Goal: Information Seeking & Learning: Learn about a topic

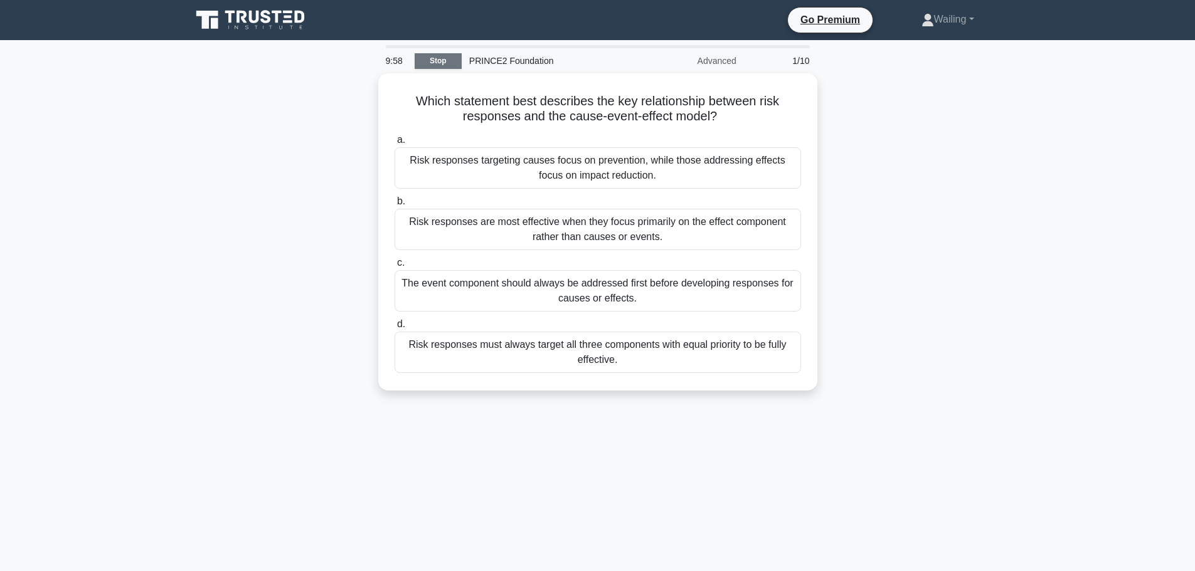
click at [430, 60] on link "Stop" at bounding box center [438, 61] width 47 height 16
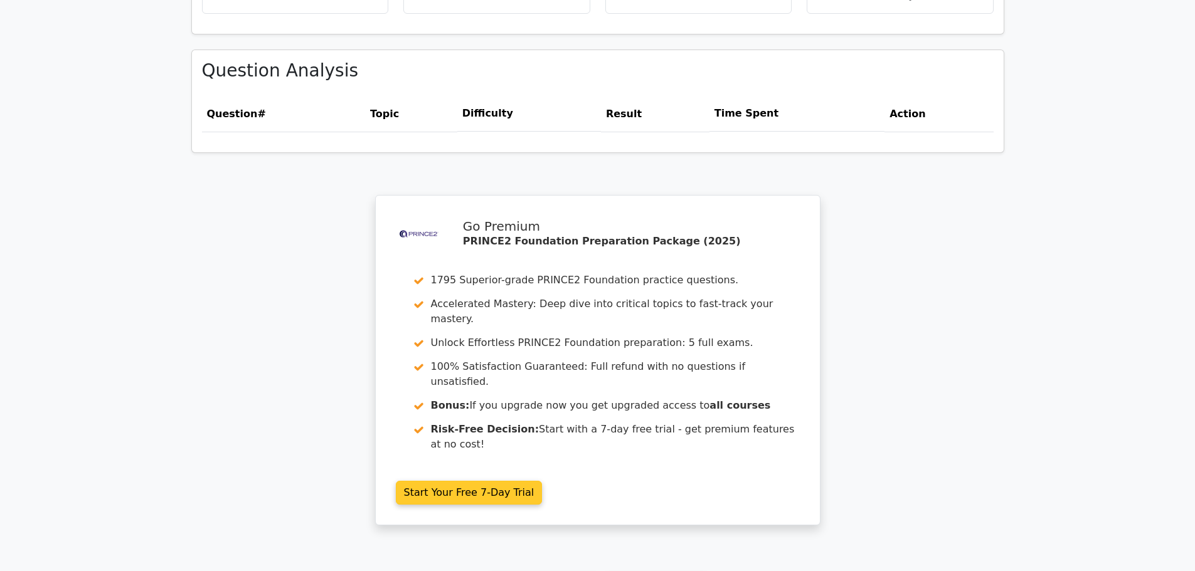
scroll to position [973, 0]
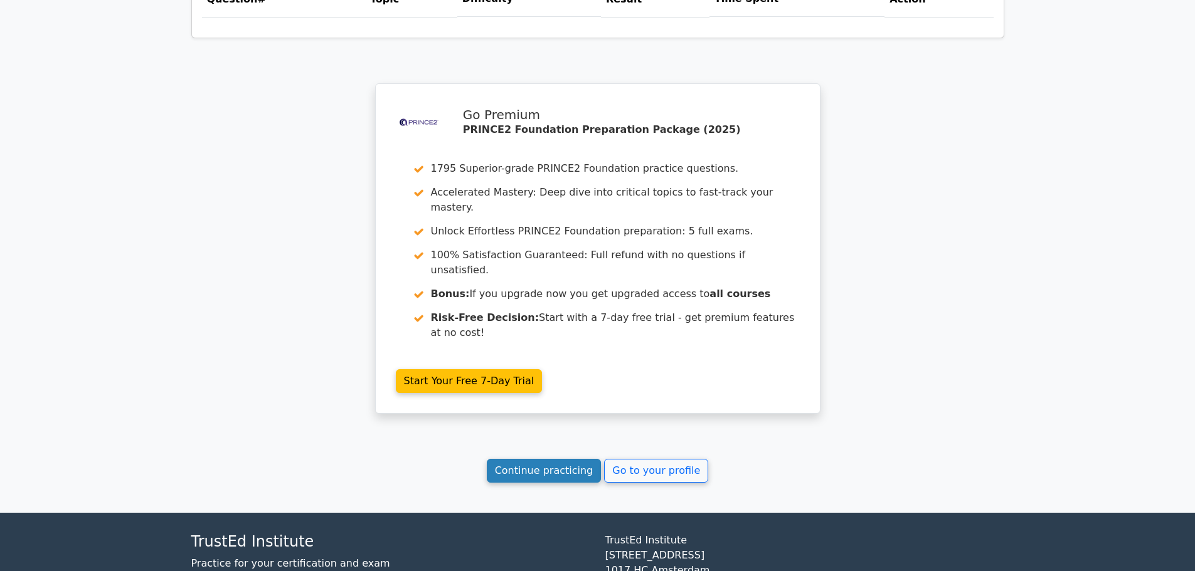
click at [538, 459] on link "Continue practicing" at bounding box center [544, 471] width 115 height 24
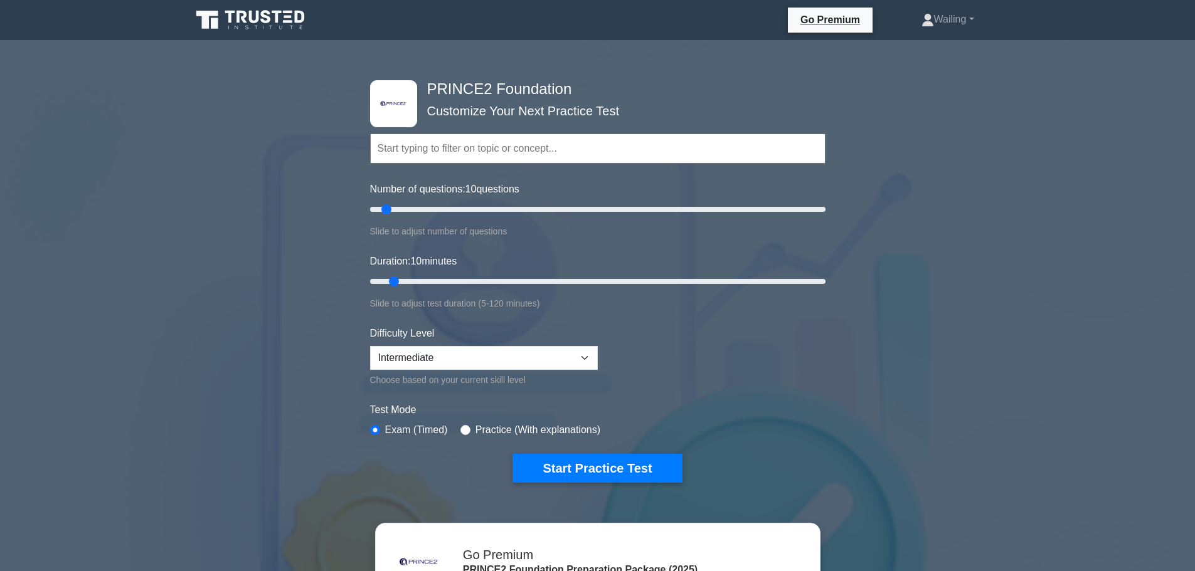
click at [480, 155] on input "text" at bounding box center [597, 149] width 455 height 30
click at [387, 213] on input "Number of questions: 10 questions" at bounding box center [597, 209] width 455 height 15
drag, startPoint x: 387, startPoint y: 213, endPoint x: 495, endPoint y: 209, distance: 108.0
type input "60"
click at [495, 209] on input "Number of questions: 60 questions" at bounding box center [597, 209] width 455 height 15
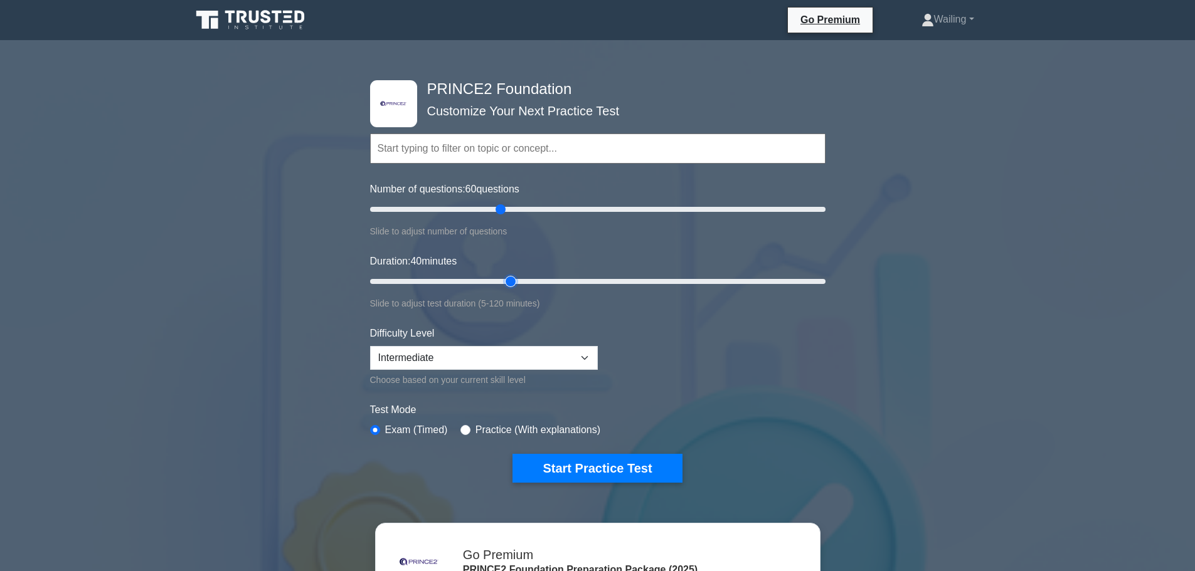
drag, startPoint x: 396, startPoint y: 284, endPoint x: 509, endPoint y: 278, distance: 113.0
click at [509, 278] on input "Duration: 40 minutes" at bounding box center [597, 281] width 455 height 15
drag, startPoint x: 513, startPoint y: 284, endPoint x: 590, endPoint y: 282, distance: 76.5
type input "60"
click at [590, 282] on input "Duration: 60 minutes" at bounding box center [597, 281] width 455 height 15
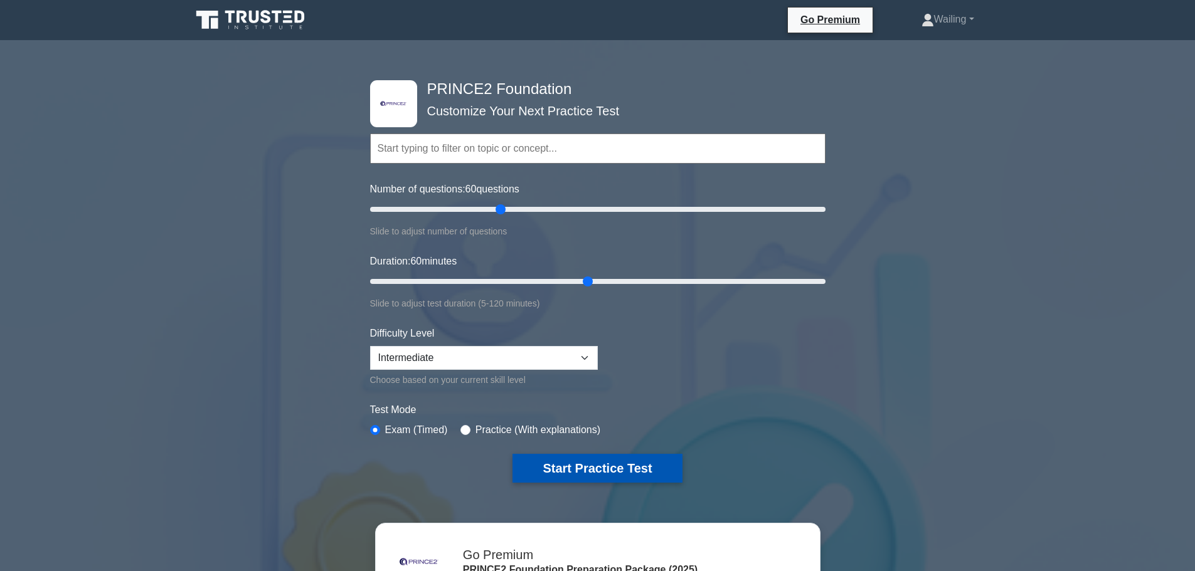
click at [589, 473] on button "Start Practice Test" at bounding box center [596, 468] width 169 height 29
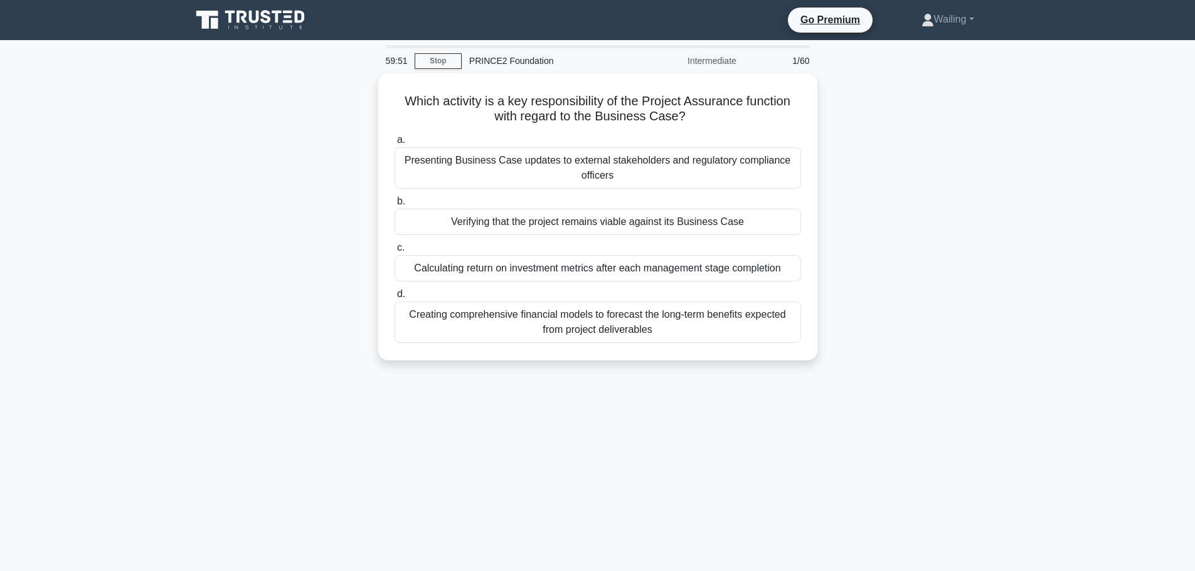
click at [787, 479] on div "59:51 Stop PRINCE2 Foundation Intermediate 1/60 Which activity is a key respons…" at bounding box center [598, 358] width 828 height 627
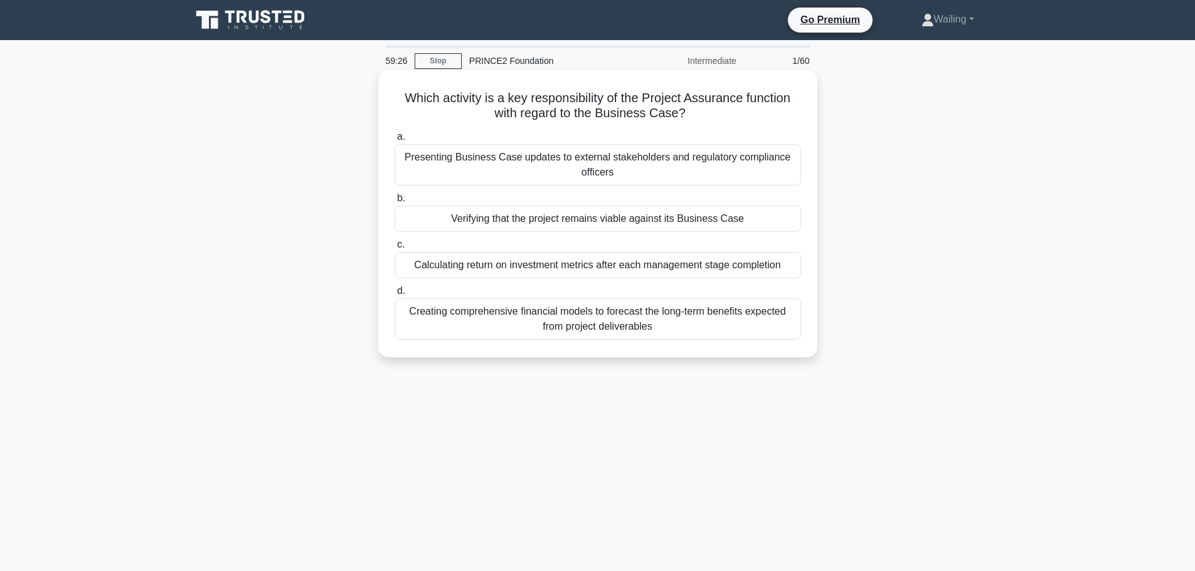
click at [595, 220] on div "Verifying that the project remains viable against its Business Case" at bounding box center [598, 219] width 406 height 26
click at [395, 203] on input "b. Verifying that the project remains viable against its Business Case" at bounding box center [395, 198] width 0 height 8
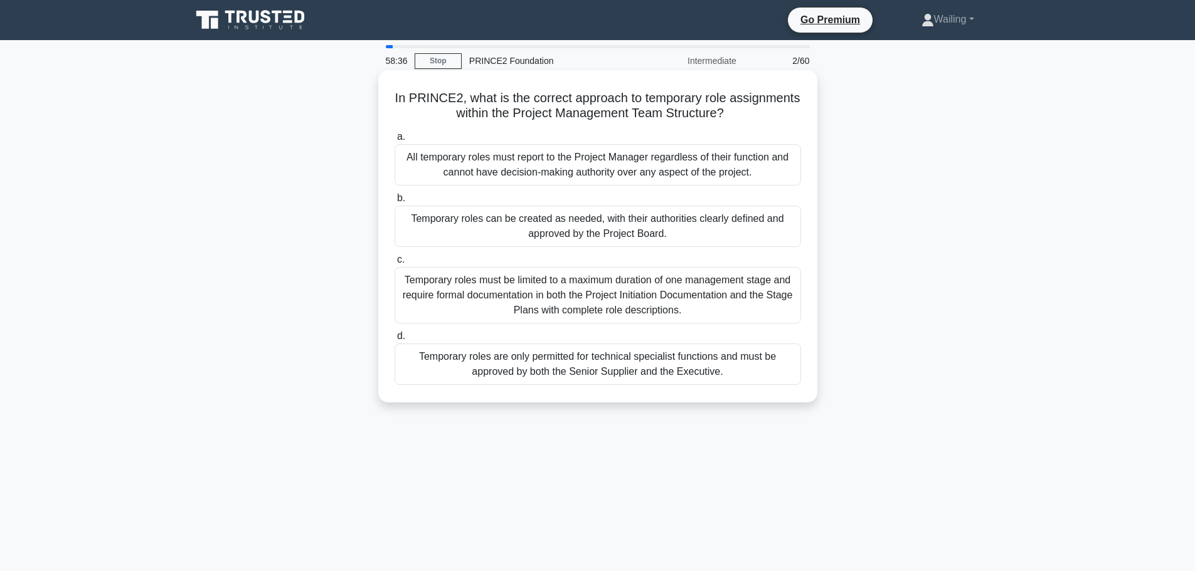
click at [580, 233] on div "Temporary roles can be created as needed, with their authorities clearly define…" at bounding box center [598, 226] width 406 height 41
click at [395, 203] on input "b. Temporary roles can be created as needed, with their authorities clearly def…" at bounding box center [395, 198] width 0 height 8
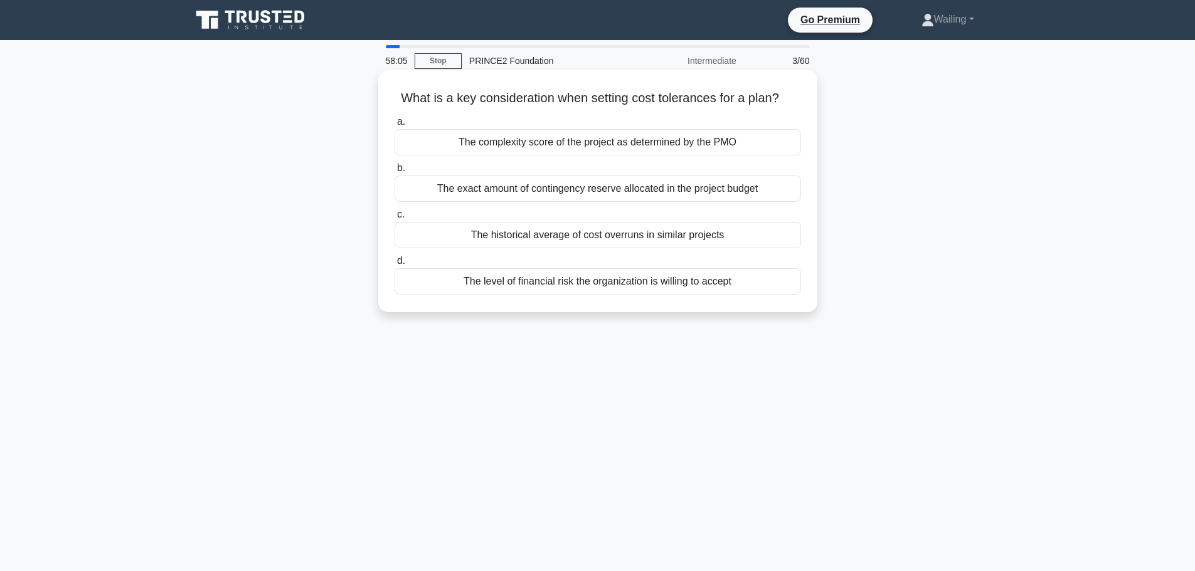
click at [557, 281] on div "The level of financial risk the organization is willing to accept" at bounding box center [598, 281] width 406 height 26
click at [395, 265] on input "d. The level of financial risk the organization is willing to accept" at bounding box center [395, 261] width 0 height 8
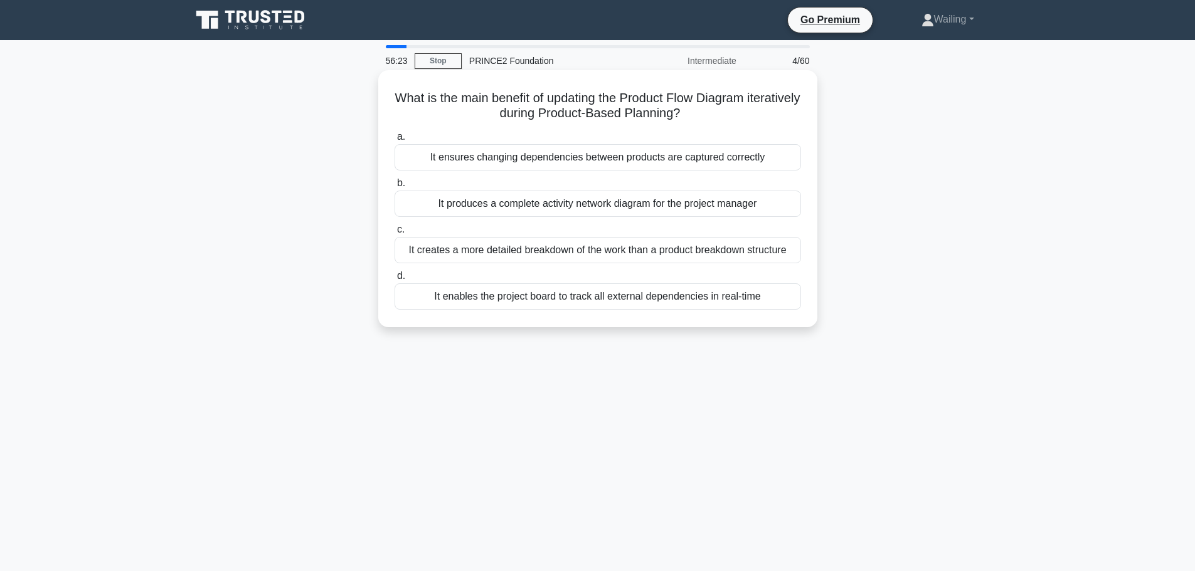
click at [583, 159] on div "It ensures changing dependencies between products are captured correctly" at bounding box center [598, 157] width 406 height 26
click at [395, 141] on input "a. It ensures changing dependencies between products are captured correctly" at bounding box center [395, 137] width 0 height 8
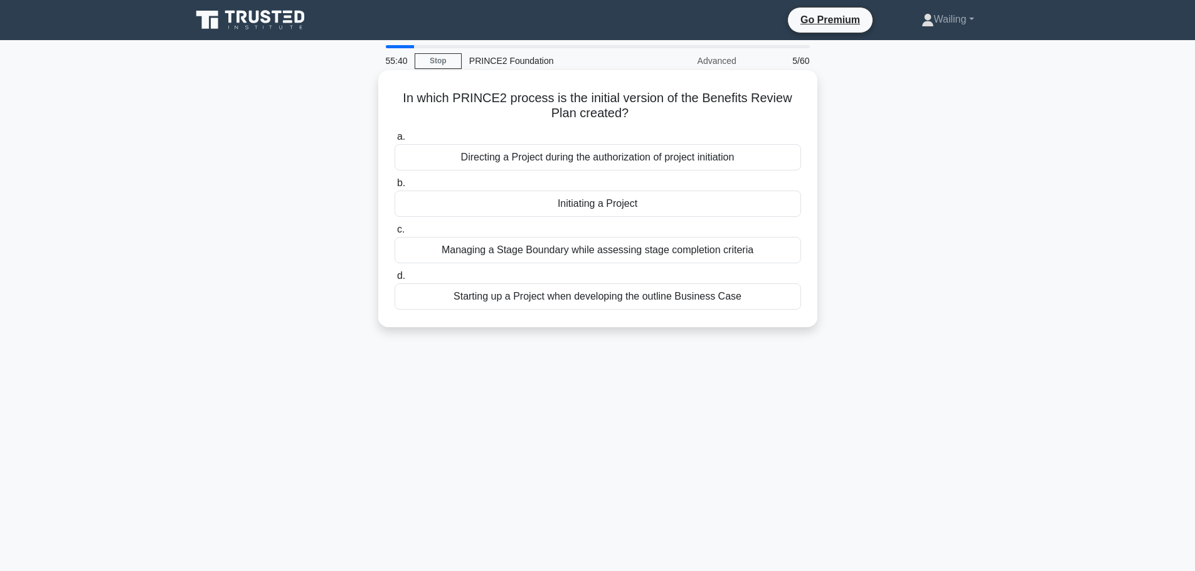
click at [602, 204] on div "Initiating a Project" at bounding box center [598, 204] width 406 height 26
click at [395, 188] on input "b. Initiating a Project" at bounding box center [395, 183] width 0 height 8
click at [605, 307] on div "To provide meaningful decision points for the Project Board" at bounding box center [598, 297] width 406 height 26
click at [395, 280] on input "d. To provide meaningful decision points for the Project Board" at bounding box center [395, 276] width 0 height 8
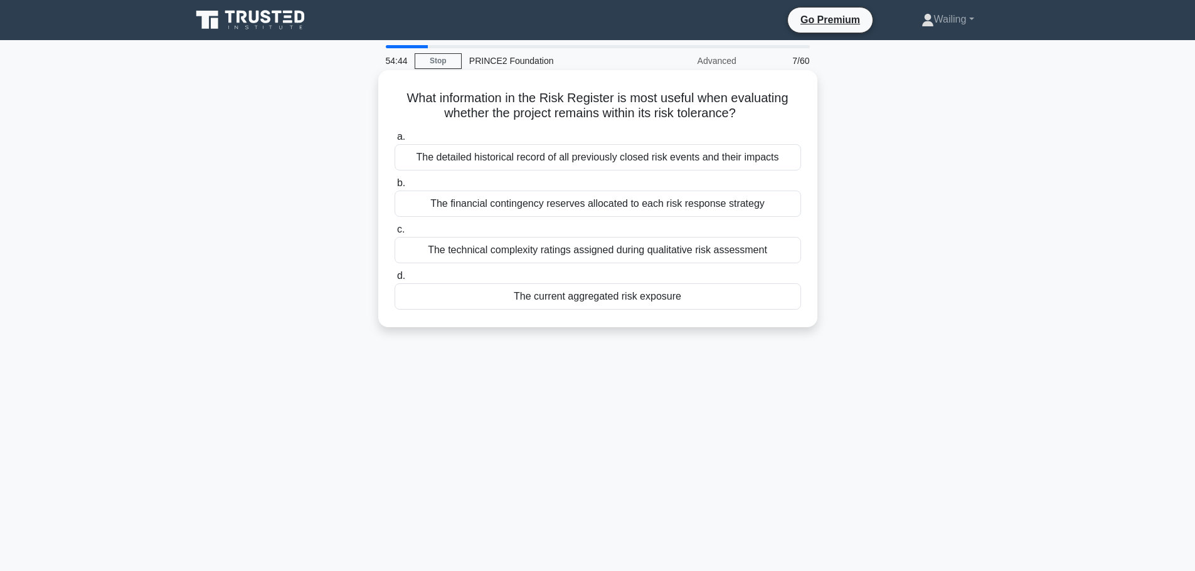
click at [596, 301] on div "The current aggregated risk exposure" at bounding box center [598, 297] width 406 height 26
click at [395, 280] on input "d. The current aggregated risk exposure" at bounding box center [395, 276] width 0 height 8
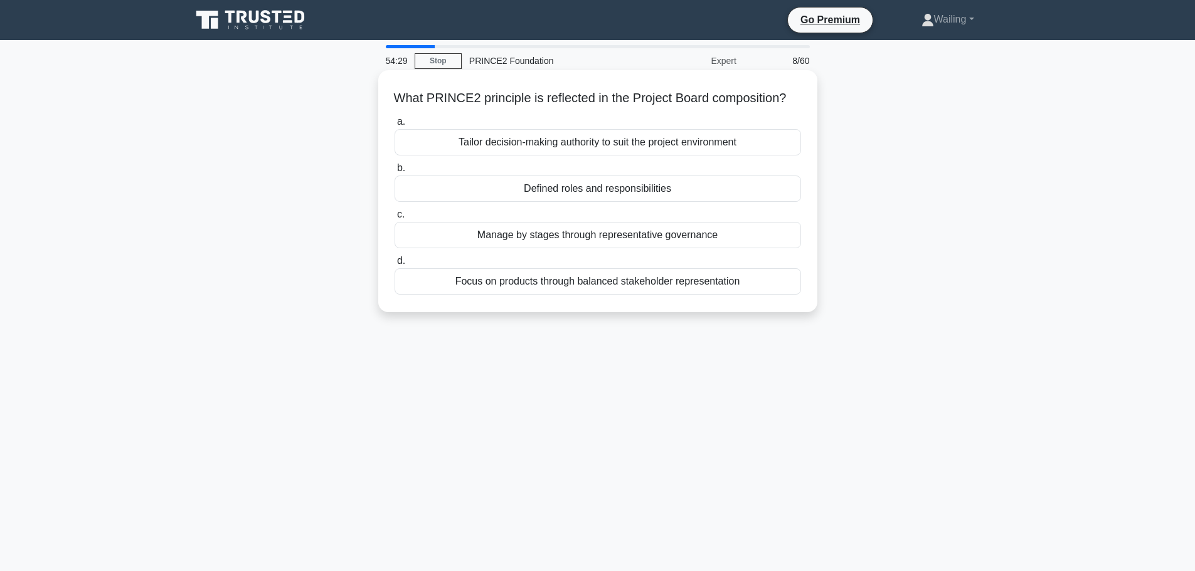
click at [665, 202] on div "Defined roles and responsibilities" at bounding box center [598, 189] width 406 height 26
click at [395, 172] on input "b. Defined roles and responsibilities" at bounding box center [395, 168] width 0 height 8
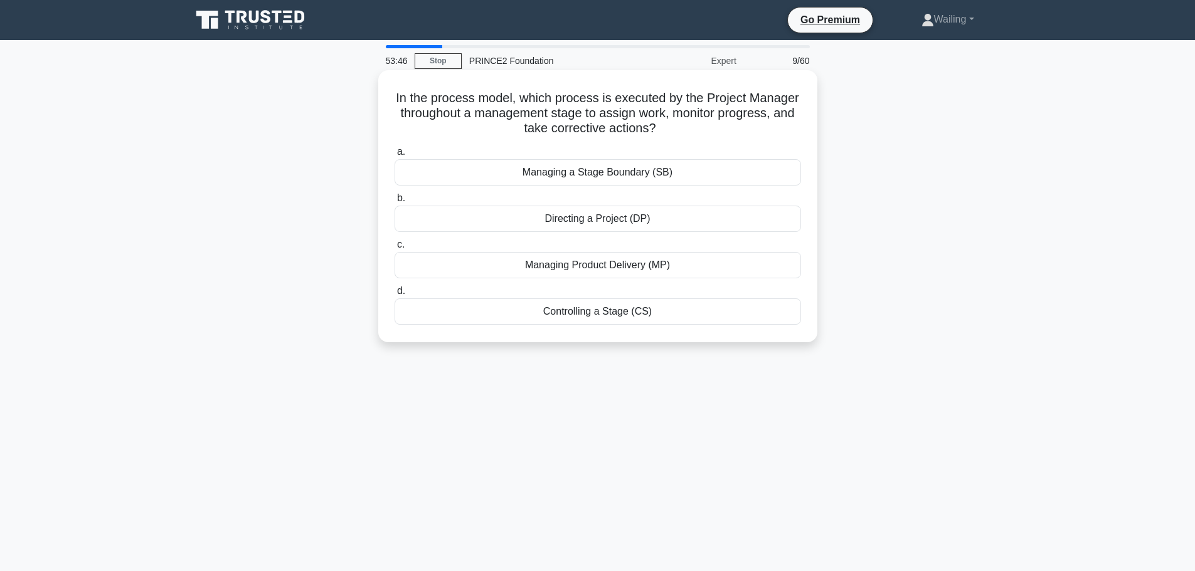
click at [607, 311] on div "Controlling a Stage (CS)" at bounding box center [598, 312] width 406 height 26
click at [395, 295] on input "d. Controlling a Stage (CS)" at bounding box center [395, 291] width 0 height 8
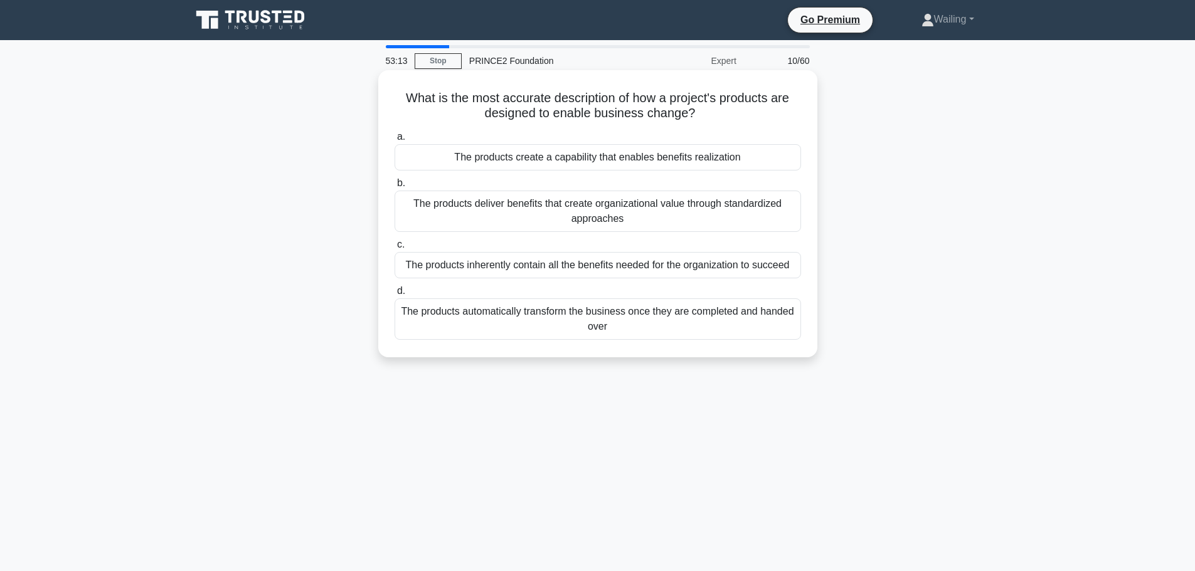
click at [681, 163] on div "The products create a capability that enables benefits realization" at bounding box center [598, 157] width 406 height 26
click at [395, 141] on input "a. The products create a capability that enables benefits realization" at bounding box center [395, 137] width 0 height 8
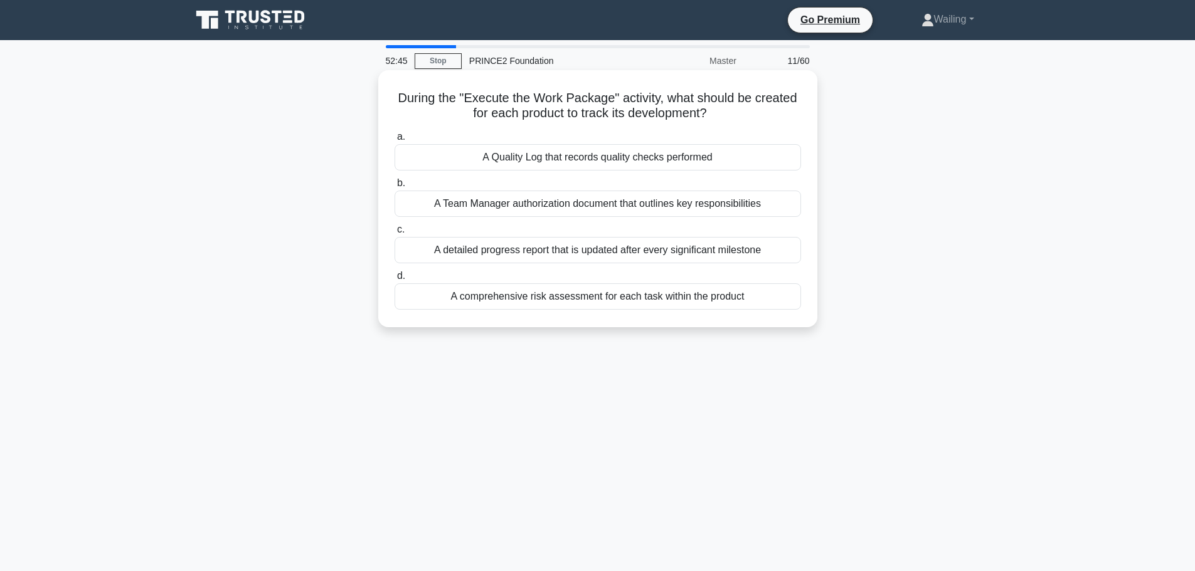
click at [609, 253] on div "A detailed progress report that is updated after every significant milestone" at bounding box center [598, 250] width 406 height 26
click at [395, 234] on input "c. A detailed progress report that is updated after every significant milestone" at bounding box center [395, 230] width 0 height 8
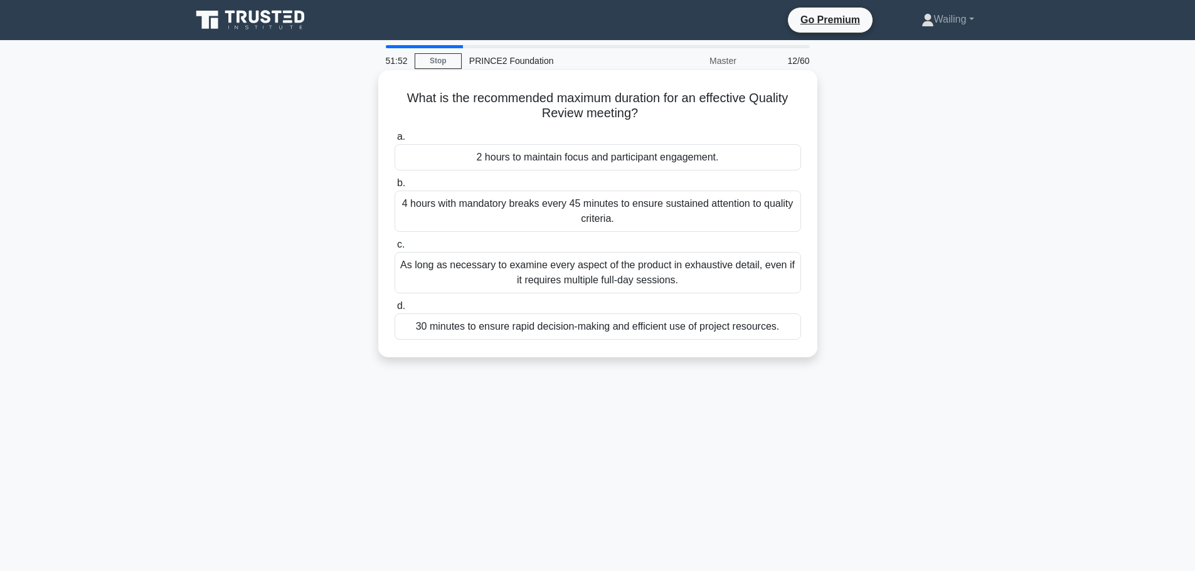
click at [580, 276] on div "As long as necessary to examine every aspect of the product in exhaustive detai…" at bounding box center [598, 272] width 406 height 41
click at [395, 249] on input "c. As long as necessary to examine every aspect of the product in exhaustive de…" at bounding box center [395, 245] width 0 height 8
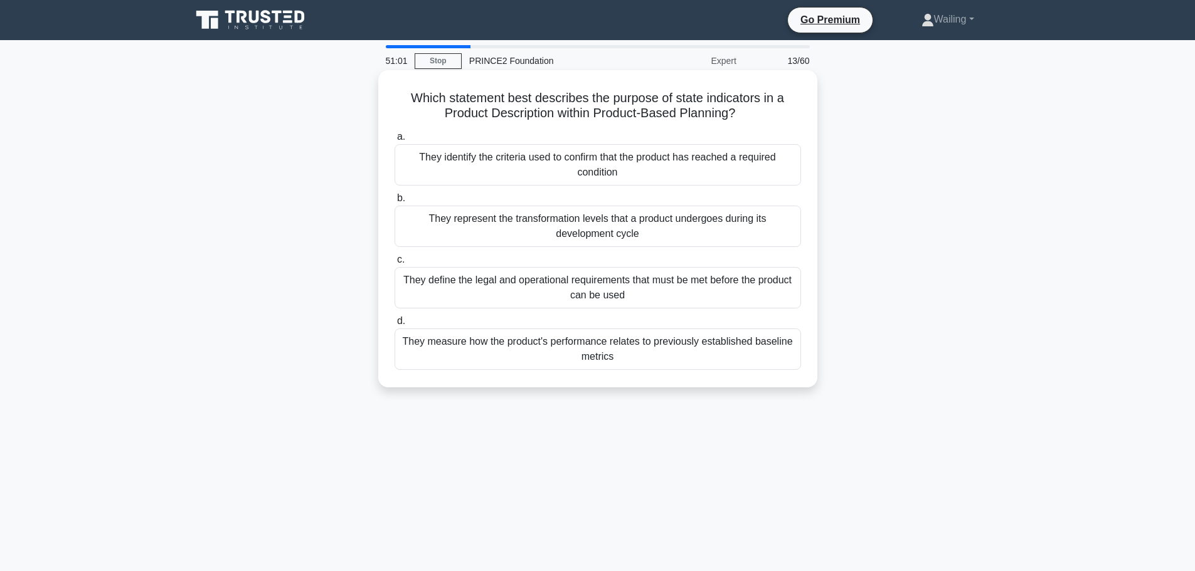
click at [546, 169] on div "They identify the criteria used to confirm that the product has reached a requi…" at bounding box center [598, 164] width 406 height 41
click at [395, 141] on input "a. They identify the criteria used to confirm that the product has reached a re…" at bounding box center [395, 137] width 0 height 8
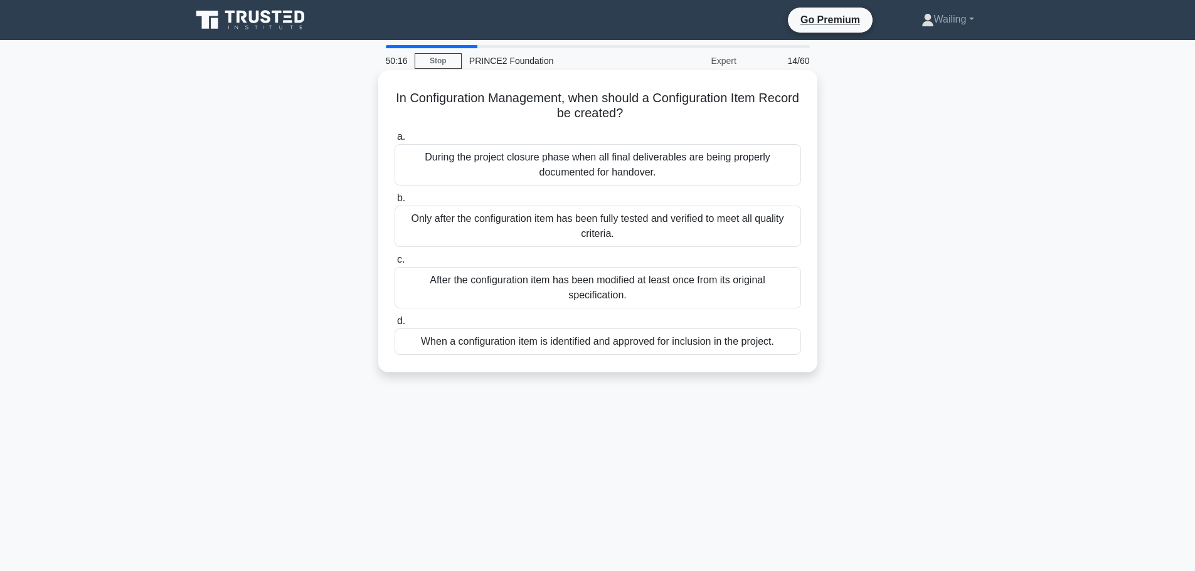
click at [586, 342] on div "When a configuration item is identified and approved for inclusion in the proje…" at bounding box center [598, 342] width 406 height 26
click at [395, 326] on input "d. When a configuration item is identified and approved for inclusion in the pr…" at bounding box center [395, 321] width 0 height 8
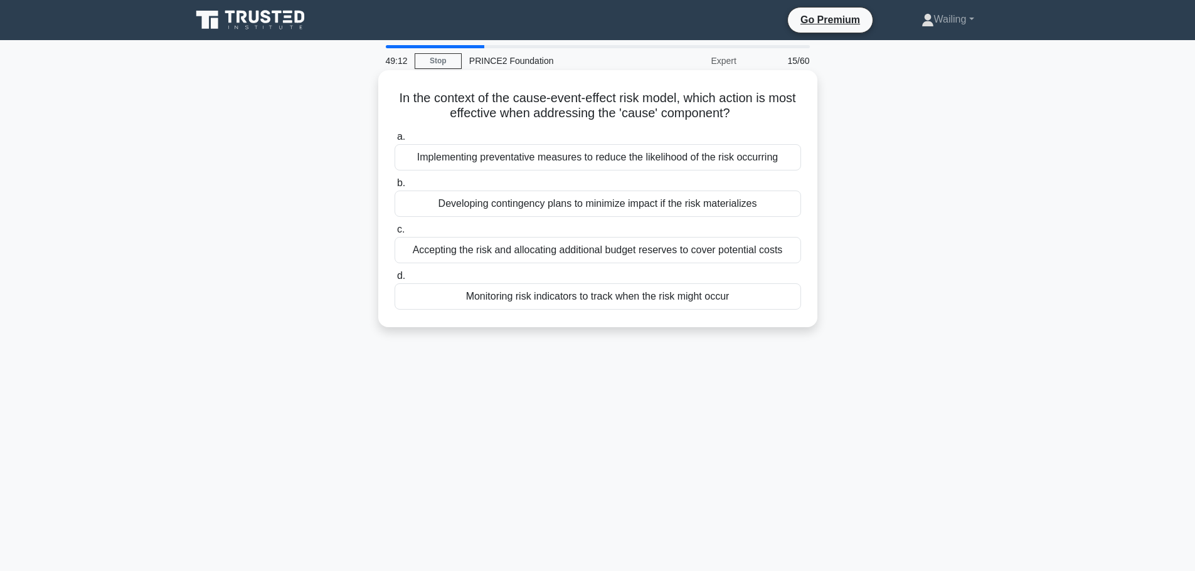
click at [544, 207] on div "Developing contingency plans to minimize impact if the risk materializes" at bounding box center [598, 204] width 406 height 26
click at [395, 188] on input "b. Developing contingency plans to minimize impact if the risk materializes" at bounding box center [395, 183] width 0 height 8
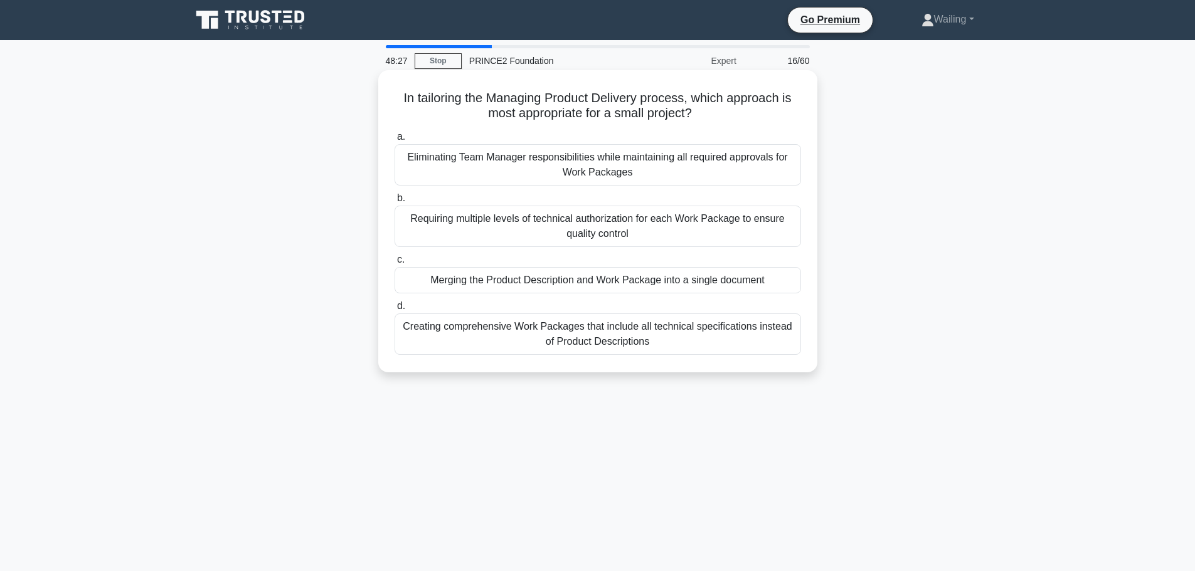
click at [587, 172] on div "Eliminating Team Manager responsibilities while maintaining all required approv…" at bounding box center [598, 164] width 406 height 41
click at [395, 141] on input "a. Eliminating Team Manager responsibilities while maintaining all required app…" at bounding box center [395, 137] width 0 height 8
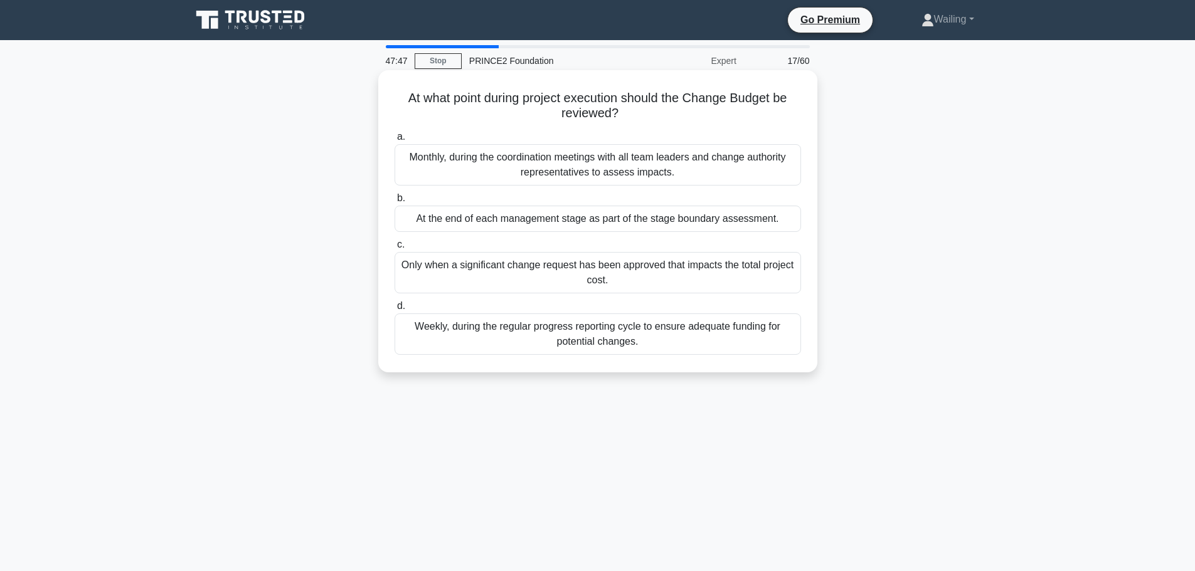
click at [731, 212] on div "At the end of each management stage as part of the stage boundary assessment." at bounding box center [598, 219] width 406 height 26
click at [395, 203] on input "b. At the end of each management stage as part of the stage boundary assessment." at bounding box center [395, 198] width 0 height 8
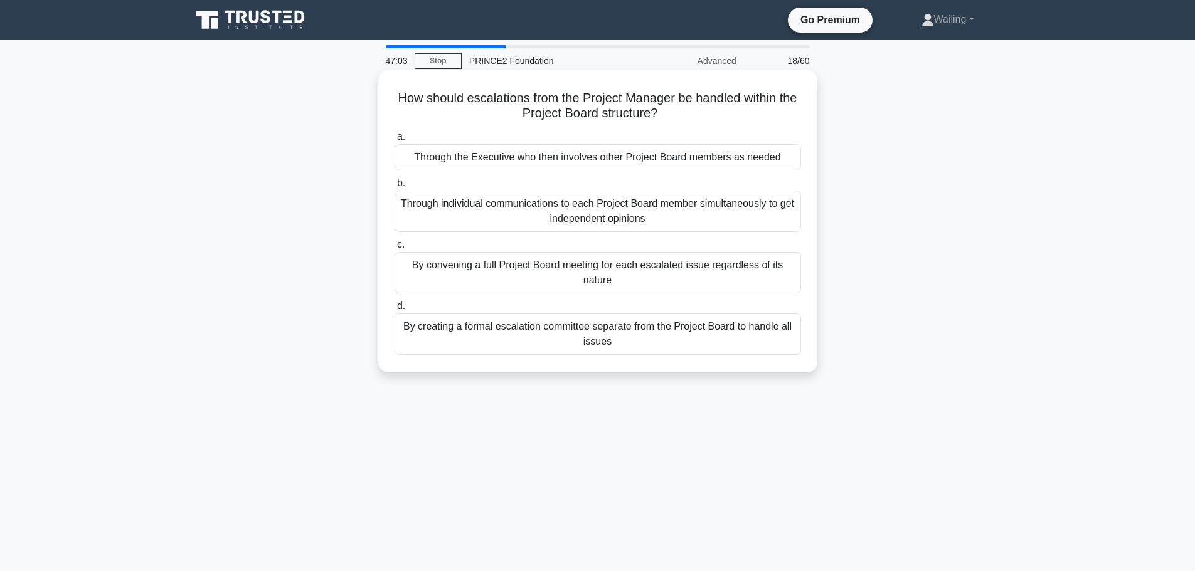
click at [610, 162] on div "Through the Executive who then involves other Project Board members as needed" at bounding box center [598, 157] width 406 height 26
click at [395, 141] on input "a. Through the Executive who then involves other Project Board members as needed" at bounding box center [395, 137] width 0 height 8
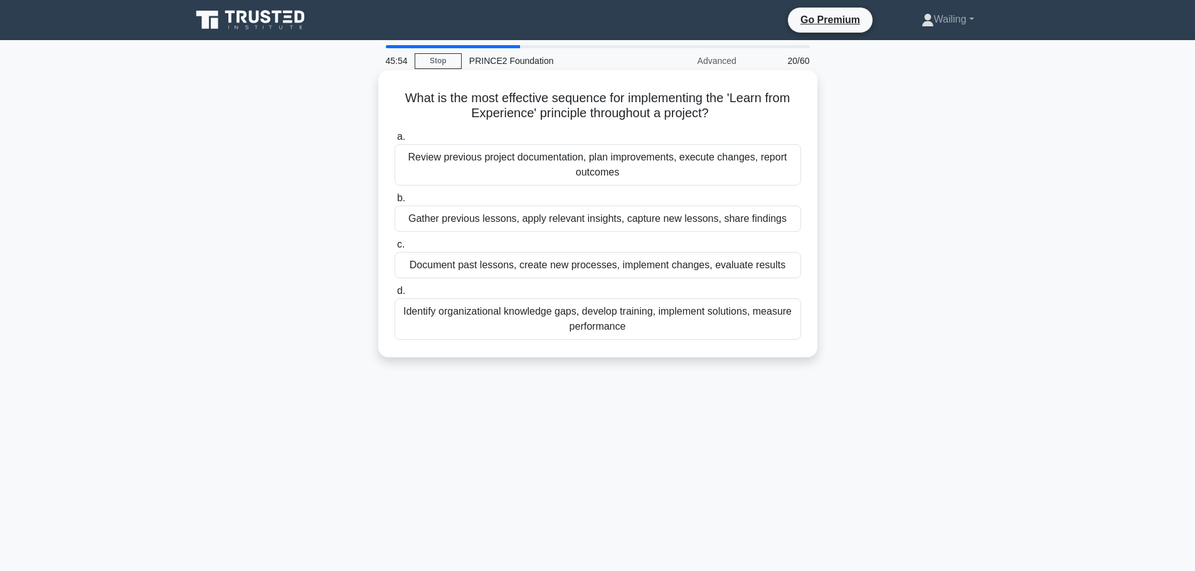
click at [614, 268] on div "Document past lessons, create new processes, implement changes, evaluate results" at bounding box center [598, 265] width 406 height 26
click at [395, 249] on input "c. Document past lessons, create new processes, implement changes, evaluate res…" at bounding box center [395, 245] width 0 height 8
click at [566, 265] on div "Ensuring the Change Control Approach is suitable for the project's needs and sc…" at bounding box center [598, 265] width 406 height 26
click at [395, 249] on input "c. Ensuring the Change Control Approach is suitable for the project's needs and…" at bounding box center [395, 245] width 0 height 8
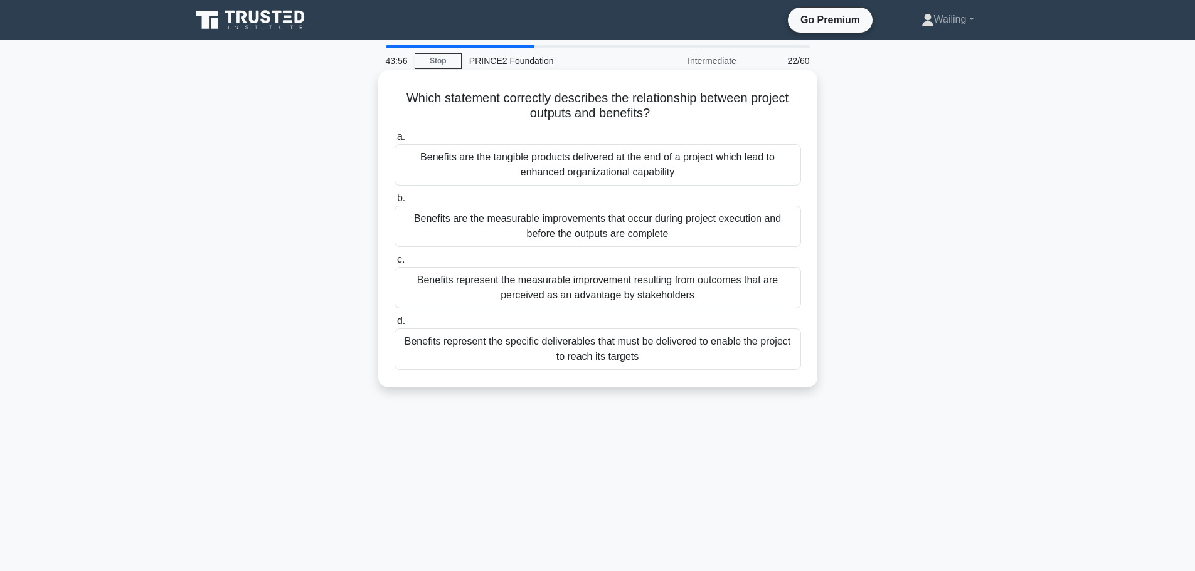
click at [612, 285] on div "Benefits represent the measurable improvement resulting from outcomes that are …" at bounding box center [598, 287] width 406 height 41
click at [395, 264] on input "c. Benefits represent the measurable improvement resulting from outcomes that a…" at bounding box center [395, 260] width 0 height 8
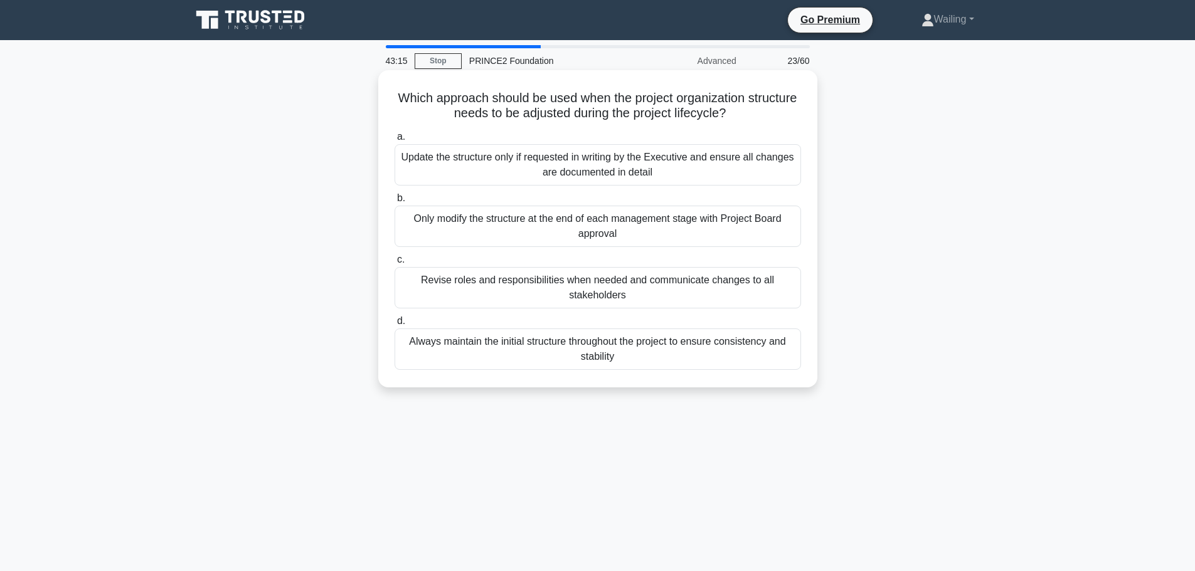
click at [564, 291] on div "Revise roles and responsibilities when needed and communicate changes to all st…" at bounding box center [598, 287] width 406 height 41
click at [395, 264] on input "c. Revise roles and responsibilities when needed and communicate changes to all…" at bounding box center [395, 260] width 0 height 8
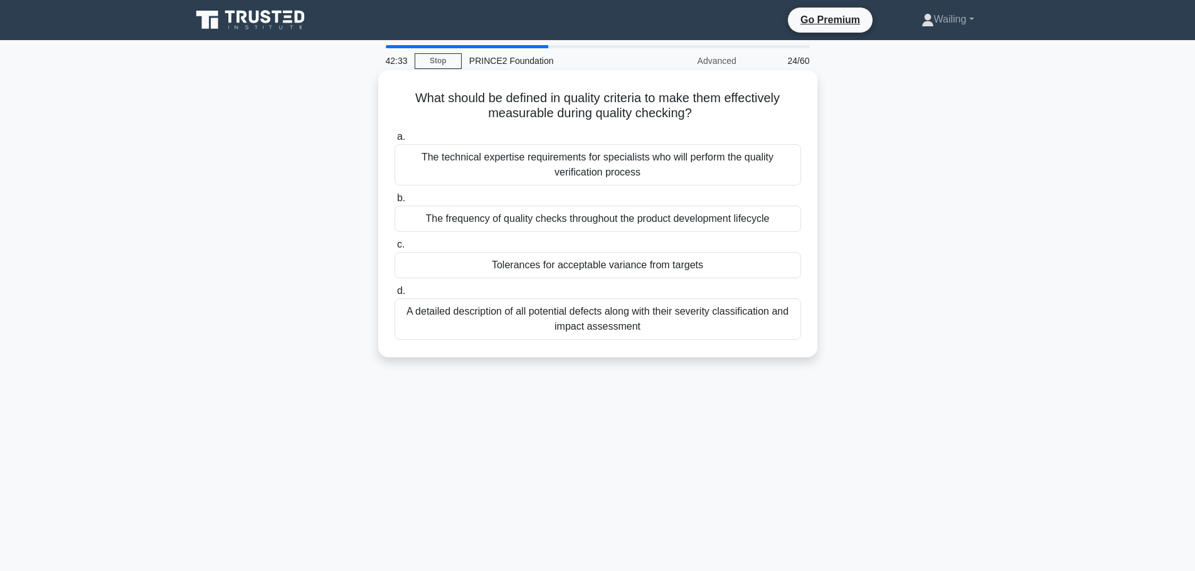
click at [585, 169] on div "The technical expertise requirements for specialists who will perform the quali…" at bounding box center [598, 164] width 406 height 41
click at [395, 141] on input "a. The technical expertise requirements for specialists who will perform the qu…" at bounding box center [395, 137] width 0 height 8
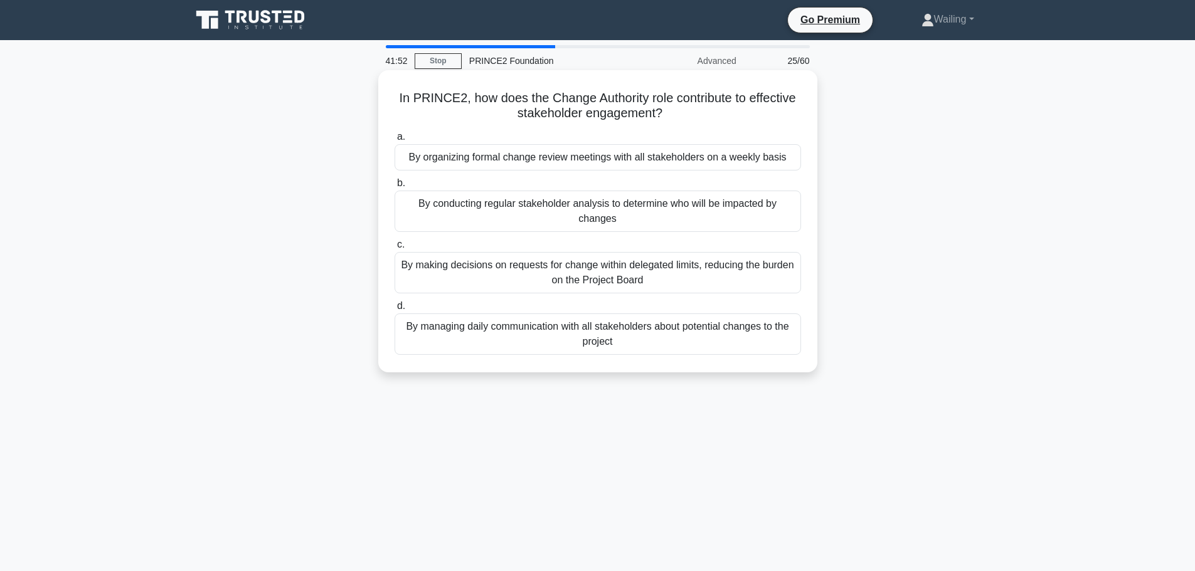
click at [575, 212] on div "By conducting regular stakeholder analysis to determine who will be impacted by…" at bounding box center [598, 211] width 406 height 41
click at [395, 188] on input "b. By conducting regular stakeholder analysis to determine who will be impacted…" at bounding box center [395, 183] width 0 height 8
click at [678, 160] on div "The authority level is proportionate to the impact of changes it can approve" at bounding box center [598, 157] width 406 height 26
click at [395, 141] on input "a. The authority level is proportionate to the impact of changes it can approve" at bounding box center [395, 137] width 0 height 8
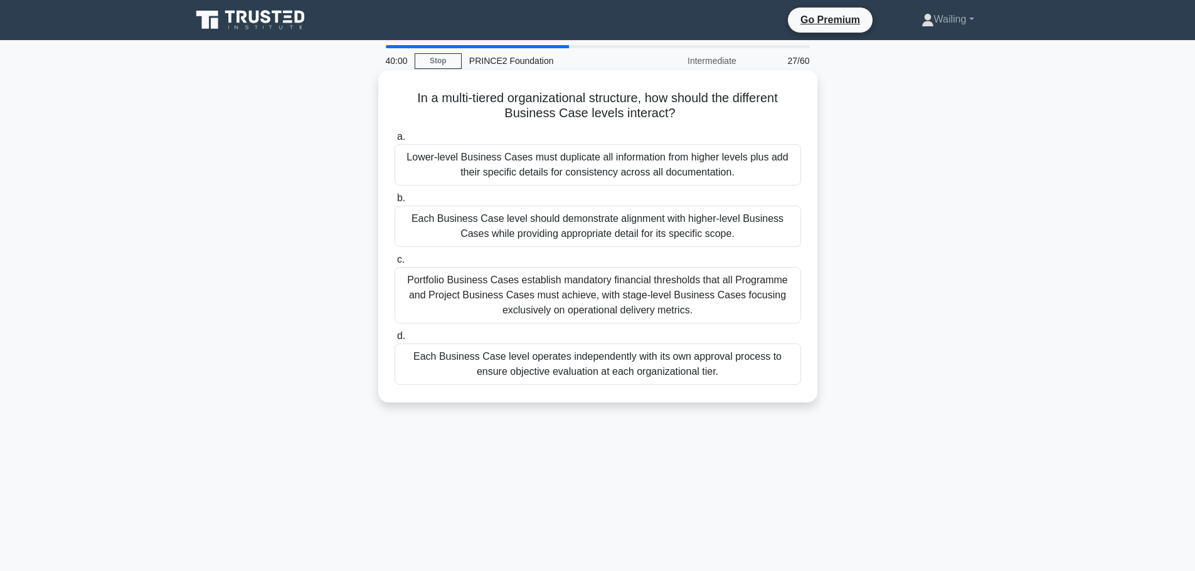
click at [572, 225] on div "Each Business Case level should demonstrate alignment with higher-level Busines…" at bounding box center [598, 226] width 406 height 41
click at [395, 203] on input "b. Each Business Case level should demonstrate alignment with higher-level Busi…" at bounding box center [395, 198] width 0 height 8
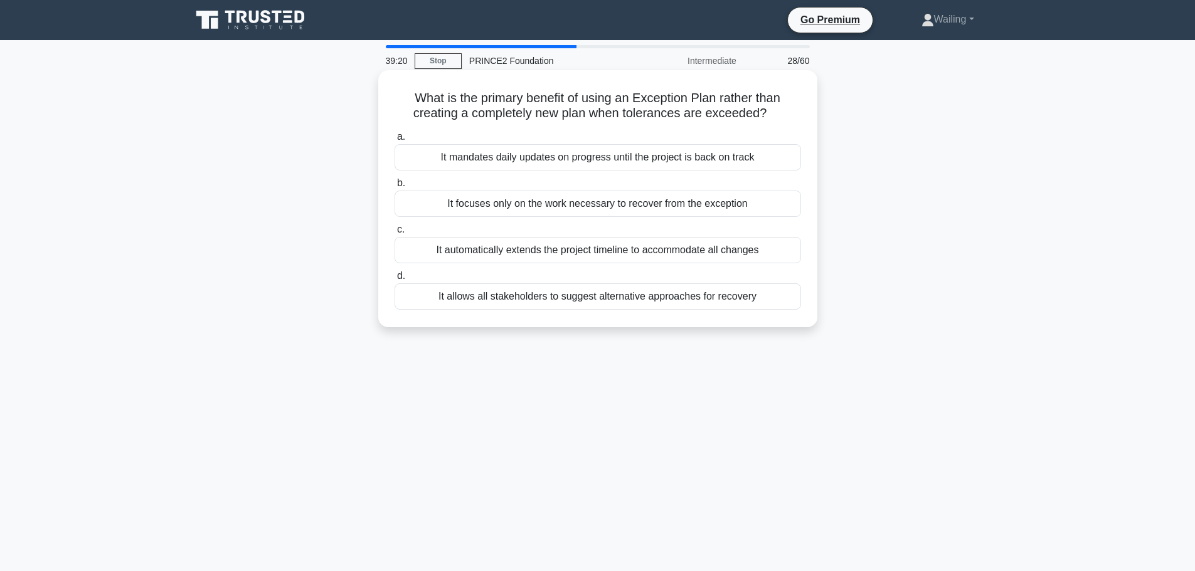
click at [569, 207] on div "It focuses only on the work necessary to recover from the exception" at bounding box center [598, 204] width 406 height 26
click at [395, 188] on input "b. It focuses only on the work necessary to recover from the exception" at bounding box center [395, 183] width 0 height 8
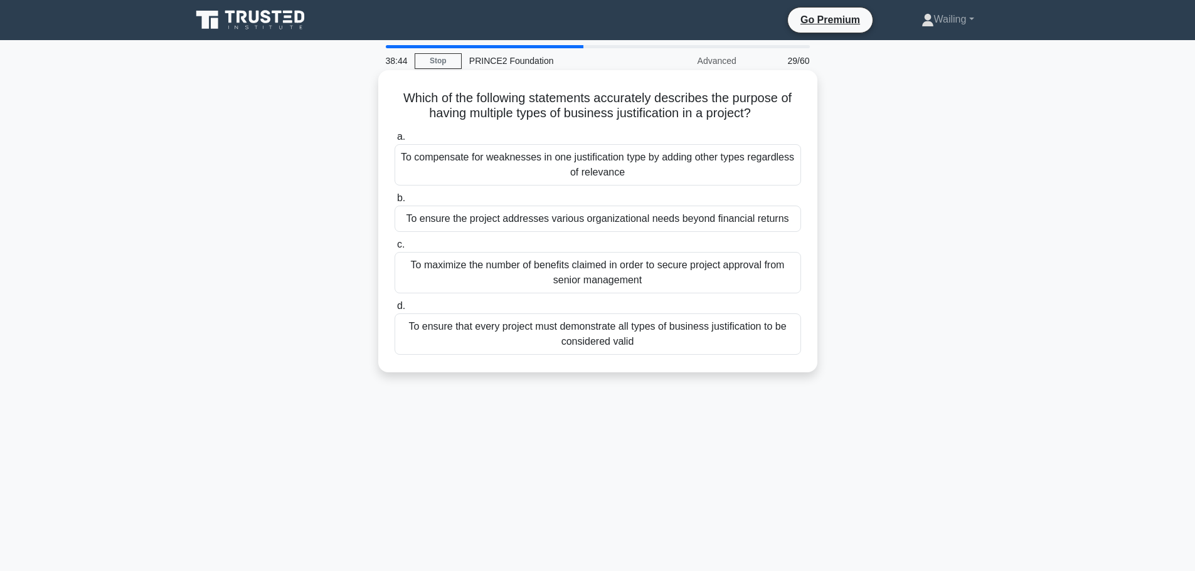
click at [630, 219] on div "To ensure the project addresses various organizational needs beyond financial r…" at bounding box center [598, 219] width 406 height 26
click at [395, 203] on input "b. To ensure the project addresses various organizational needs beyond financia…" at bounding box center [395, 198] width 0 height 8
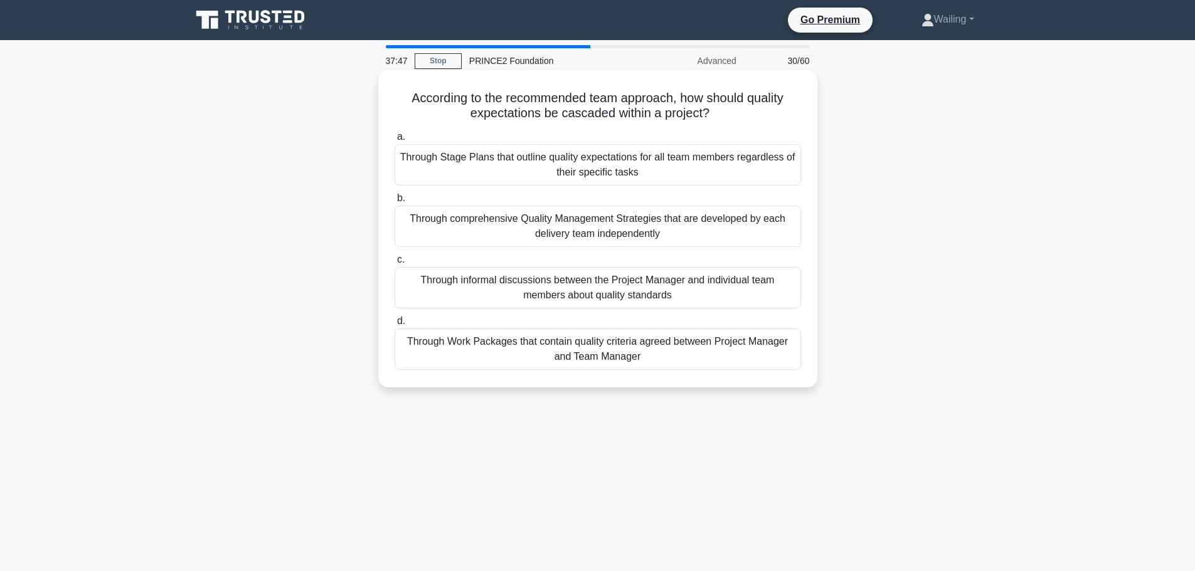
click at [589, 354] on div "Through Work Packages that contain quality criteria agreed between Project Mana…" at bounding box center [598, 349] width 406 height 41
click at [395, 326] on input "d. Through Work Packages that contain quality criteria agreed between Project M…" at bounding box center [395, 321] width 0 height 8
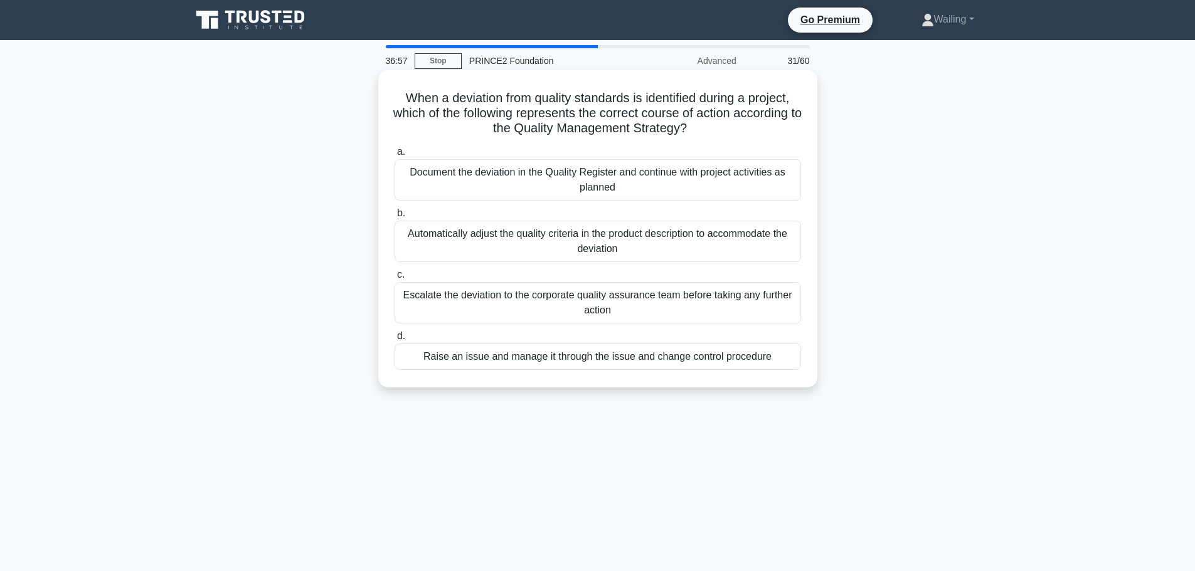
click at [555, 363] on div "Raise an issue and manage it through the issue and change control procedure" at bounding box center [598, 357] width 406 height 26
click at [395, 341] on input "d. Raise an issue and manage it through the issue and change control procedure" at bounding box center [395, 336] width 0 height 8
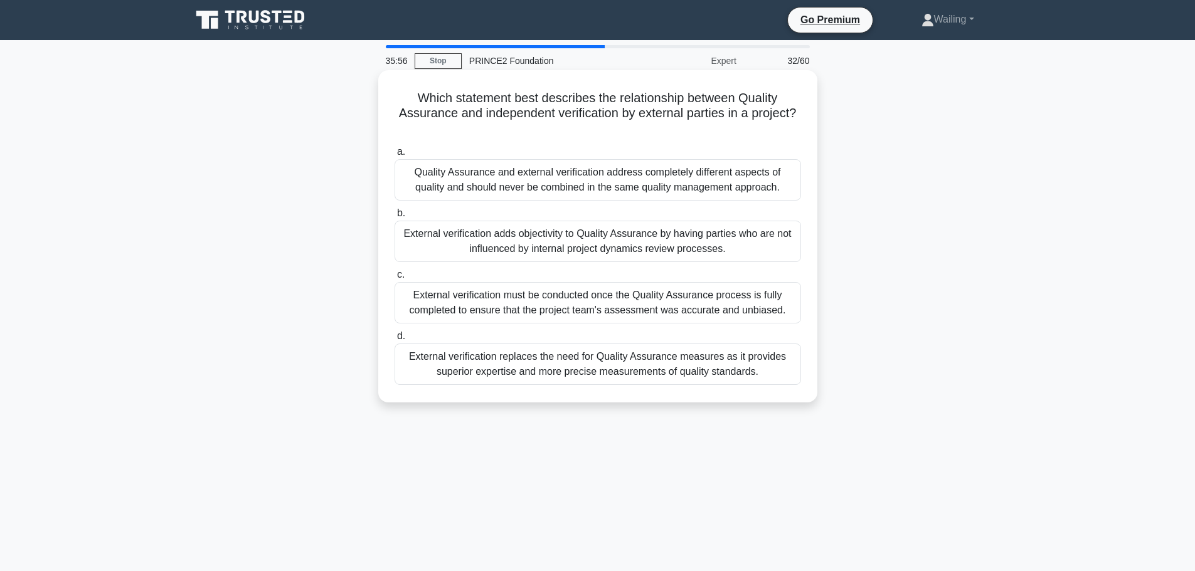
click at [600, 241] on div "External verification adds objectivity to Quality Assurance by having parties w…" at bounding box center [598, 241] width 406 height 41
click at [395, 218] on input "b. External verification adds objectivity to Quality Assurance by having partie…" at bounding box center [395, 213] width 0 height 8
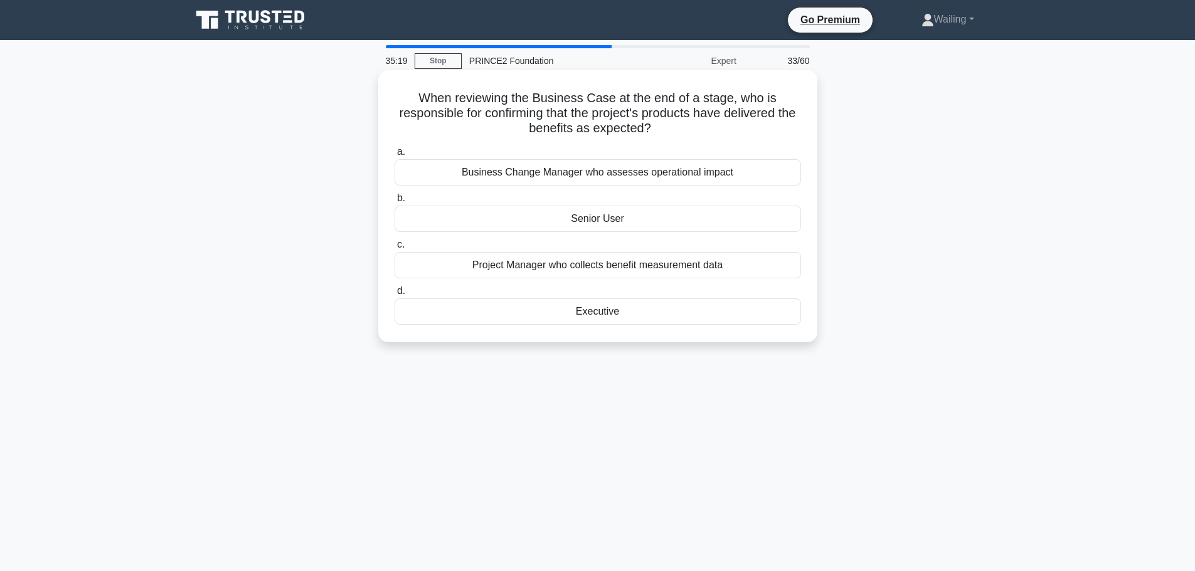
click at [601, 226] on div "Senior User" at bounding box center [598, 219] width 406 height 26
click at [395, 203] on input "b. Senior User" at bounding box center [395, 198] width 0 height 8
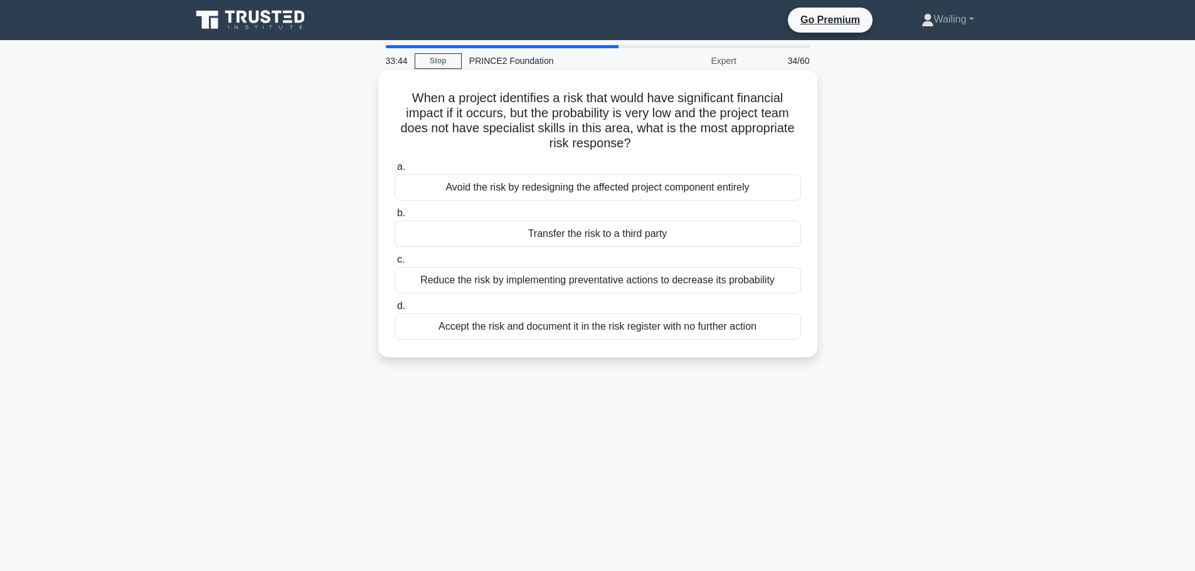
click at [570, 229] on div "Transfer the risk to a third party" at bounding box center [598, 234] width 406 height 26
click at [395, 218] on input "b. Transfer the risk to a third party" at bounding box center [395, 213] width 0 height 8
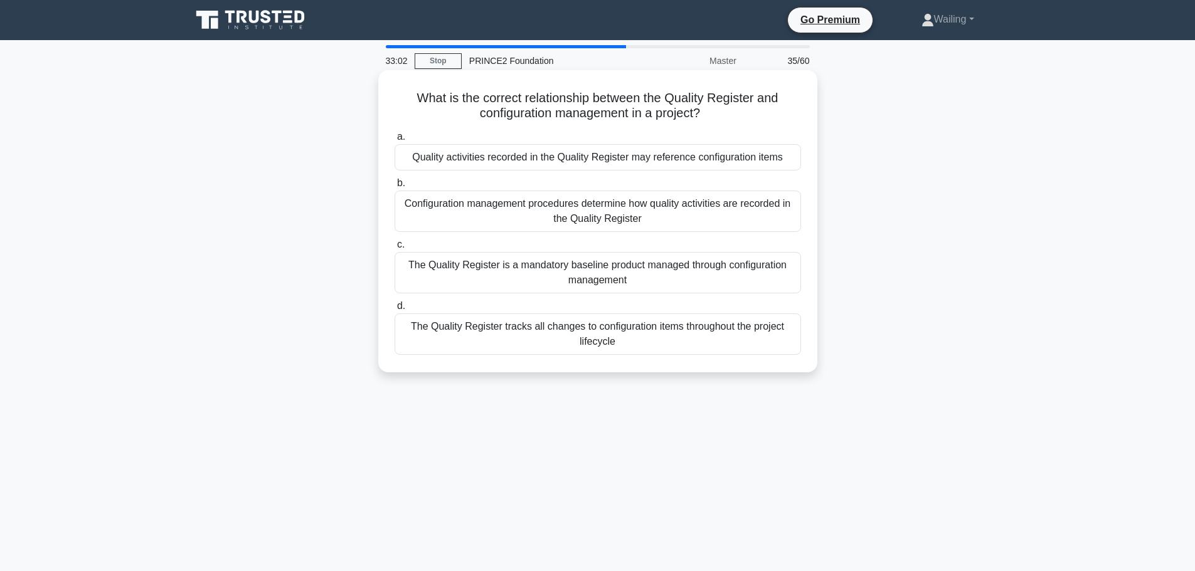
click at [604, 153] on div "Quality activities recorded in the Quality Register may reference configuration…" at bounding box center [598, 157] width 406 height 26
click at [395, 141] on input "a. Quality activities recorded in the Quality Register may reference configurat…" at bounding box center [395, 137] width 0 height 8
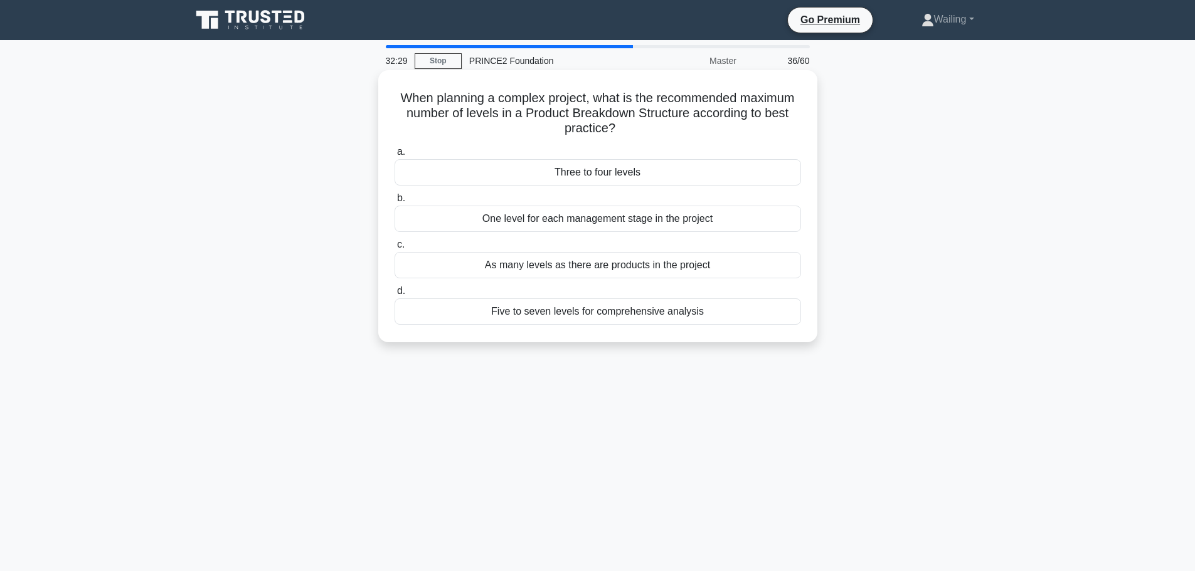
click at [617, 270] on div "As many levels as there are products in the project" at bounding box center [598, 265] width 406 height 26
click at [395, 249] on input "c. As many levels as there are products in the project" at bounding box center [395, 245] width 0 height 8
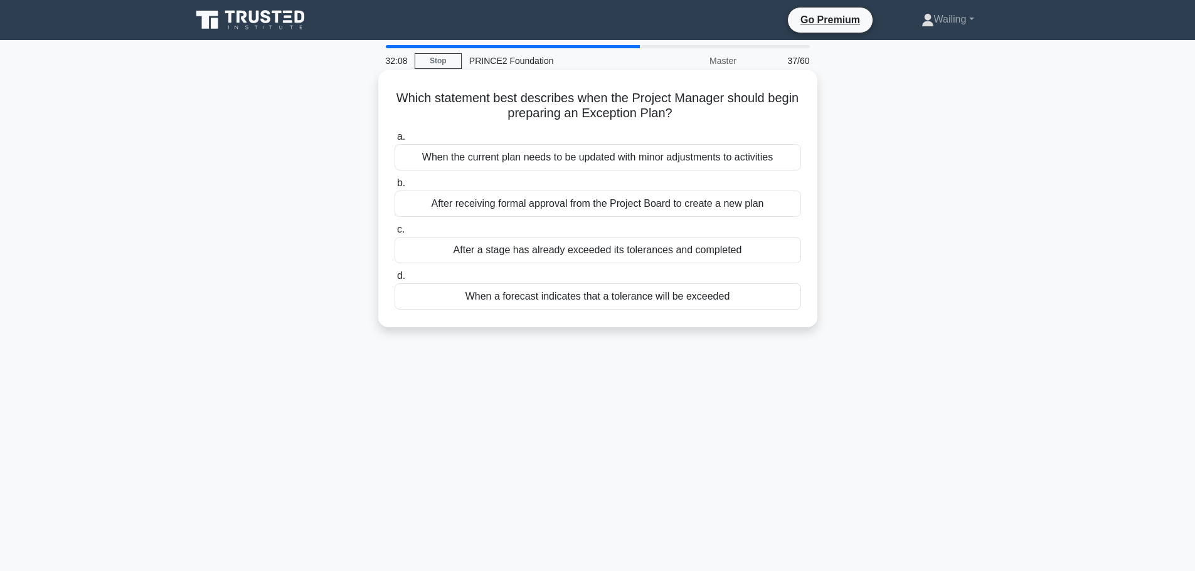
click at [525, 299] on div "When a forecast indicates that a tolerance will be exceeded" at bounding box center [598, 297] width 406 height 26
click at [395, 280] on input "d. When a forecast indicates that a tolerance will be exceeded" at bounding box center [395, 276] width 0 height 8
click at [567, 159] on div "Time tolerance indicating acceptable delays to planned completion dates" at bounding box center [598, 157] width 406 height 26
click at [395, 141] on input "a. Time tolerance indicating acceptable delays to planned completion dates" at bounding box center [395, 137] width 0 height 8
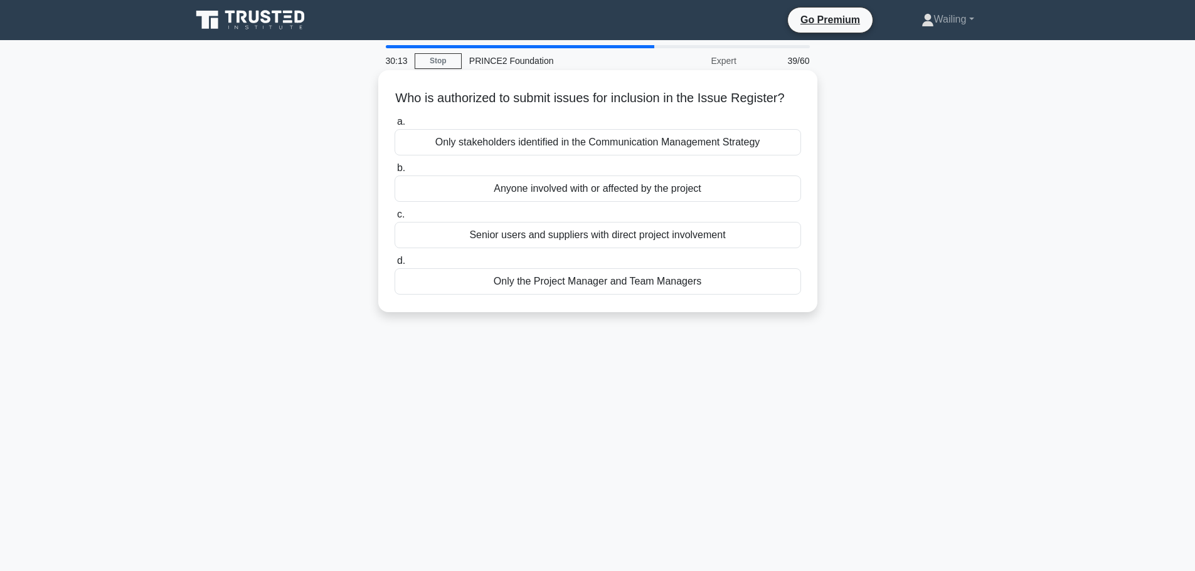
click at [620, 202] on div "Anyone involved with or affected by the project" at bounding box center [598, 189] width 406 height 26
click at [395, 172] on input "b. Anyone involved with or affected by the project" at bounding box center [395, 168] width 0 height 8
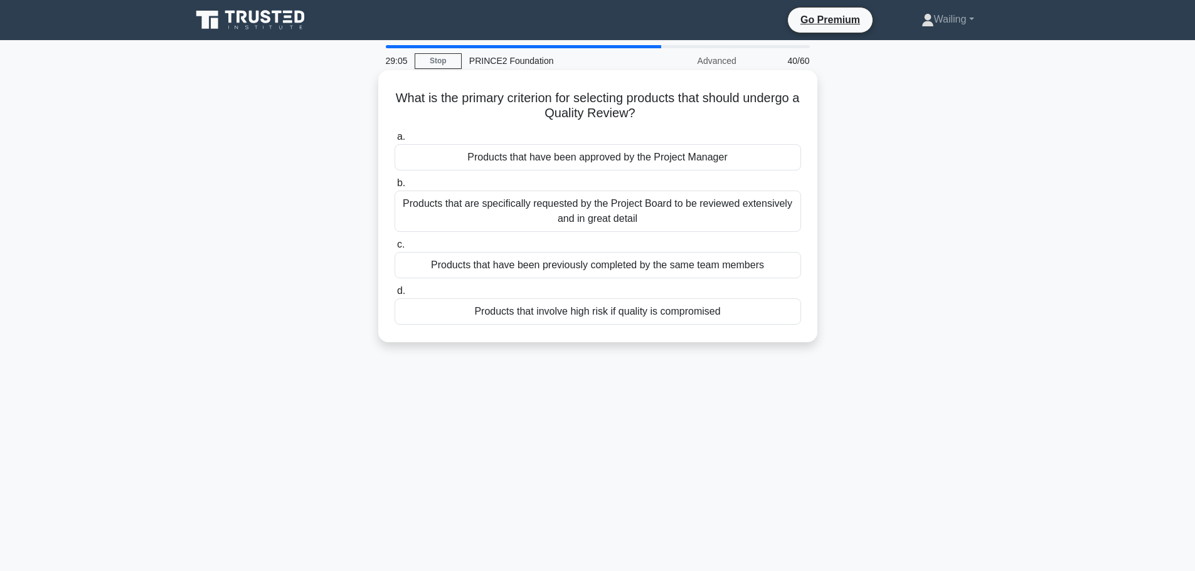
click at [613, 316] on div "Products that involve high risk if quality is compromised" at bounding box center [598, 312] width 406 height 26
click at [395, 295] on input "d. Products that involve high risk if quality is compromised" at bounding box center [395, 291] width 0 height 8
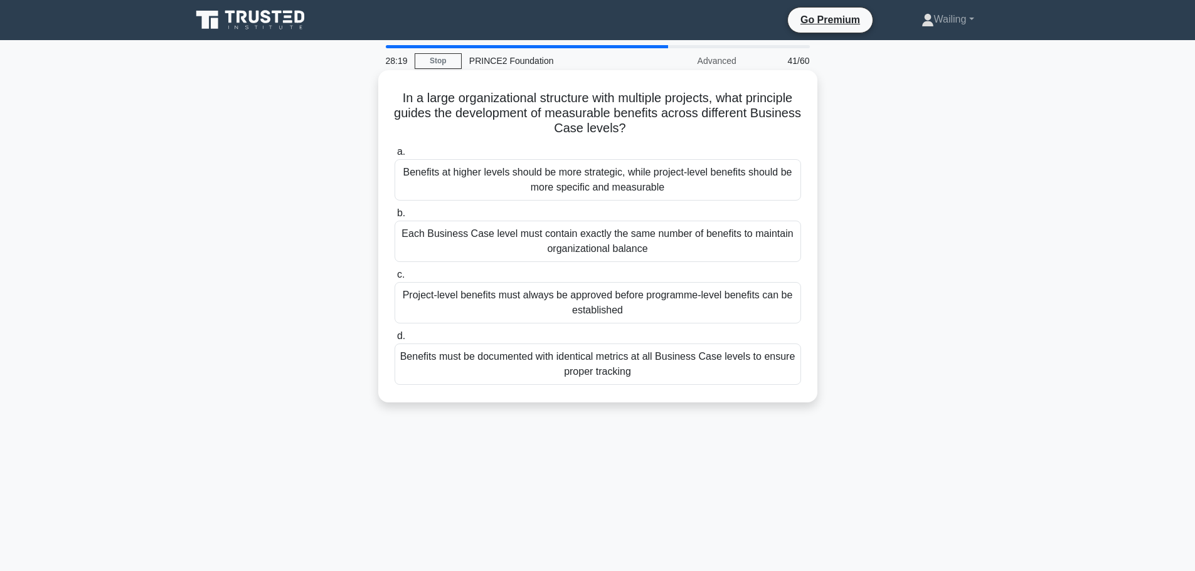
click at [543, 179] on div "Benefits at higher levels should be more strategic, while project-level benefit…" at bounding box center [598, 179] width 406 height 41
click at [395, 156] on input "a. Benefits at higher levels should be more strategic, while project-level bene…" at bounding box center [395, 152] width 0 height 8
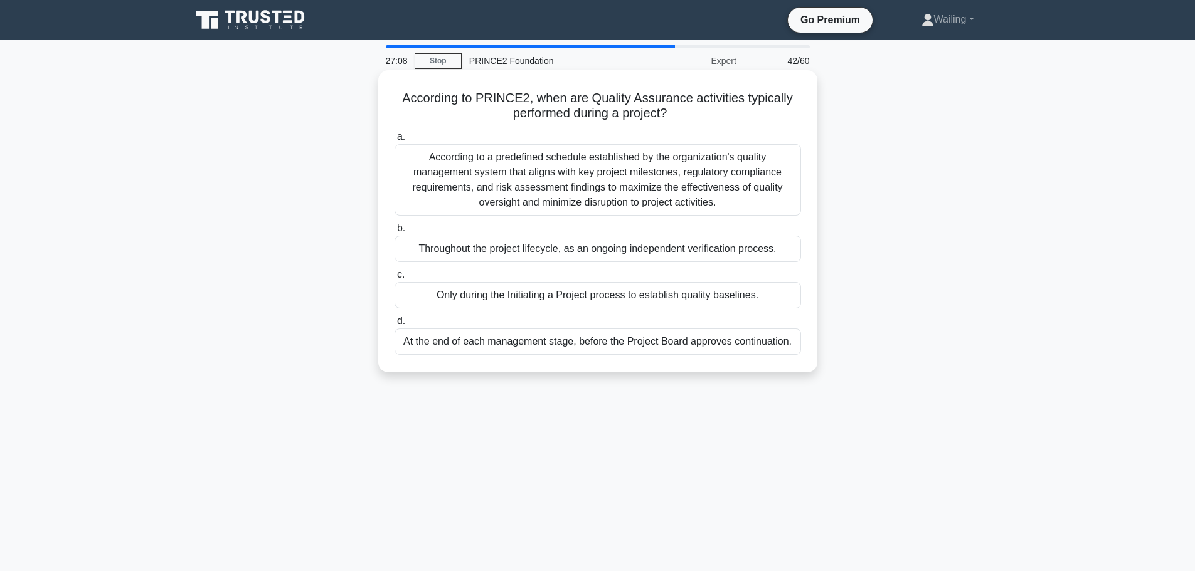
click at [643, 253] on div "Throughout the project lifecycle, as an ongoing independent verification proces…" at bounding box center [598, 249] width 406 height 26
click at [395, 233] on input "b. Throughout the project lifecycle, as an ongoing independent verification pro…" at bounding box center [395, 229] width 0 height 8
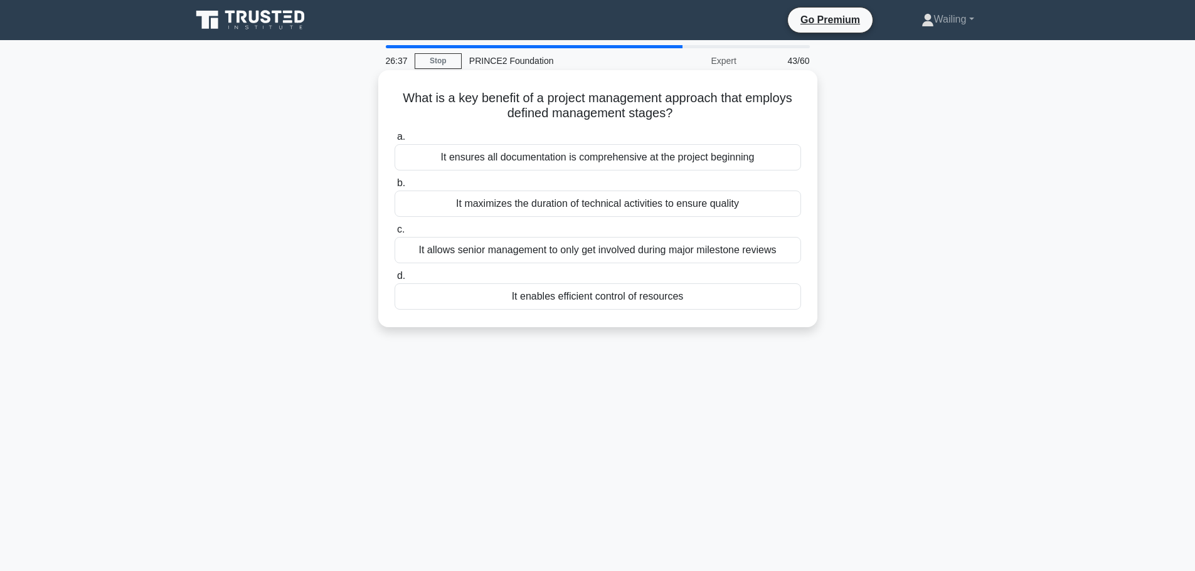
click at [596, 297] on div "It enables efficient control of resources" at bounding box center [598, 297] width 406 height 26
click at [395, 280] on input "d. It enables efficient control of resources" at bounding box center [395, 276] width 0 height 8
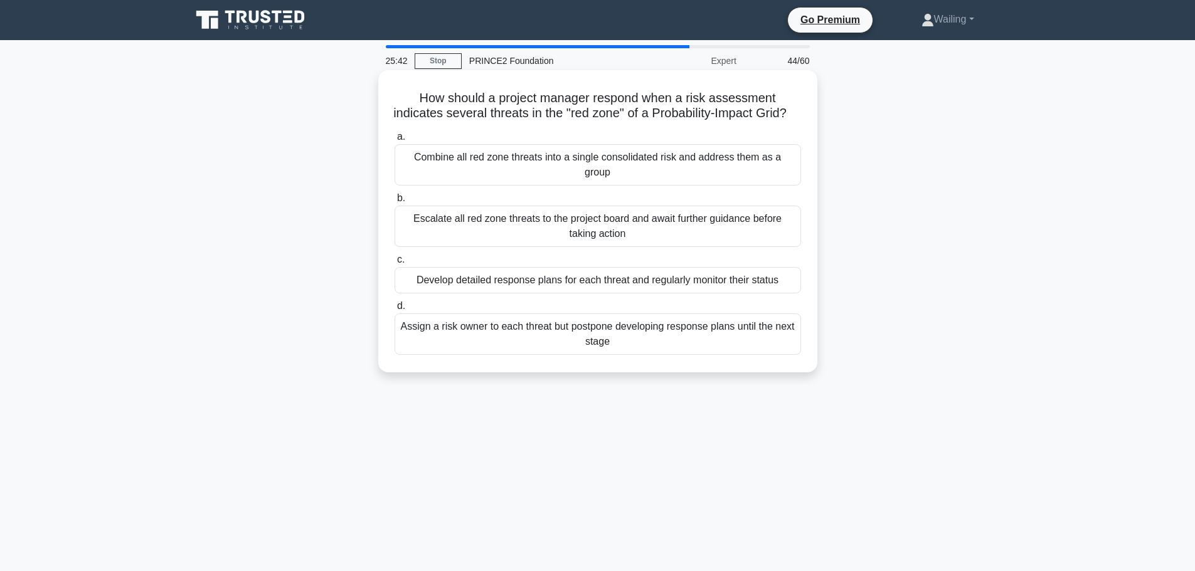
click at [596, 282] on div "Develop detailed response plans for each threat and regularly monitor their sta…" at bounding box center [598, 280] width 406 height 26
click at [395, 264] on input "c. Develop detailed response plans for each threat and regularly monitor their …" at bounding box center [395, 260] width 0 height 8
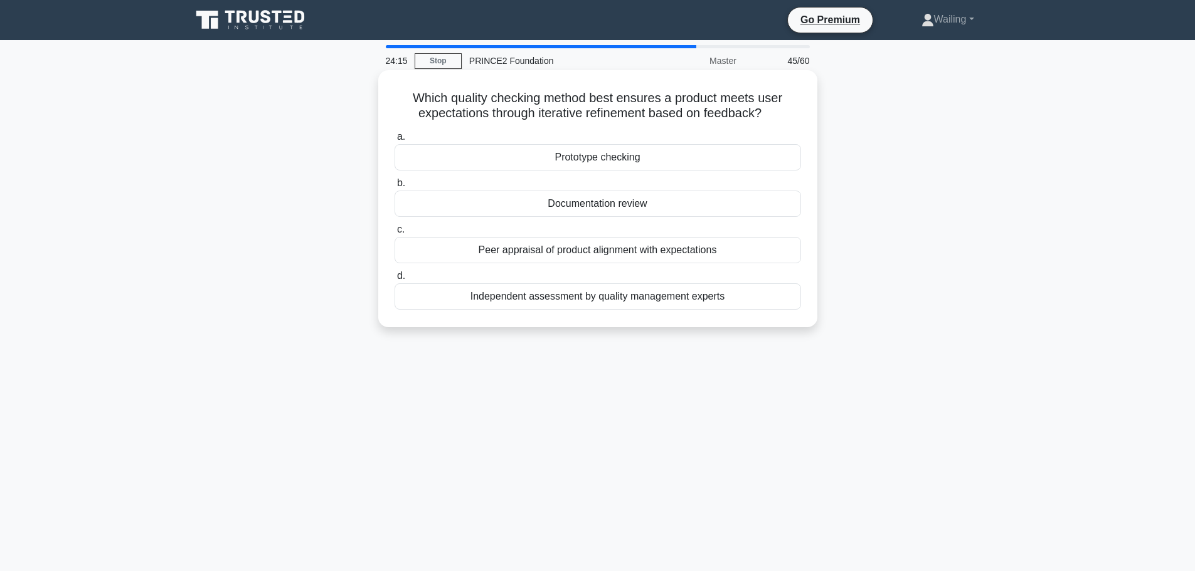
click at [582, 201] on div "Documentation review" at bounding box center [598, 204] width 406 height 26
click at [395, 188] on input "b. Documentation review" at bounding box center [395, 183] width 0 height 8
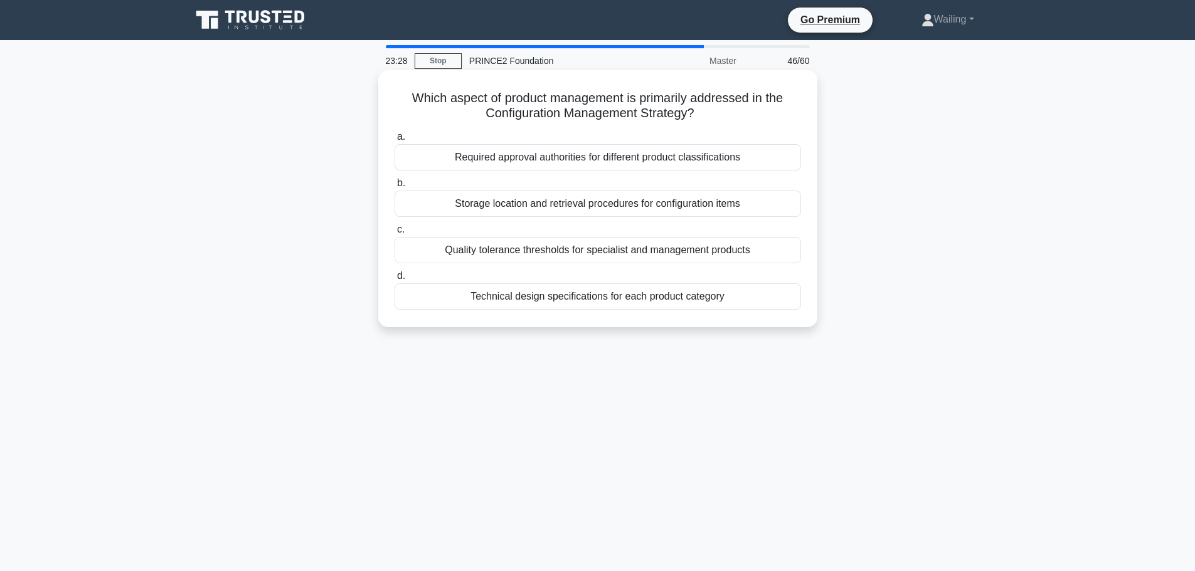
click at [592, 203] on div "Storage location and retrieval procedures for configuration items" at bounding box center [598, 204] width 406 height 26
click at [395, 188] on input "b. Storage location and retrieval procedures for configuration items" at bounding box center [395, 183] width 0 height 8
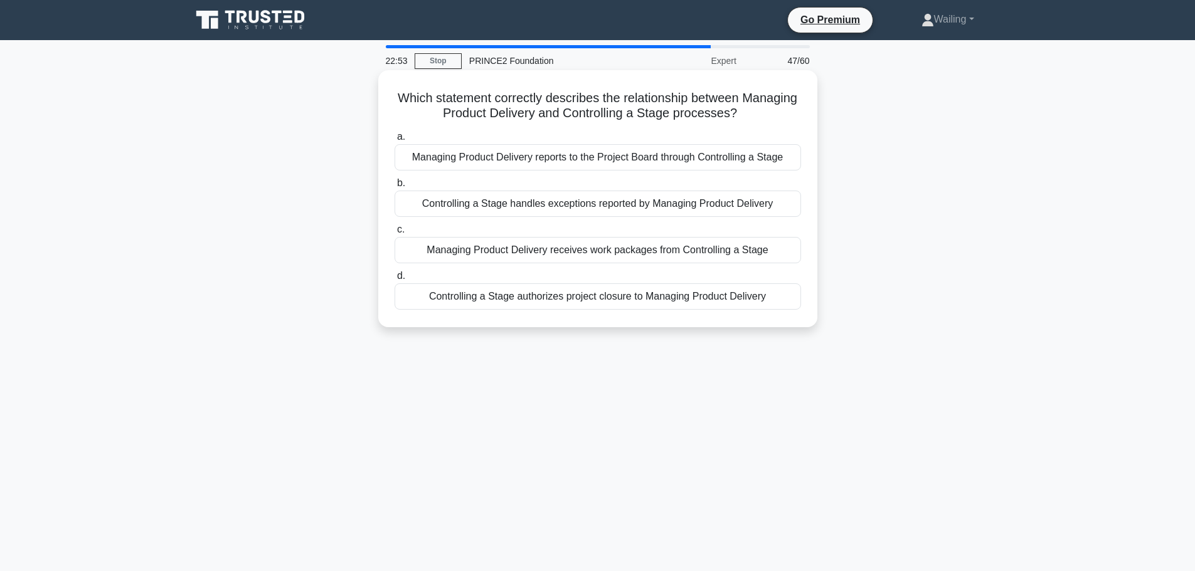
click at [531, 245] on div "Managing Product Delivery receives work packages from Controlling a Stage" at bounding box center [598, 250] width 406 height 26
click at [395, 234] on input "c. Managing Product Delivery receives work packages from Controlling a Stage" at bounding box center [395, 230] width 0 height 8
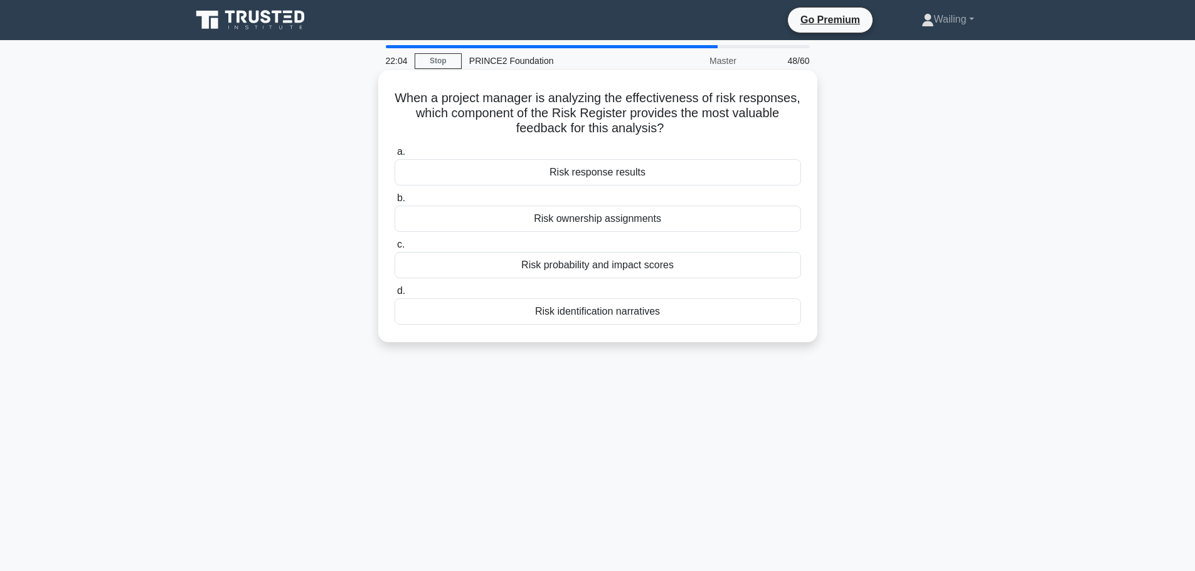
click at [583, 173] on div "Risk response results" at bounding box center [598, 172] width 406 height 26
click at [395, 156] on input "a. Risk response results" at bounding box center [395, 152] width 0 height 8
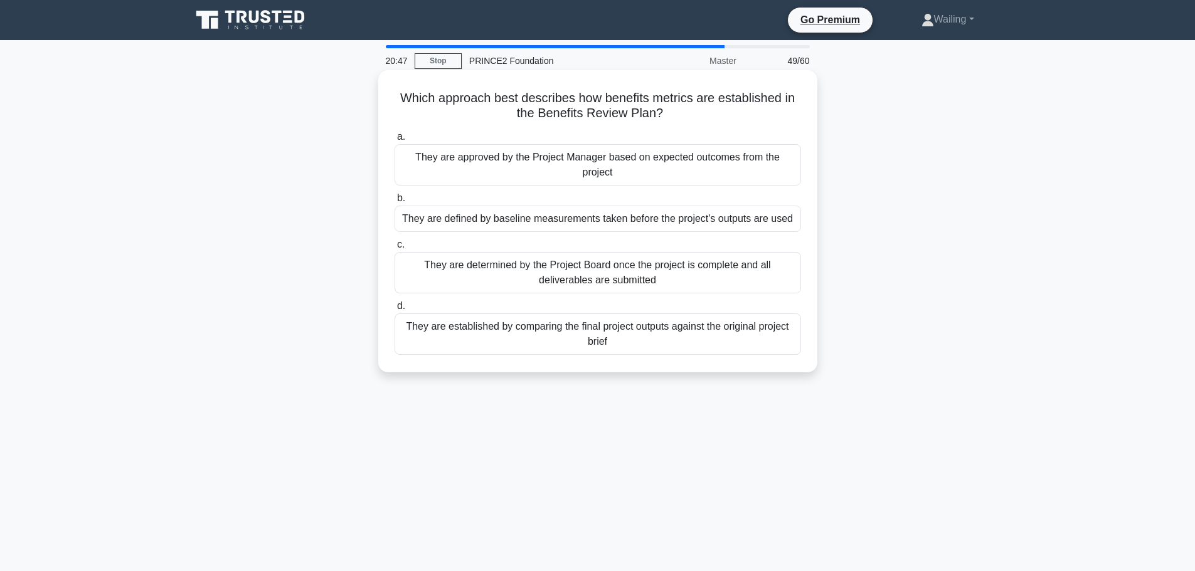
click at [570, 334] on div "They are established by comparing the final project outputs against the origina…" at bounding box center [598, 334] width 406 height 41
click at [395, 310] on input "d. They are established by comparing the final project outputs against the orig…" at bounding box center [395, 306] width 0 height 8
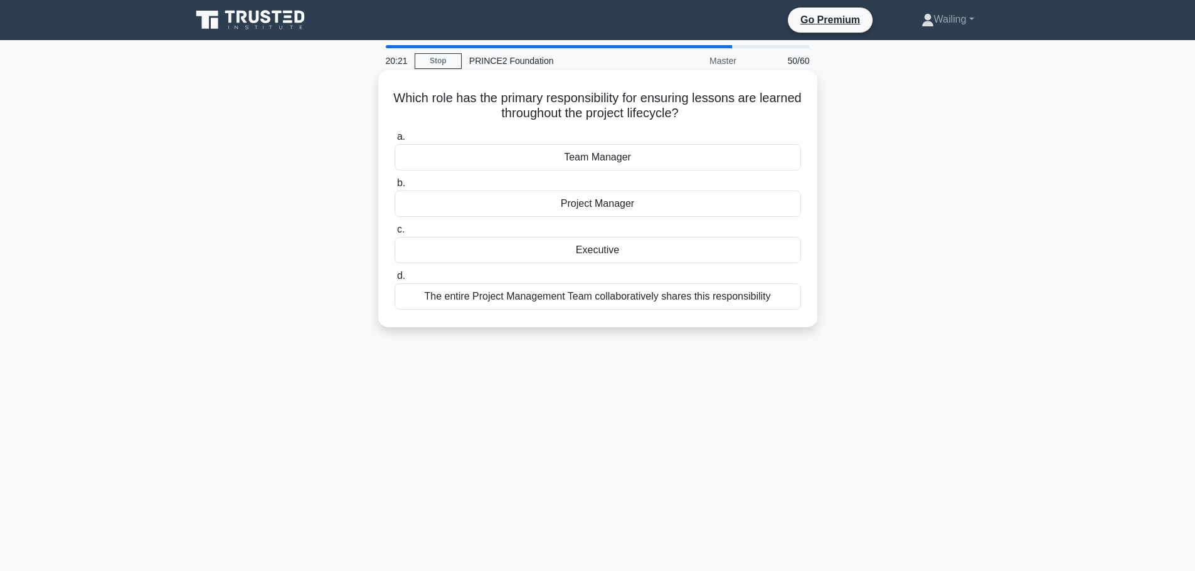
click at [597, 299] on div "The entire Project Management Team collaboratively shares this responsibility" at bounding box center [598, 297] width 406 height 26
click at [395, 280] on input "d. The entire Project Management Team collaboratively shares this responsibility" at bounding box center [395, 276] width 0 height 8
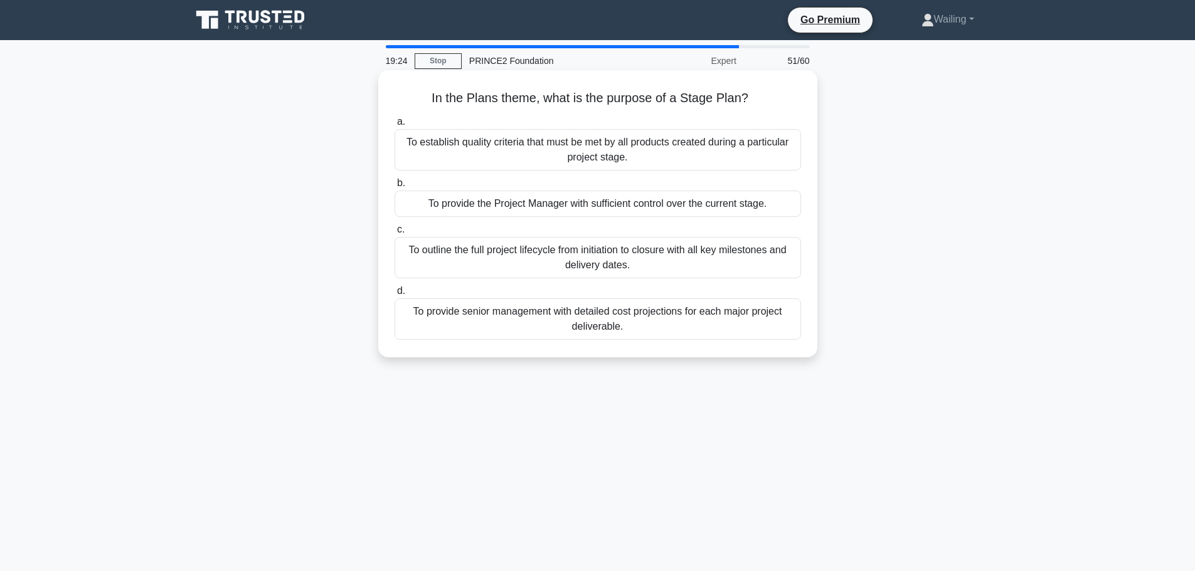
click at [556, 206] on div "To provide the Project Manager with sufficient control over the current stage." at bounding box center [598, 204] width 406 height 26
click at [395, 188] on input "b. To provide the Project Manager with sufficient control over the current stag…" at bounding box center [395, 183] width 0 height 8
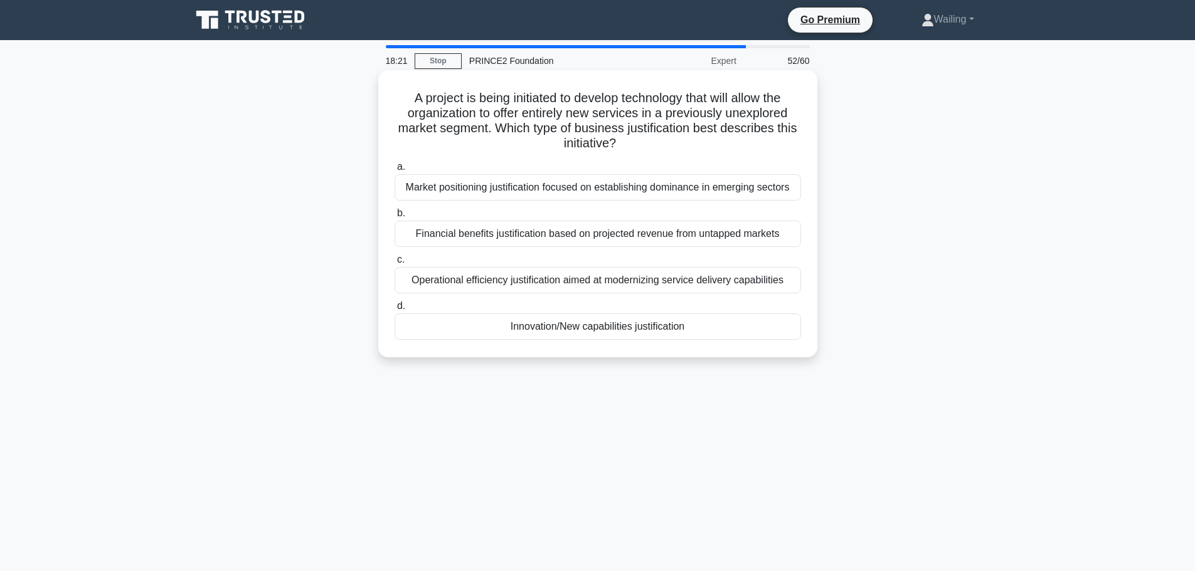
click at [519, 191] on div "Market positioning justification focused on establishing dominance in emerging …" at bounding box center [598, 187] width 406 height 26
click at [395, 171] on input "a. Market positioning justification focused on establishing dominance in emergi…" at bounding box center [395, 167] width 0 height 8
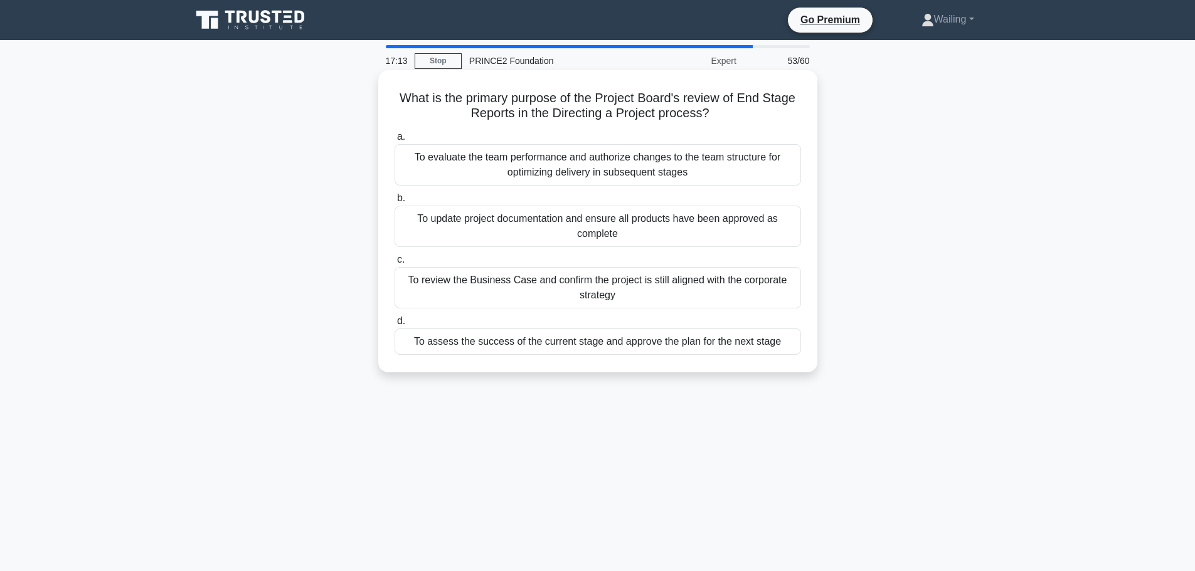
click at [549, 346] on div "To assess the success of the current stage and approve the plan for the next st…" at bounding box center [598, 342] width 406 height 26
click at [395, 326] on input "d. To assess the success of the current stage and approve the plan for the next…" at bounding box center [395, 321] width 0 height 8
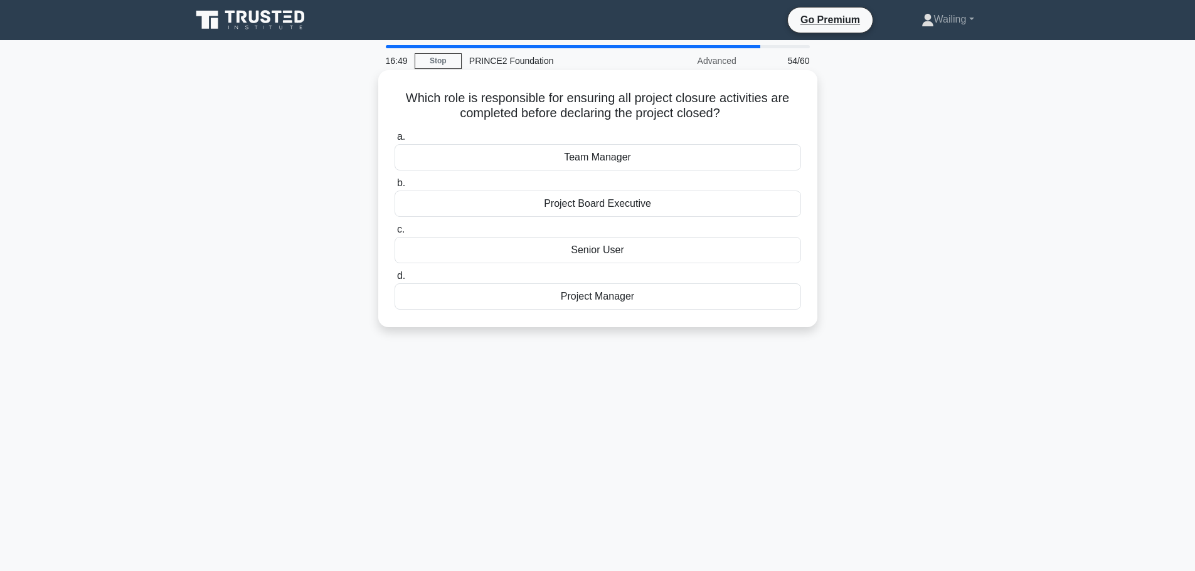
click at [630, 299] on div "Project Manager" at bounding box center [598, 297] width 406 height 26
click at [395, 280] on input "d. Project Manager" at bounding box center [395, 276] width 0 height 8
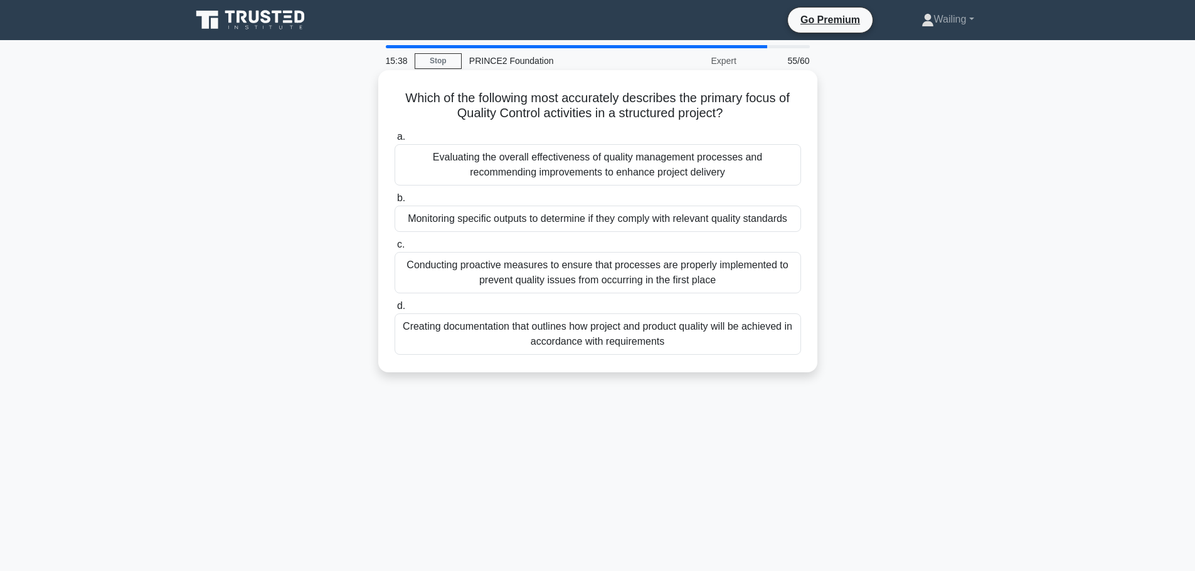
click at [563, 223] on div "Monitoring specific outputs to determine if they comply with relevant quality s…" at bounding box center [598, 219] width 406 height 26
click at [395, 203] on input "b. Monitoring specific outputs to determine if they comply with relevant qualit…" at bounding box center [395, 198] width 0 height 8
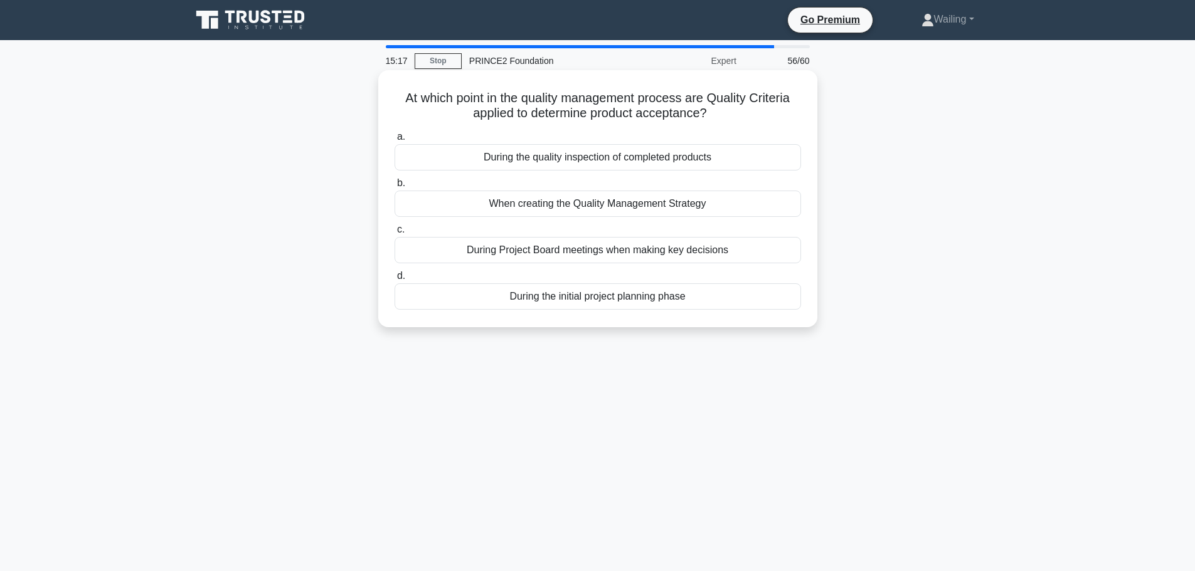
click at [580, 161] on div "During the quality inspection of completed products" at bounding box center [598, 157] width 406 height 26
click at [395, 141] on input "a. During the quality inspection of completed products" at bounding box center [395, 137] width 0 height 8
click at [602, 251] on div "Legal constraints that affect project delivery methods" at bounding box center [598, 250] width 406 height 26
click at [395, 234] on input "c. Legal constraints that affect project delivery methods" at bounding box center [395, 230] width 0 height 8
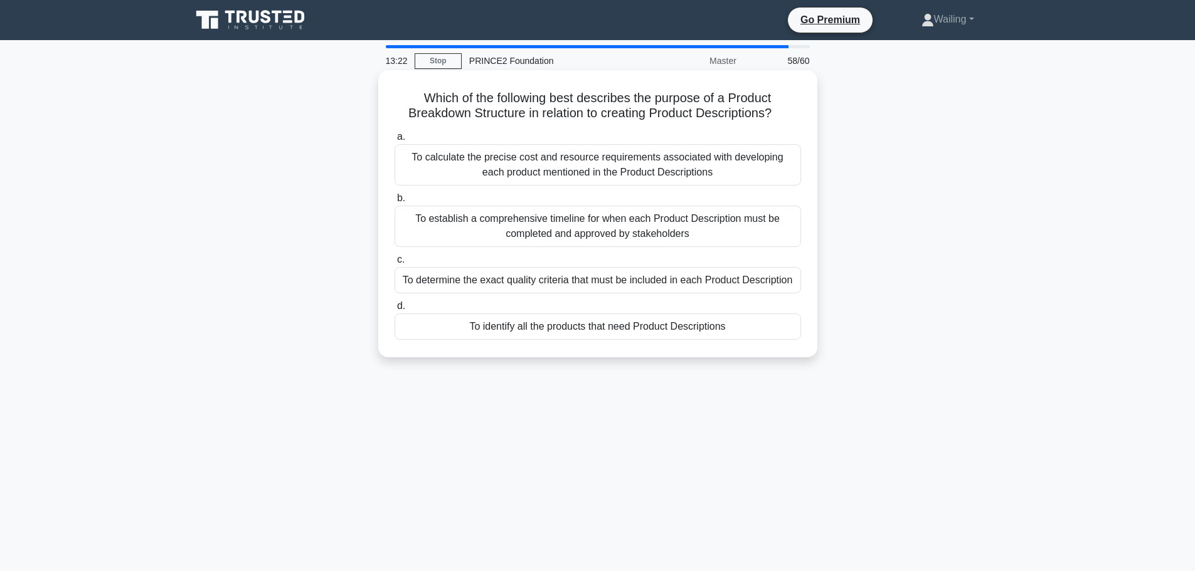
click at [575, 161] on div "To calculate the precise cost and resource requirements associated with develop…" at bounding box center [598, 164] width 406 height 41
click at [395, 141] on input "a. To calculate the precise cost and resource requirements associated with deve…" at bounding box center [395, 137] width 0 height 8
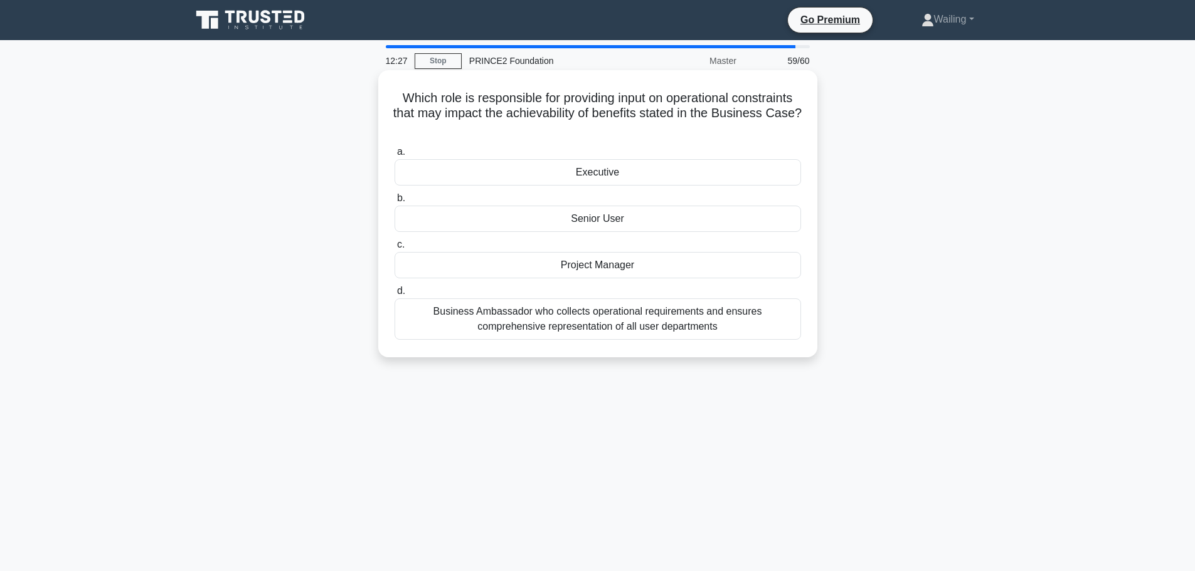
click at [581, 265] on div "Project Manager" at bounding box center [598, 265] width 406 height 26
click at [395, 249] on input "c. Project Manager" at bounding box center [395, 245] width 0 height 8
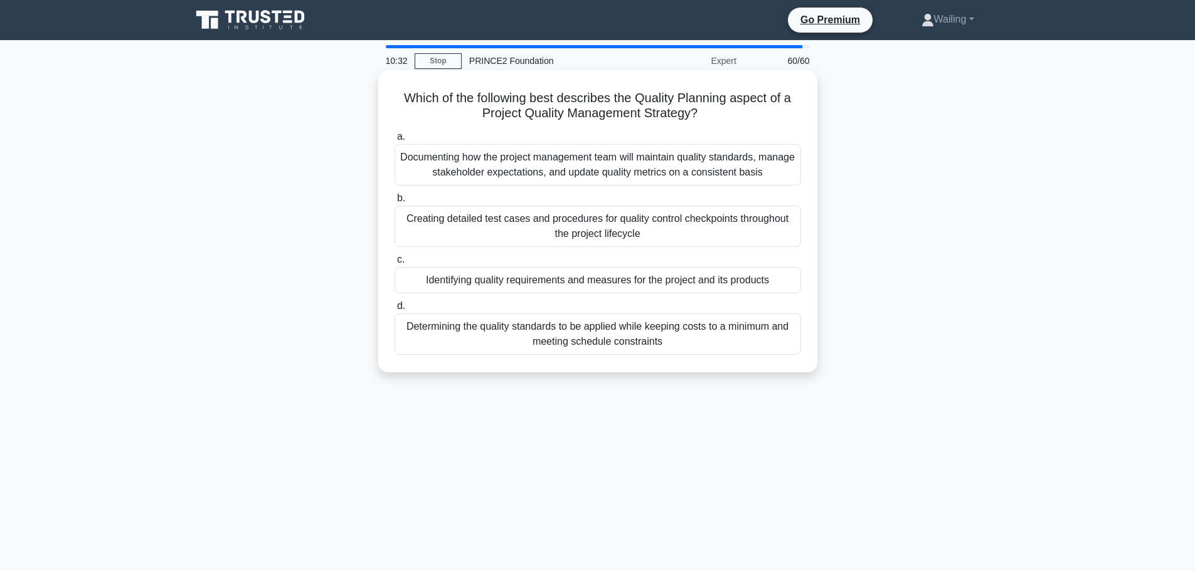
click at [578, 162] on div "Documenting how the project management team will maintain quality standards, ma…" at bounding box center [598, 164] width 406 height 41
click at [395, 141] on input "a. Documenting how the project management team will maintain quality standards,…" at bounding box center [395, 137] width 0 height 8
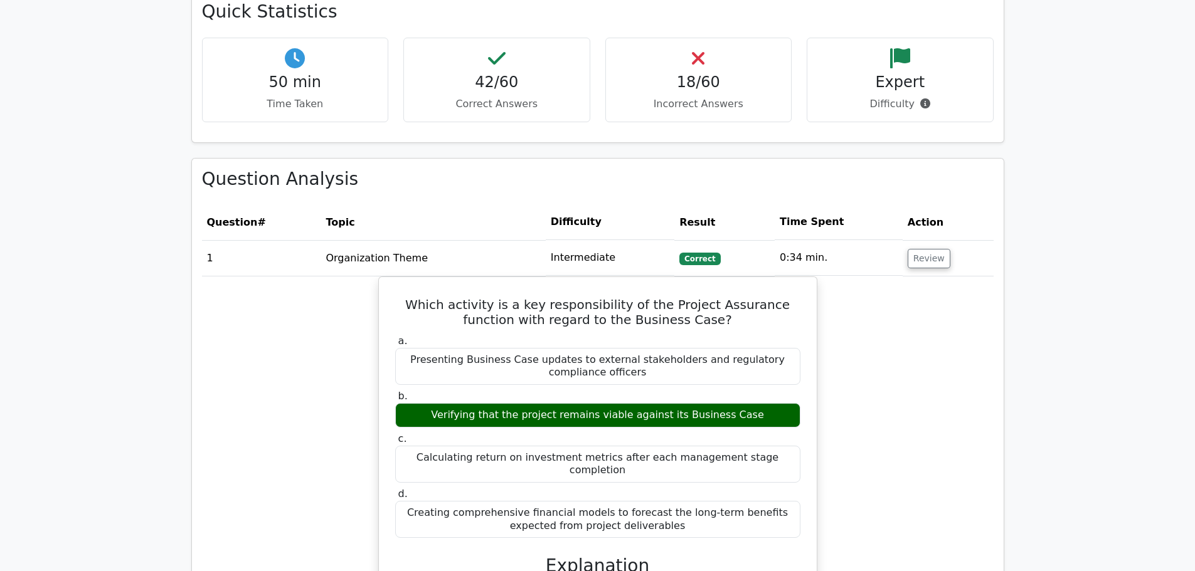
scroll to position [941, 0]
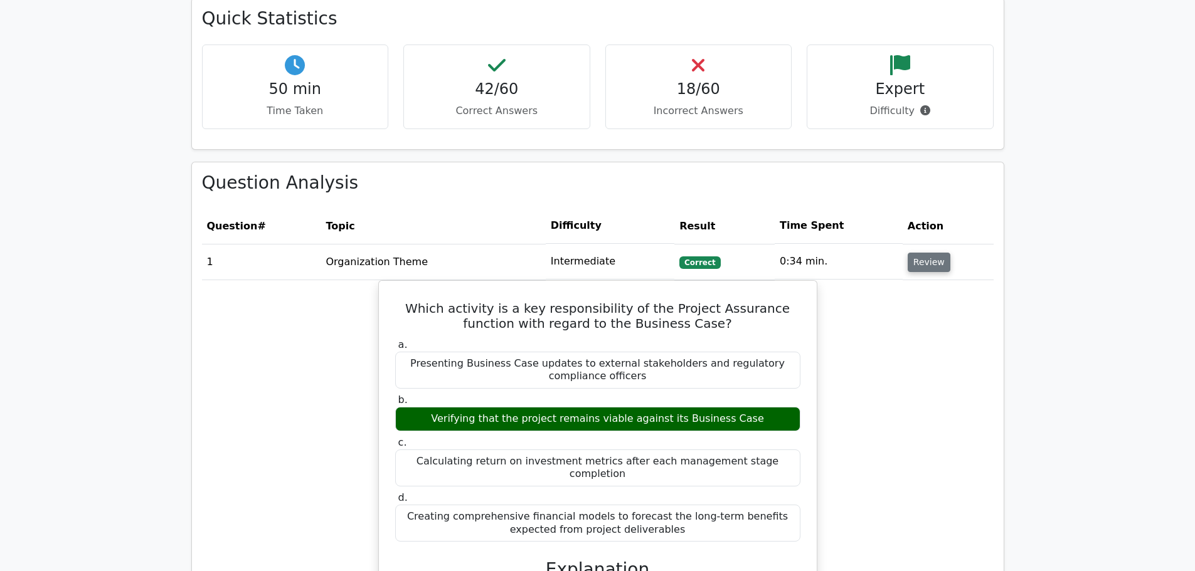
click at [925, 253] on button "Review" at bounding box center [929, 262] width 43 height 19
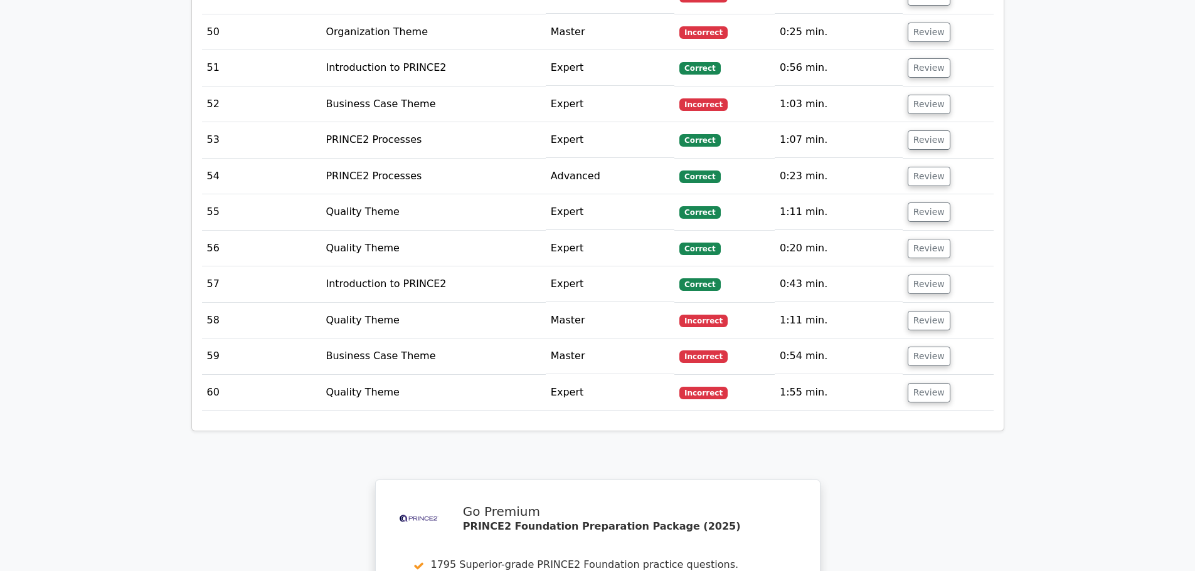
scroll to position [2885, 0]
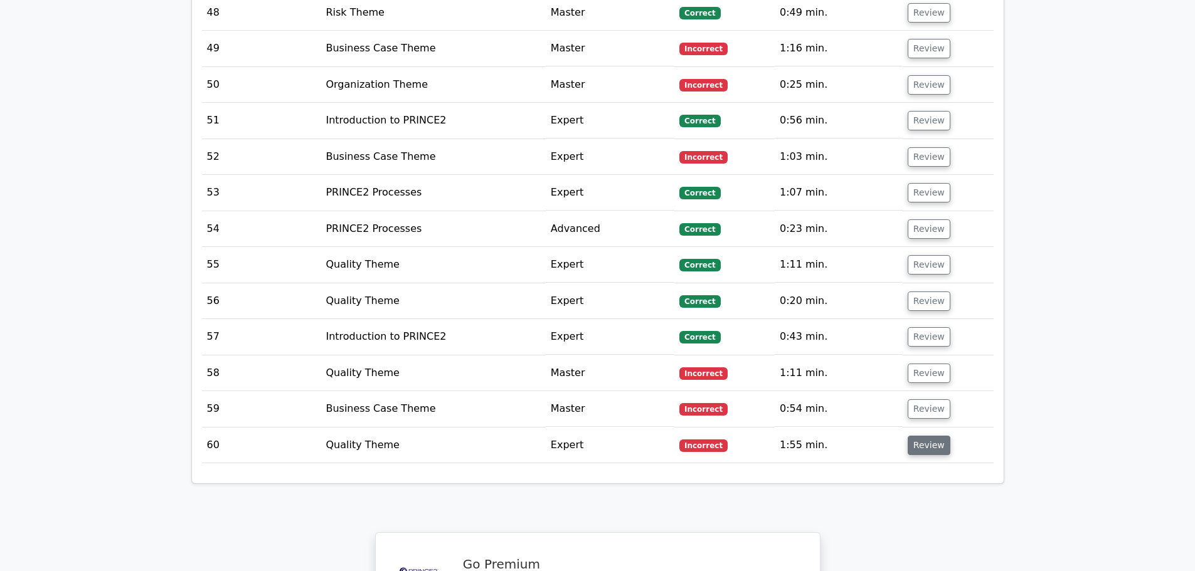
drag, startPoint x: 911, startPoint y: 415, endPoint x: 912, endPoint y: 402, distance: 12.6
click at [911, 428] on td "Review" at bounding box center [948, 446] width 91 height 36
click at [913, 436] on button "Review" at bounding box center [929, 445] width 43 height 19
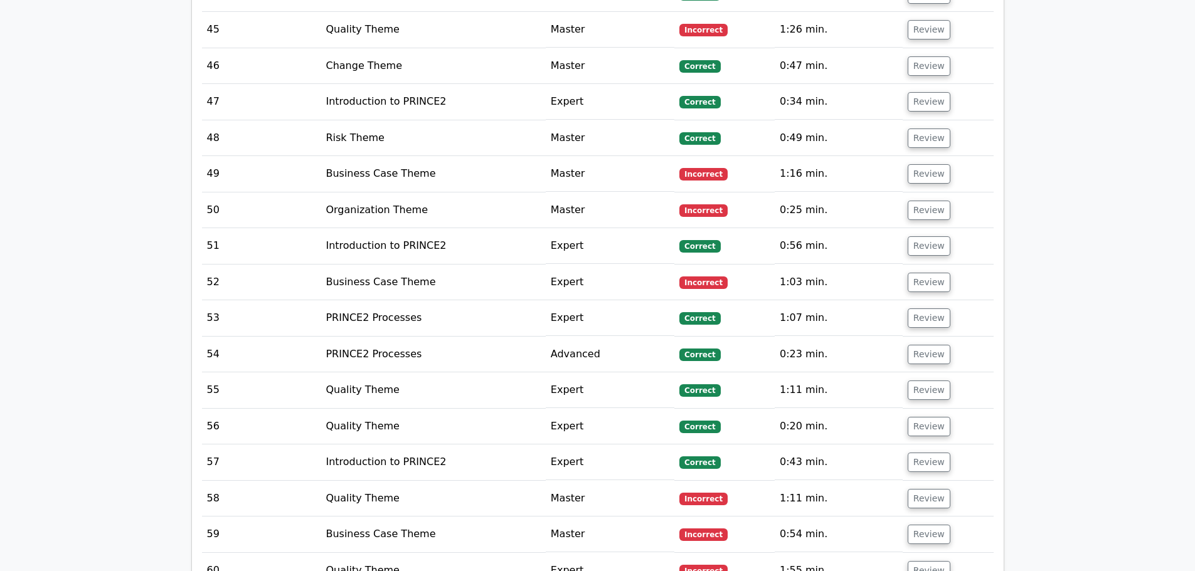
scroll to position [3199, 0]
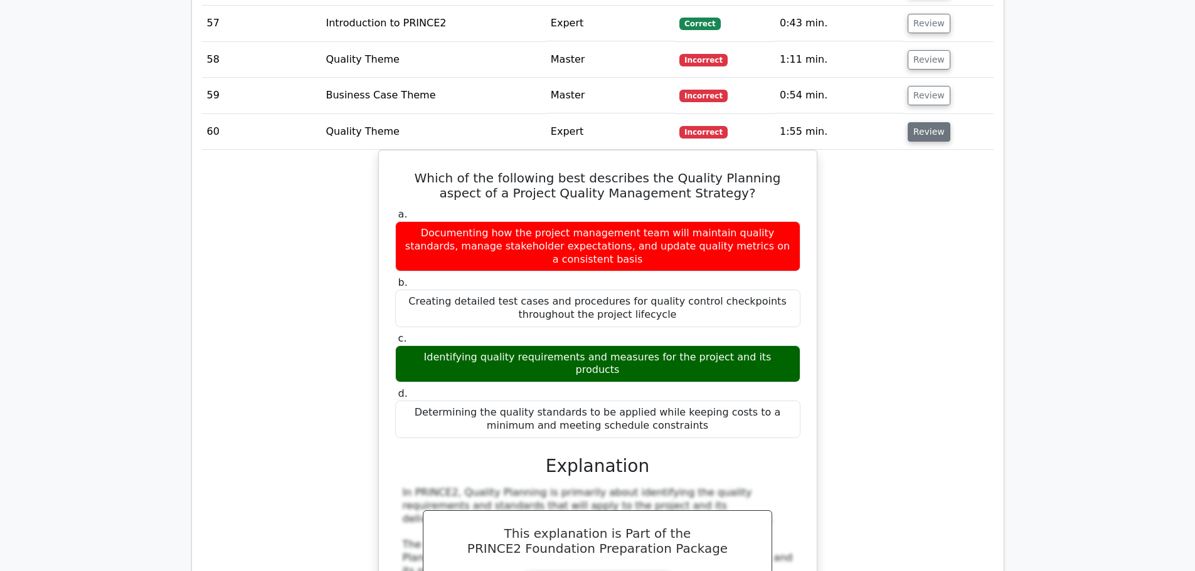
click at [928, 122] on button "Review" at bounding box center [929, 131] width 43 height 19
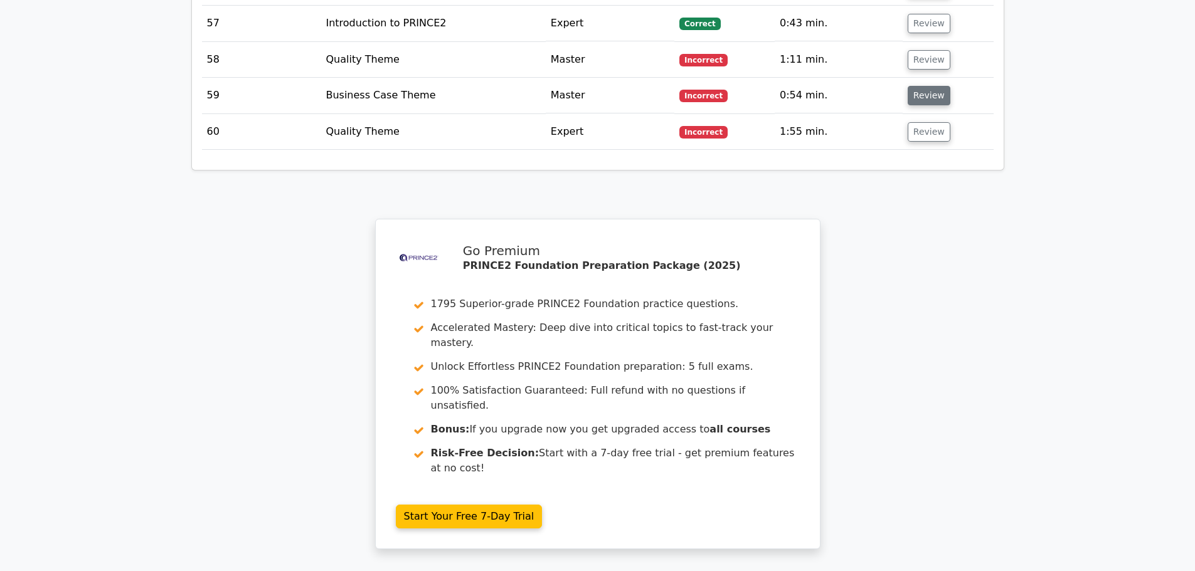
click at [929, 86] on button "Review" at bounding box center [929, 95] width 43 height 19
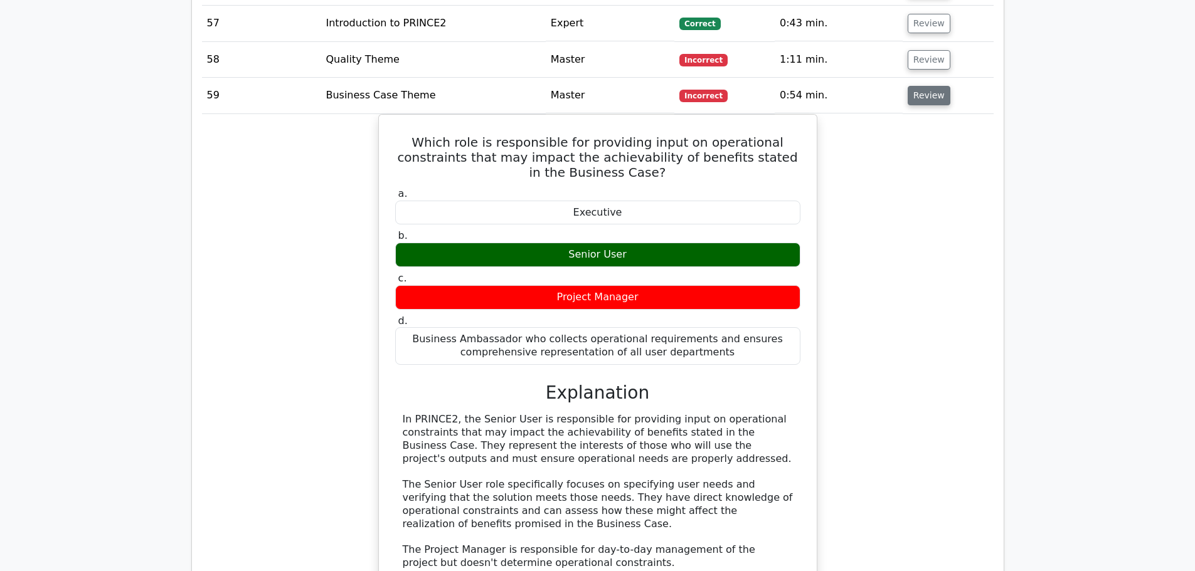
click at [912, 86] on button "Review" at bounding box center [929, 95] width 43 height 19
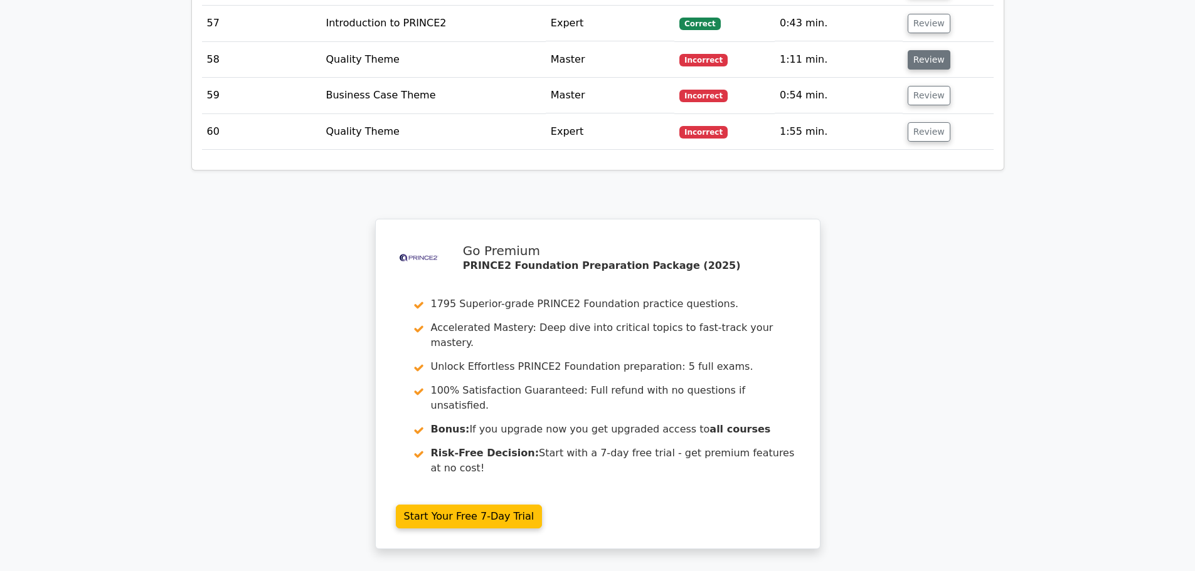
click at [911, 50] on button "Review" at bounding box center [929, 59] width 43 height 19
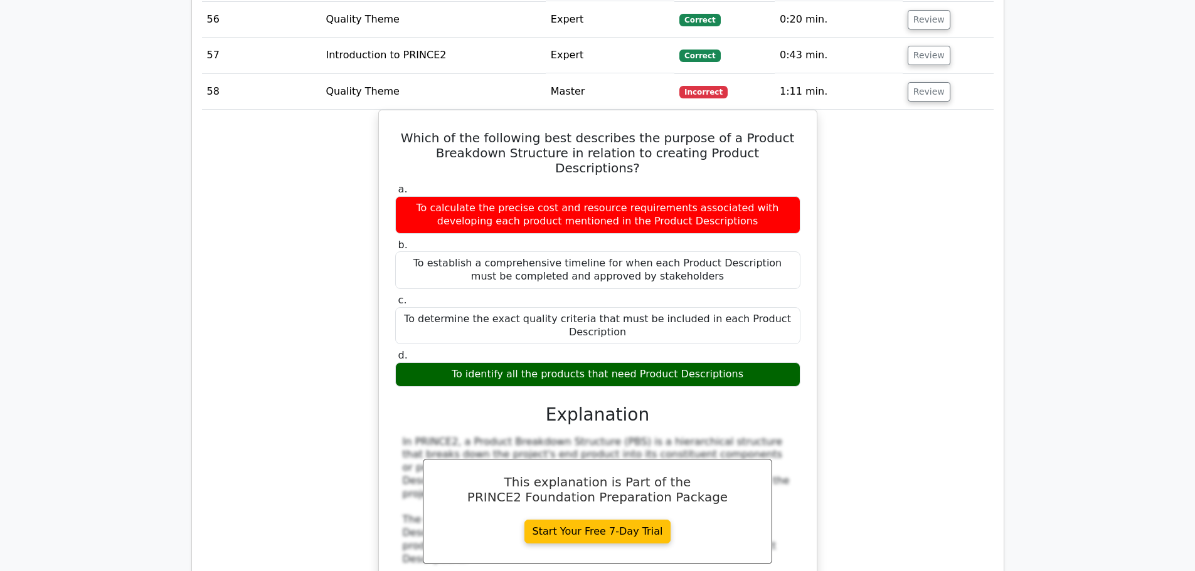
scroll to position [3136, 0]
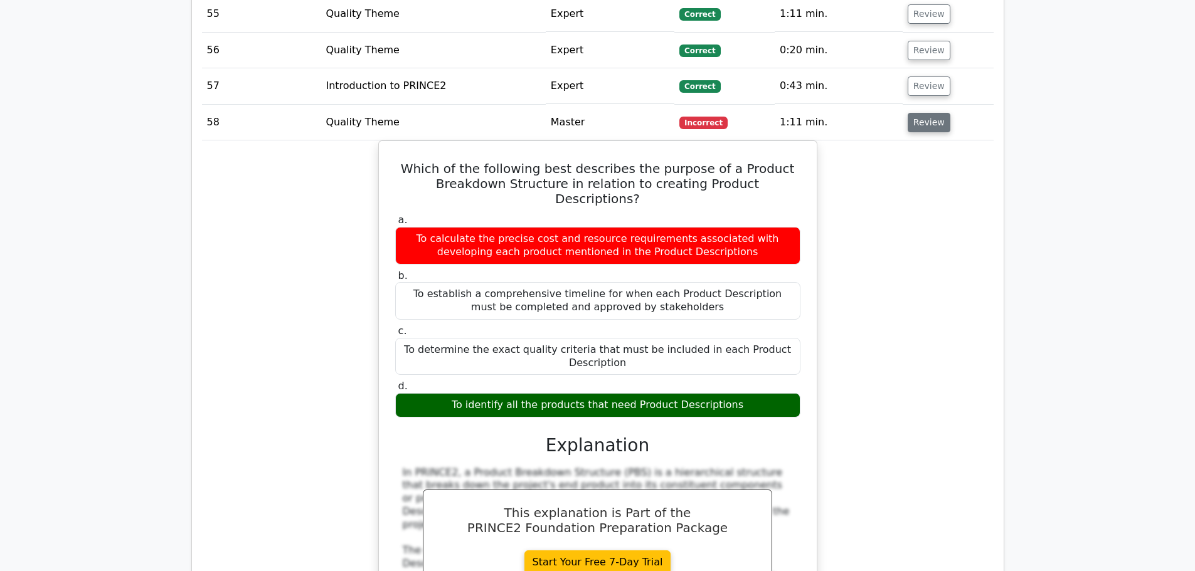
click at [919, 113] on button "Review" at bounding box center [929, 122] width 43 height 19
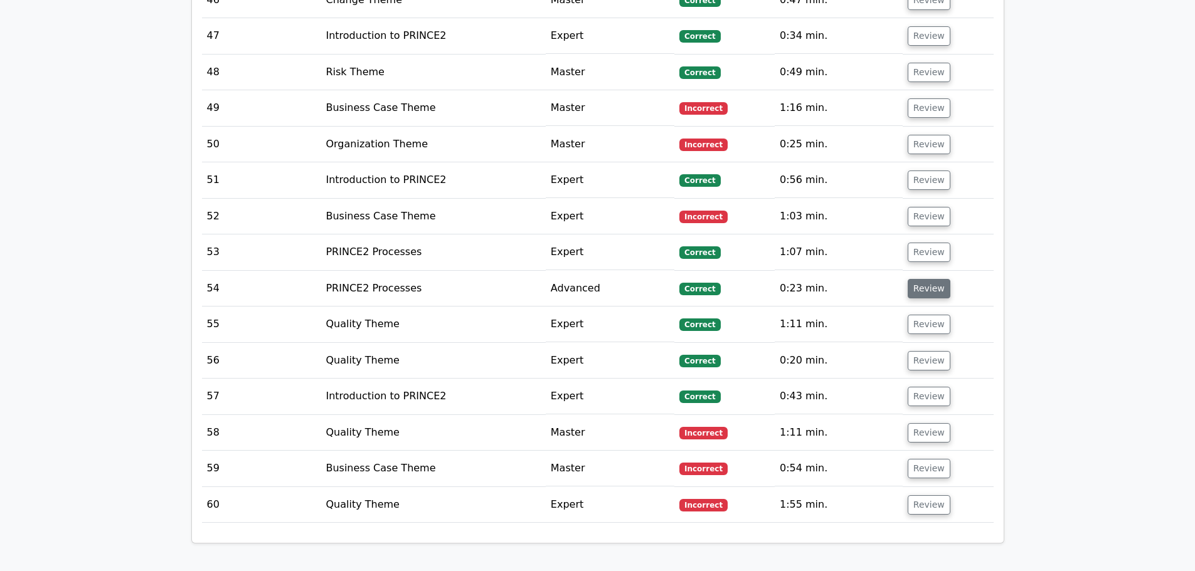
scroll to position [2822, 0]
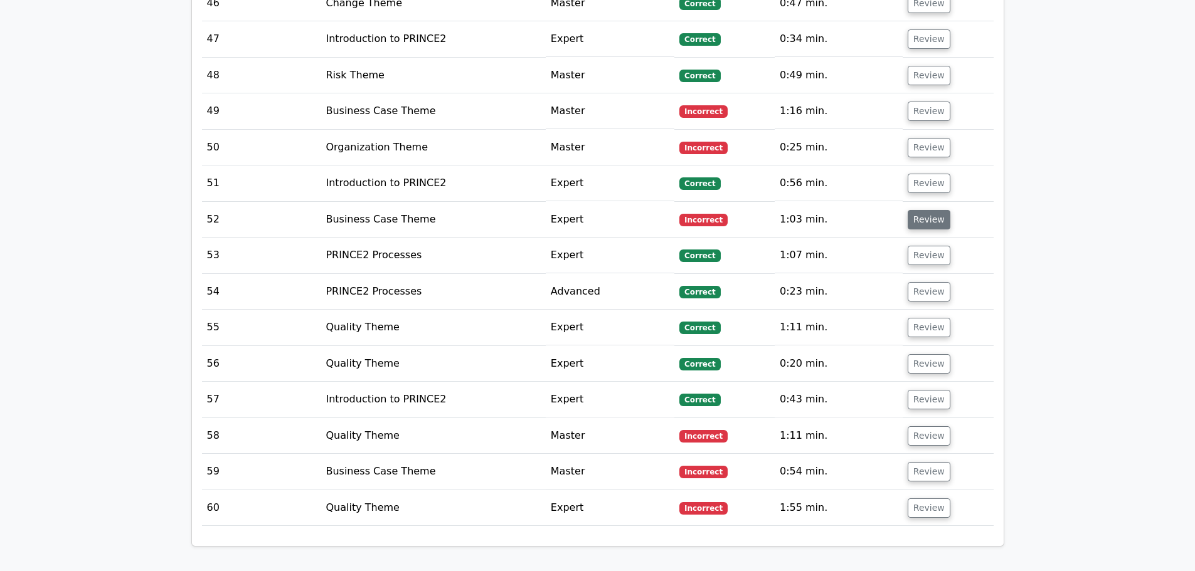
click at [914, 210] on button "Review" at bounding box center [929, 219] width 43 height 19
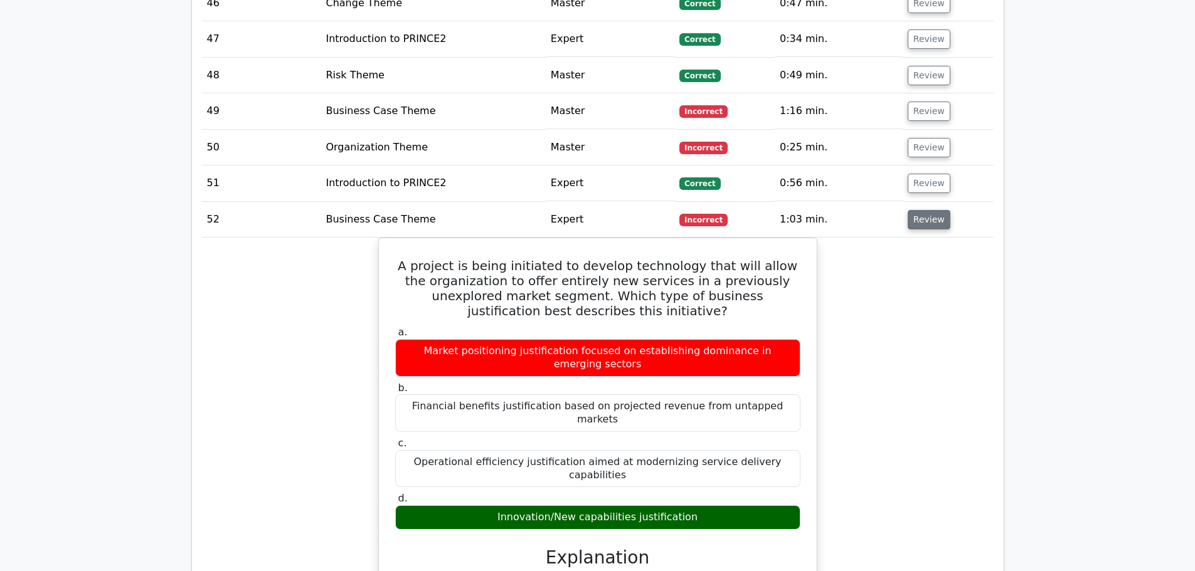
click at [914, 210] on button "Review" at bounding box center [929, 219] width 43 height 19
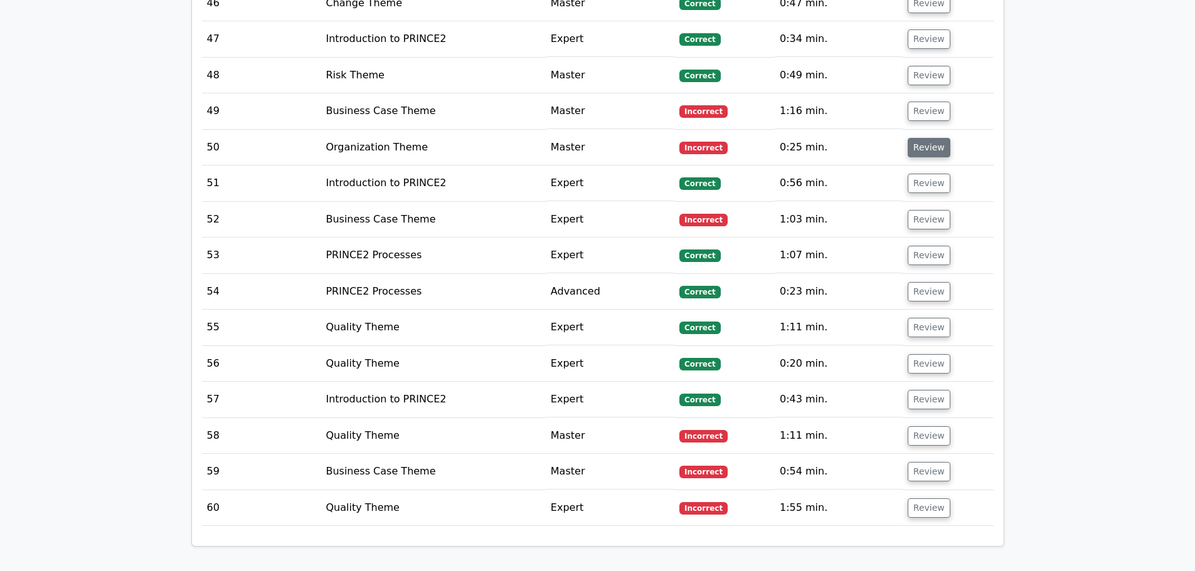
click at [909, 138] on button "Review" at bounding box center [929, 147] width 43 height 19
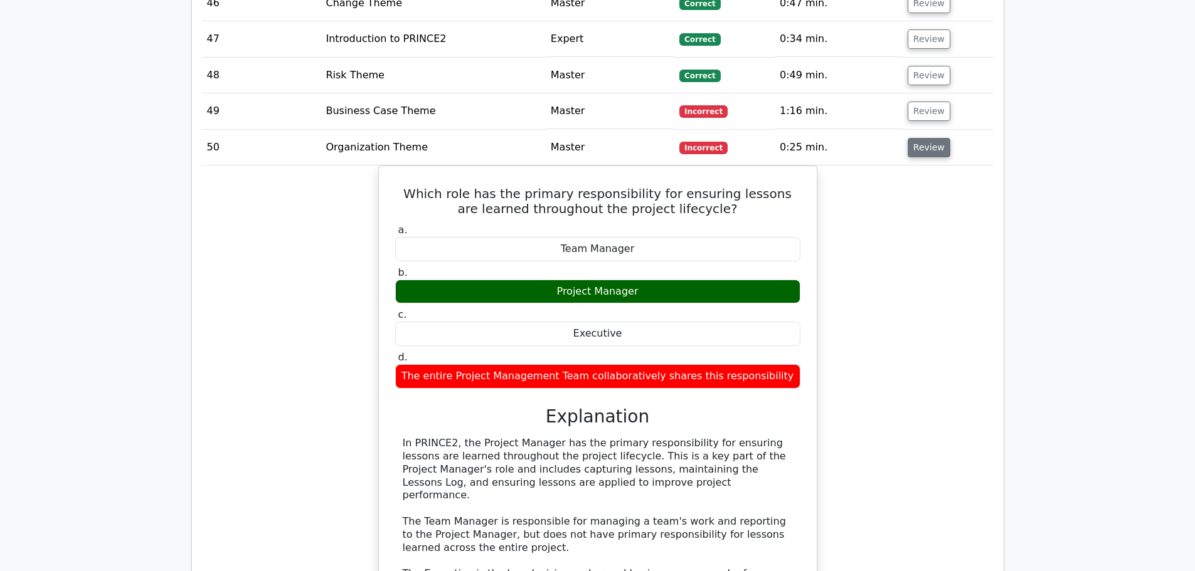
click at [921, 138] on button "Review" at bounding box center [929, 147] width 43 height 19
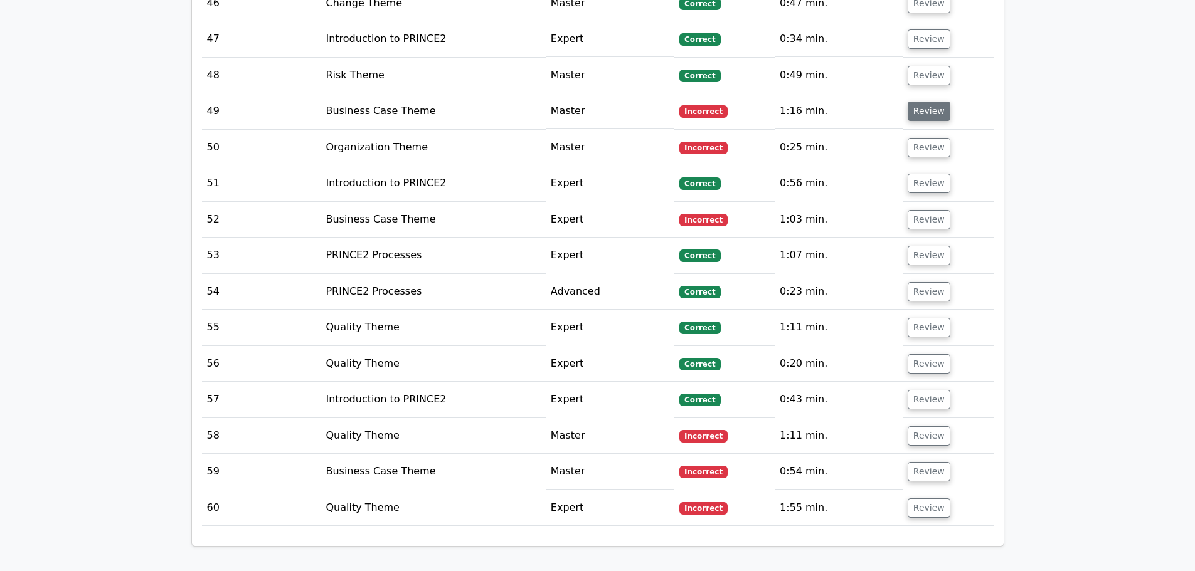
click at [925, 102] on button "Review" at bounding box center [929, 111] width 43 height 19
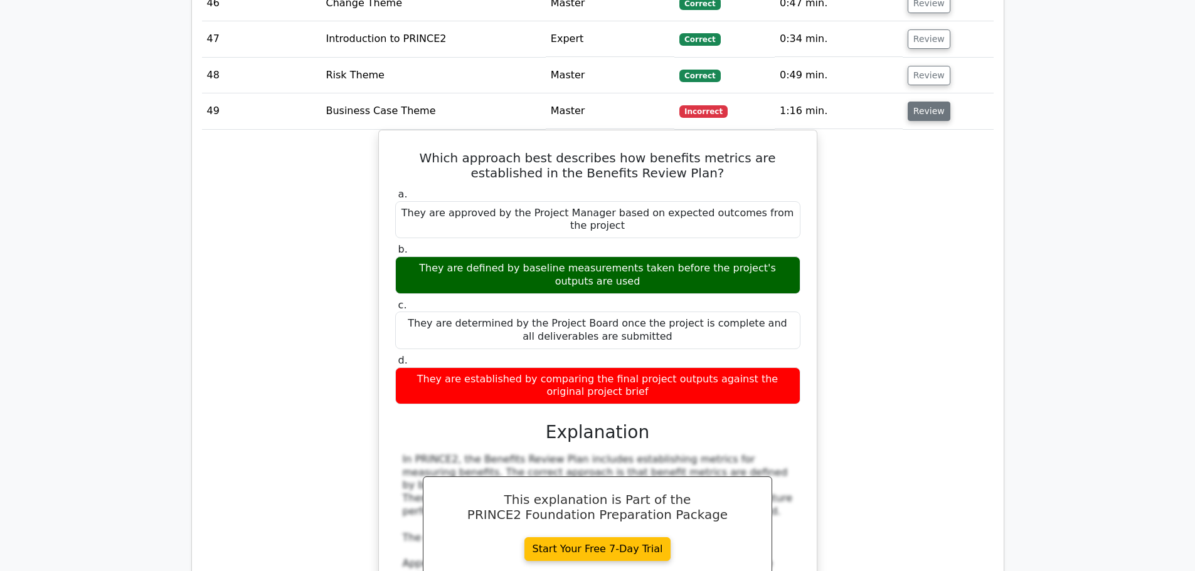
click at [928, 102] on button "Review" at bounding box center [929, 111] width 43 height 19
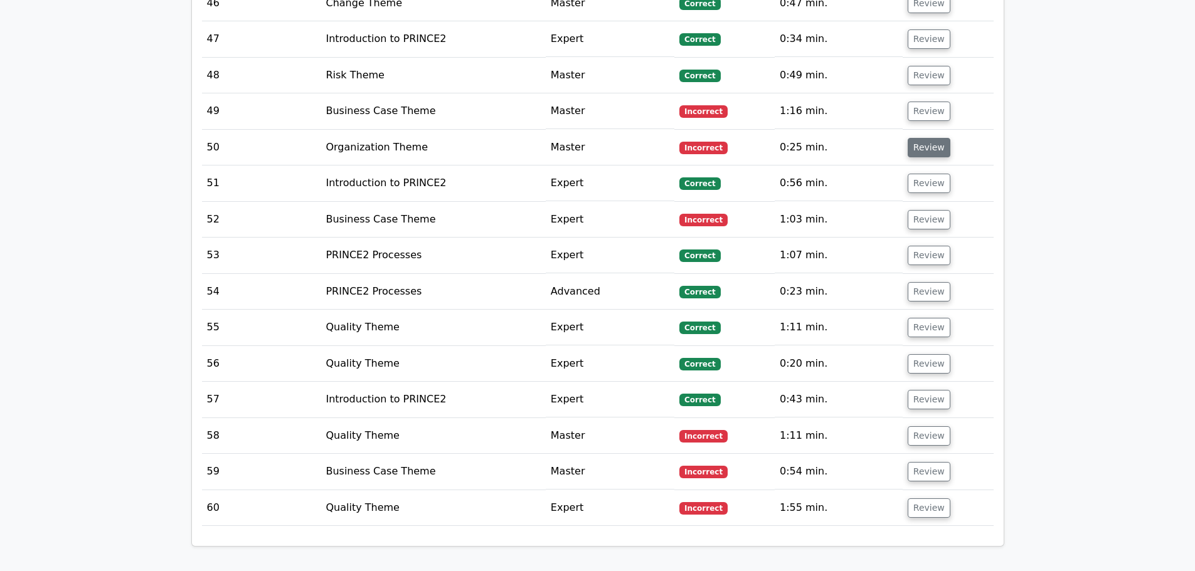
click at [924, 138] on button "Review" at bounding box center [929, 147] width 43 height 19
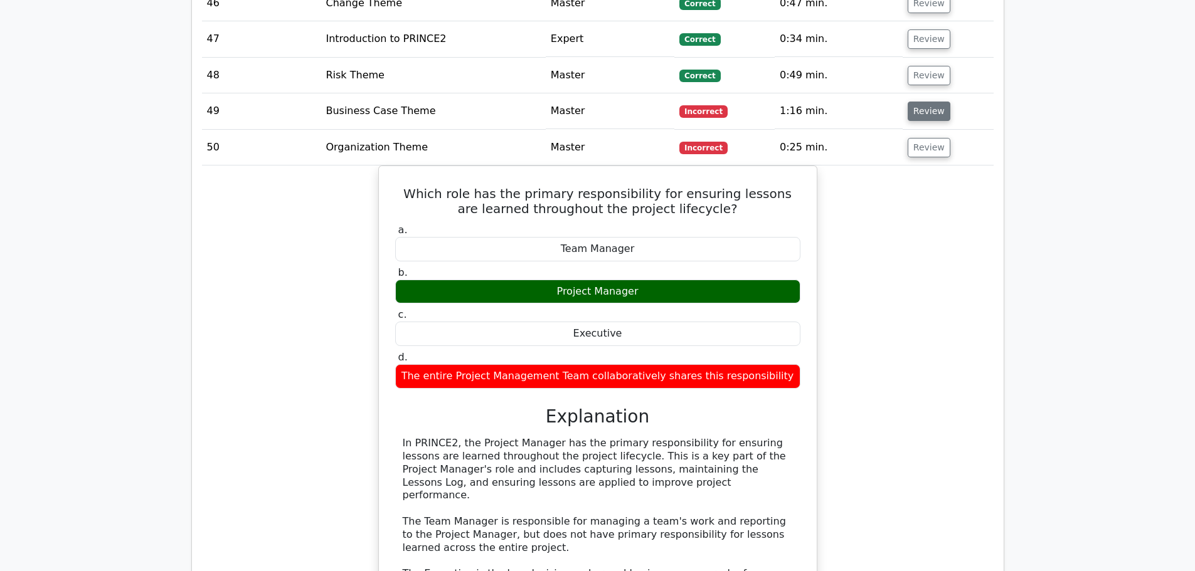
click at [925, 102] on button "Review" at bounding box center [929, 111] width 43 height 19
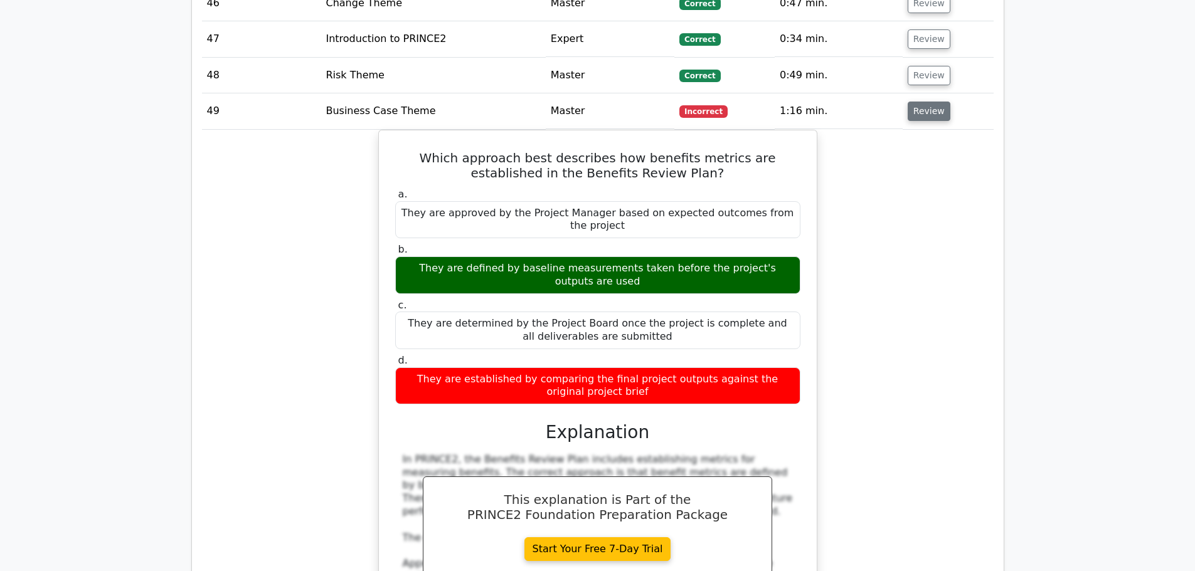
click at [919, 102] on button "Review" at bounding box center [929, 111] width 43 height 19
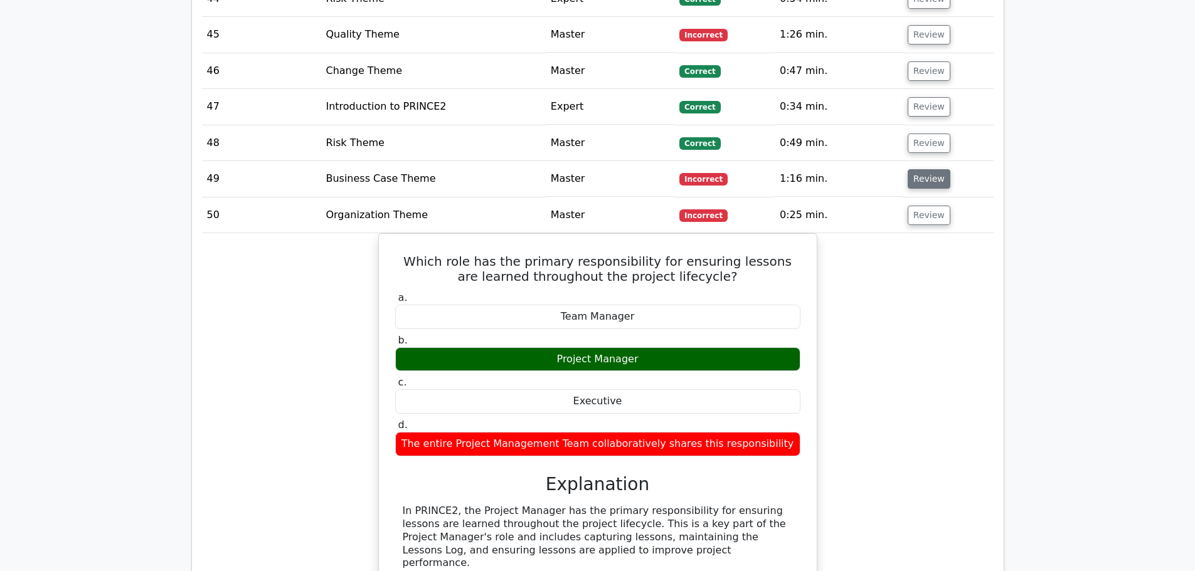
scroll to position [2697, 0]
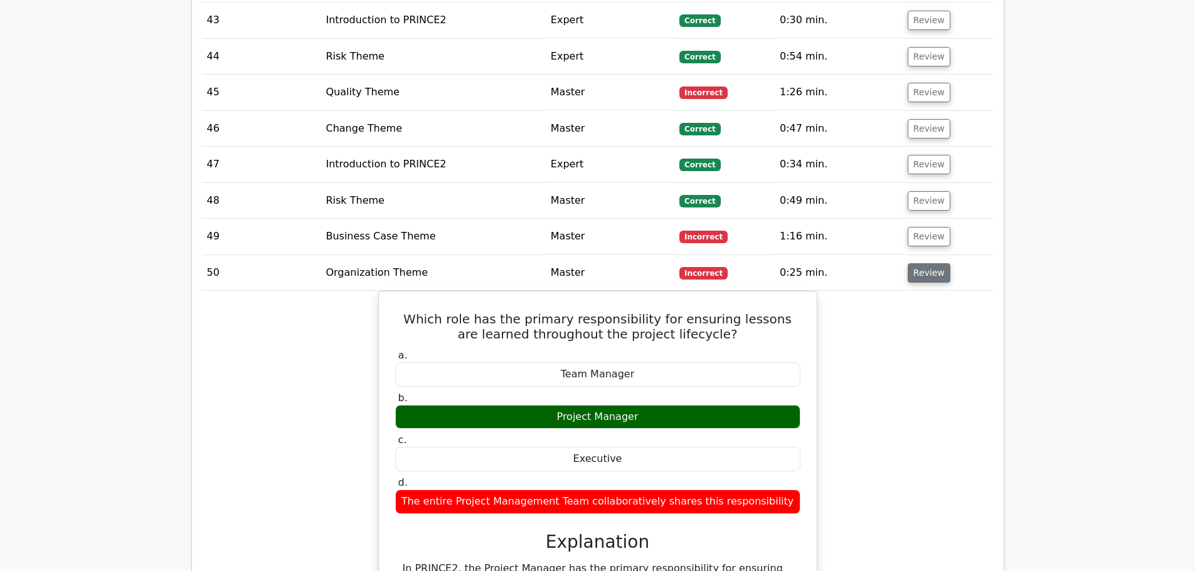
click at [916, 263] on button "Review" at bounding box center [929, 272] width 43 height 19
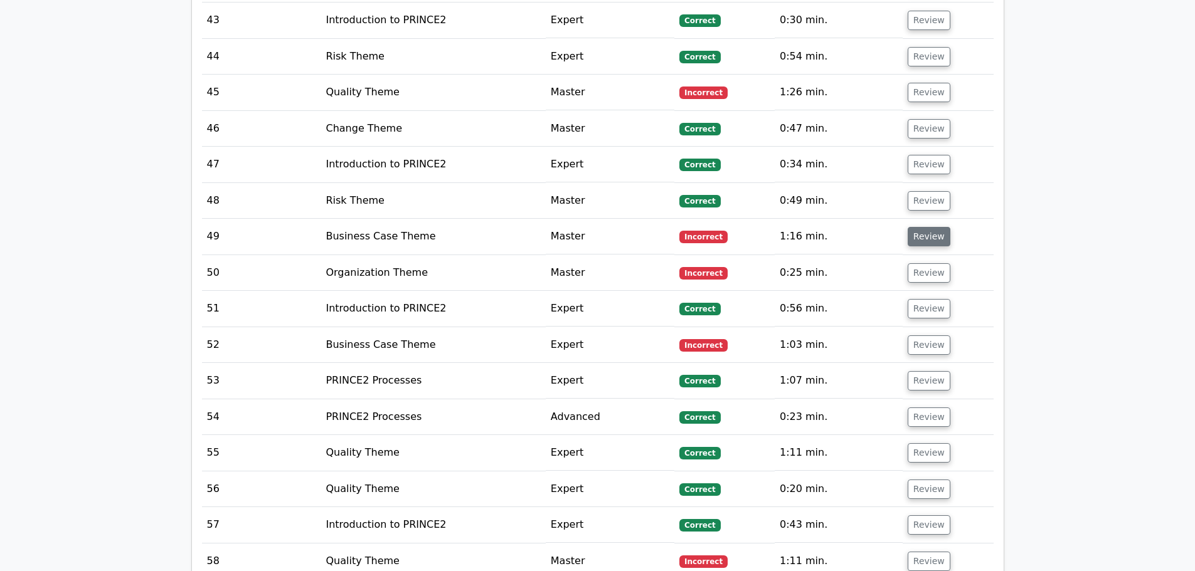
click at [929, 227] on button "Review" at bounding box center [929, 236] width 43 height 19
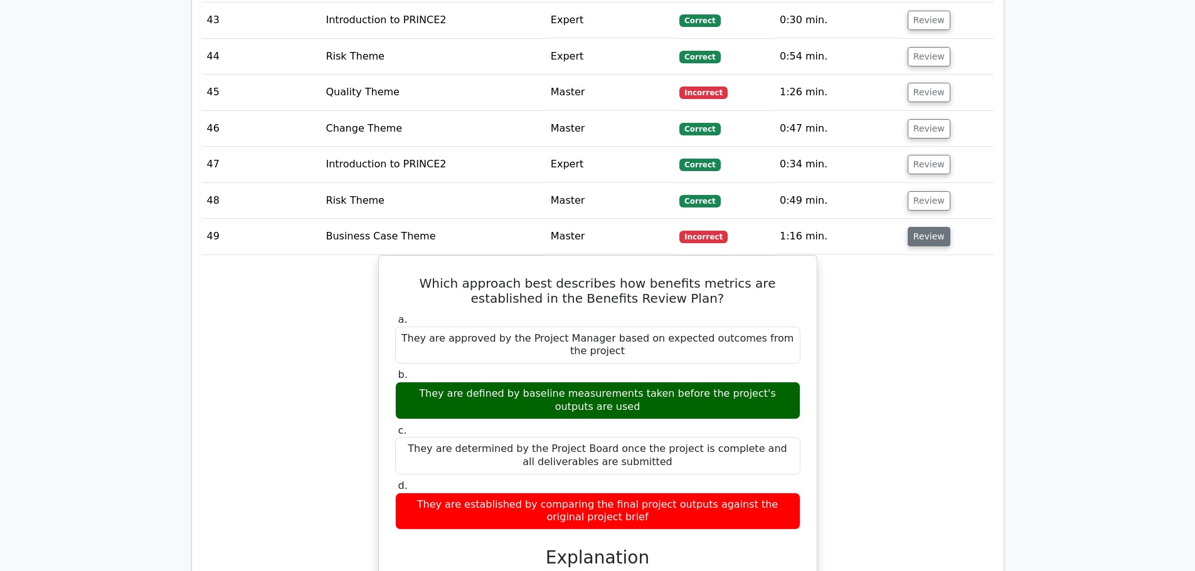
click at [930, 227] on button "Review" at bounding box center [929, 236] width 43 height 19
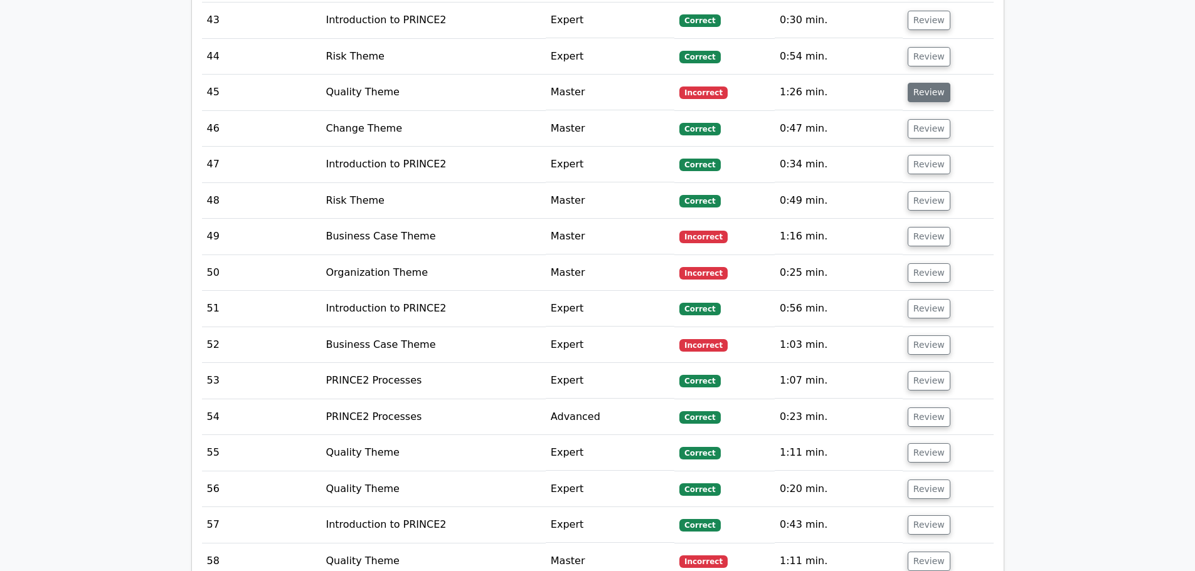
click at [929, 83] on button "Review" at bounding box center [929, 92] width 43 height 19
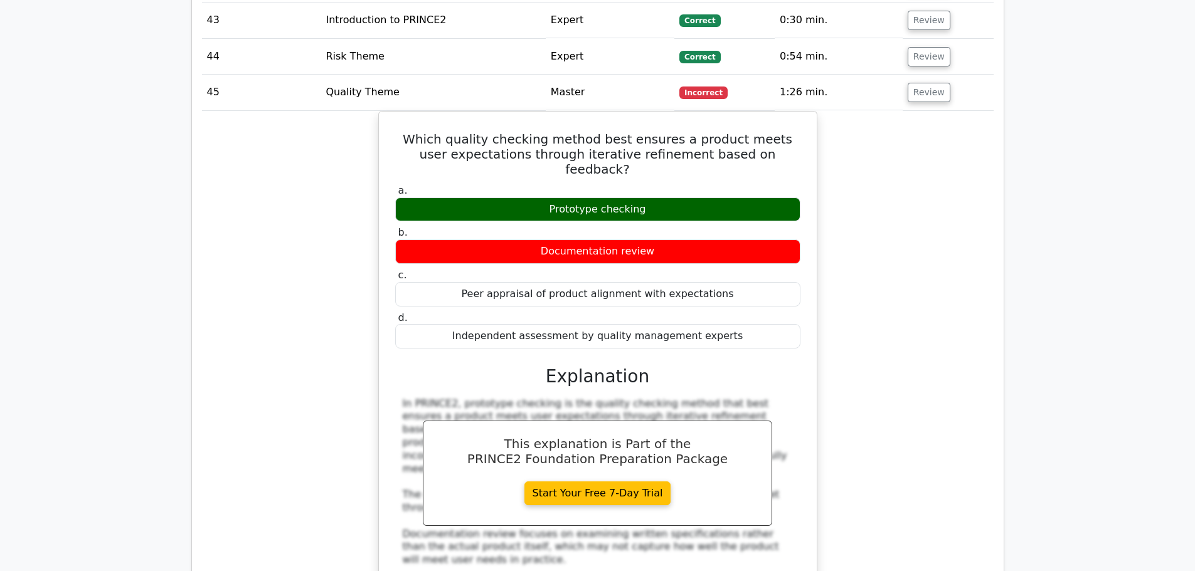
scroll to position [2634, 0]
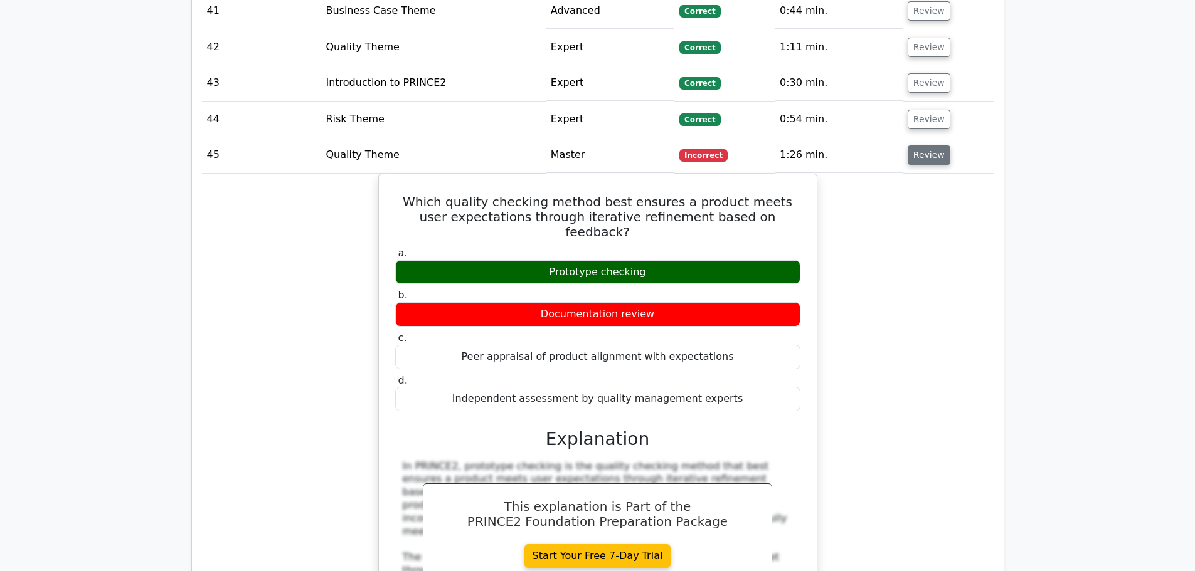
click at [923, 146] on button "Review" at bounding box center [929, 155] width 43 height 19
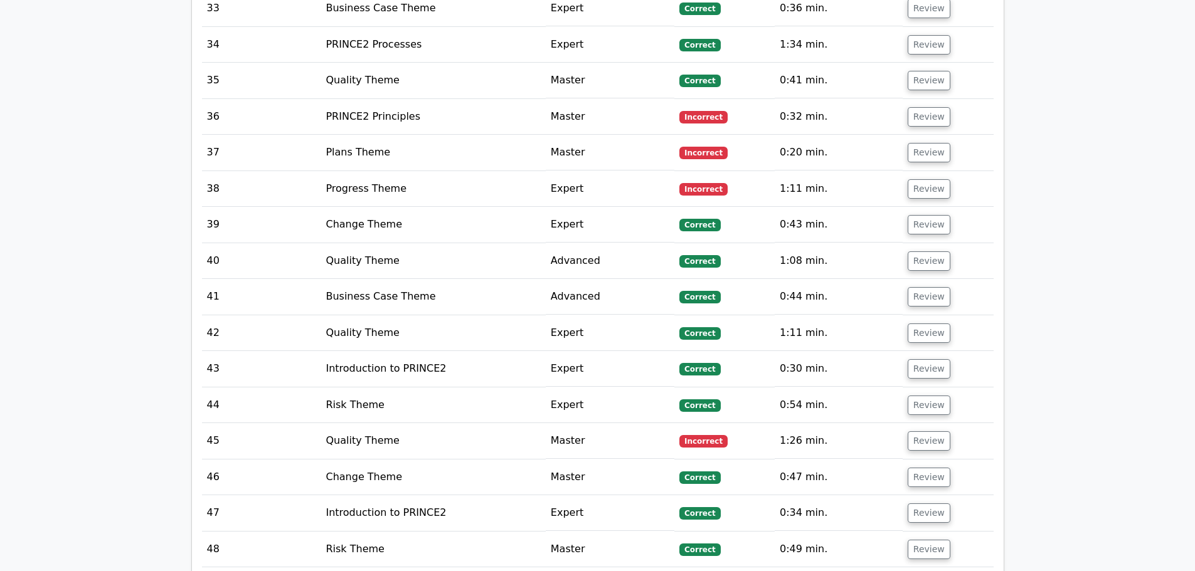
scroll to position [2321, 0]
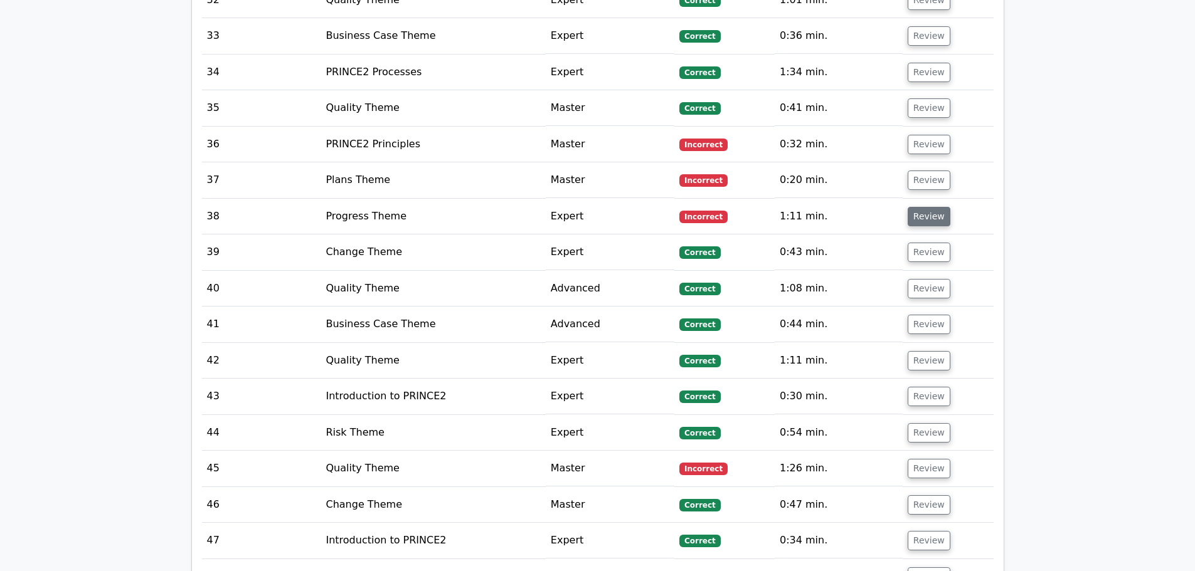
click at [919, 207] on button "Review" at bounding box center [929, 216] width 43 height 19
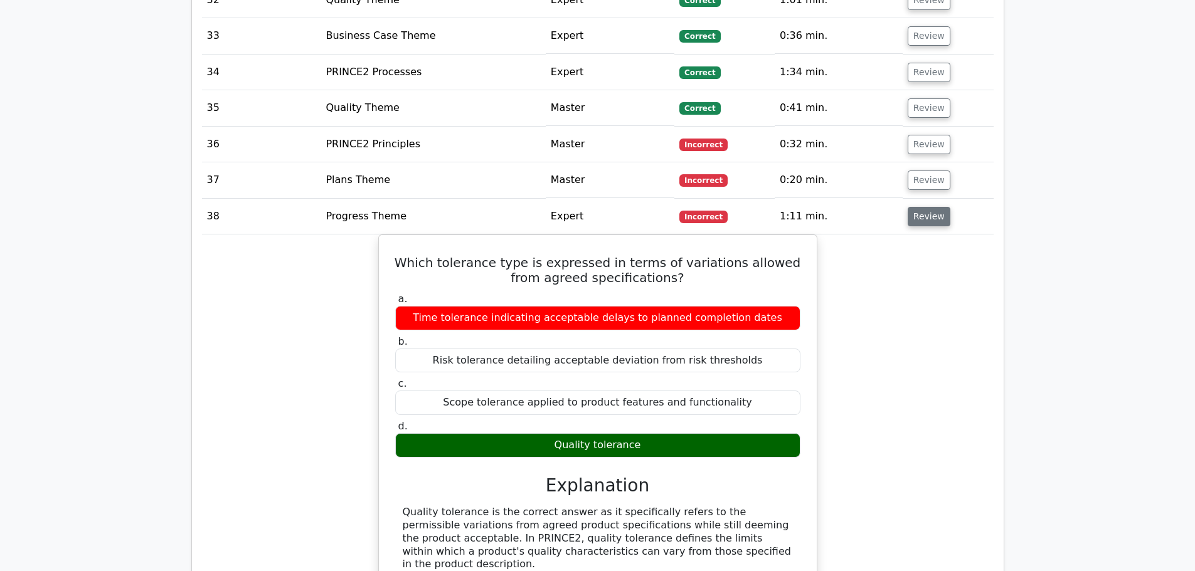
click at [919, 207] on button "Review" at bounding box center [929, 216] width 43 height 19
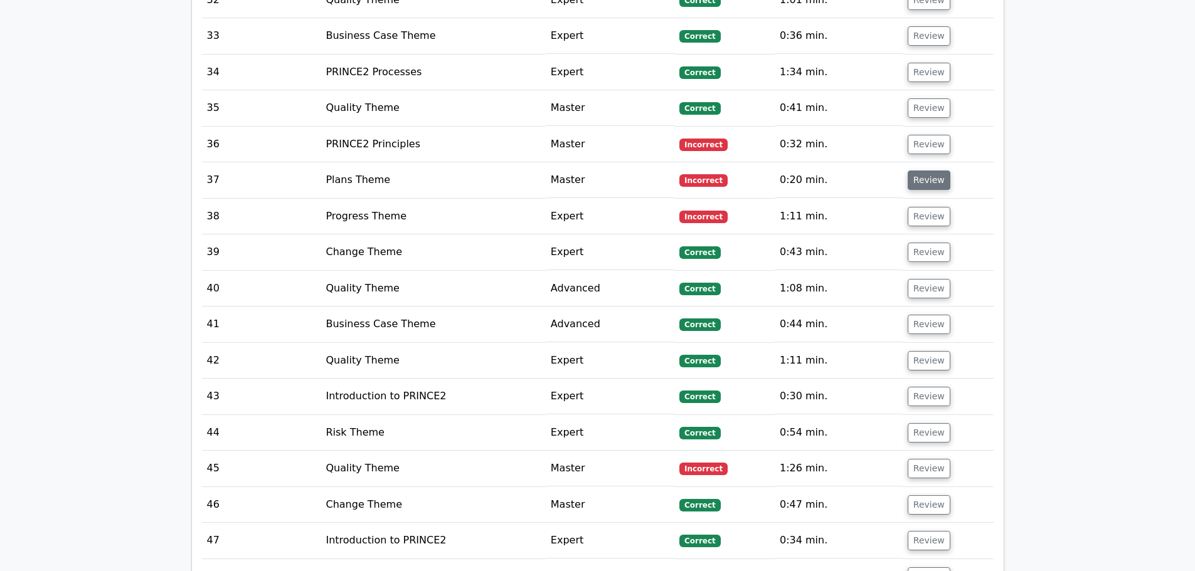
click at [921, 171] on button "Review" at bounding box center [929, 180] width 43 height 19
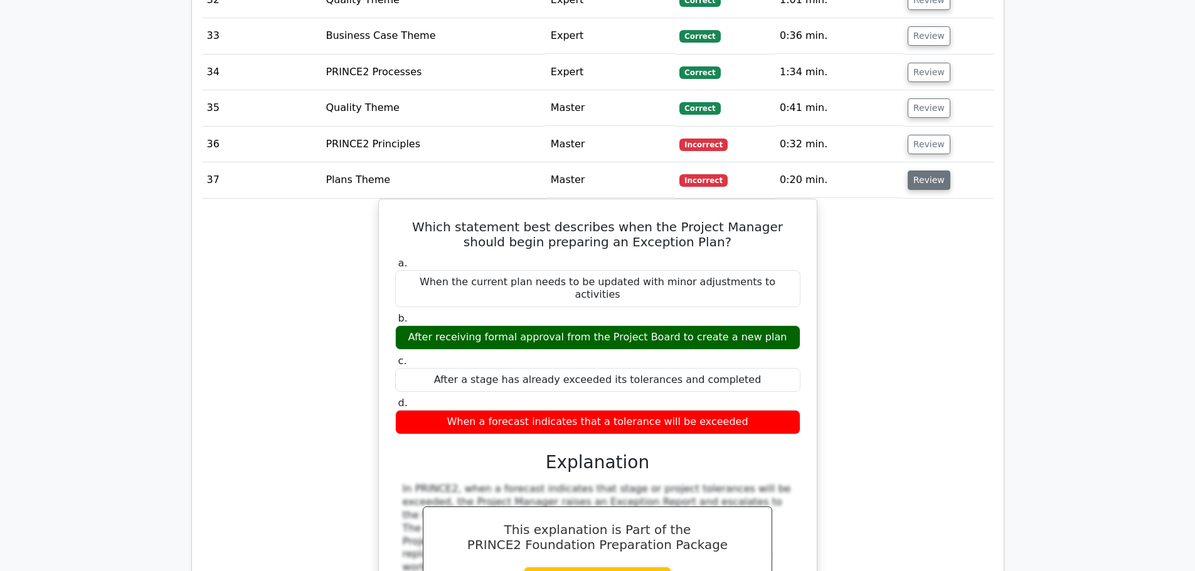
click at [921, 171] on button "Review" at bounding box center [929, 180] width 43 height 19
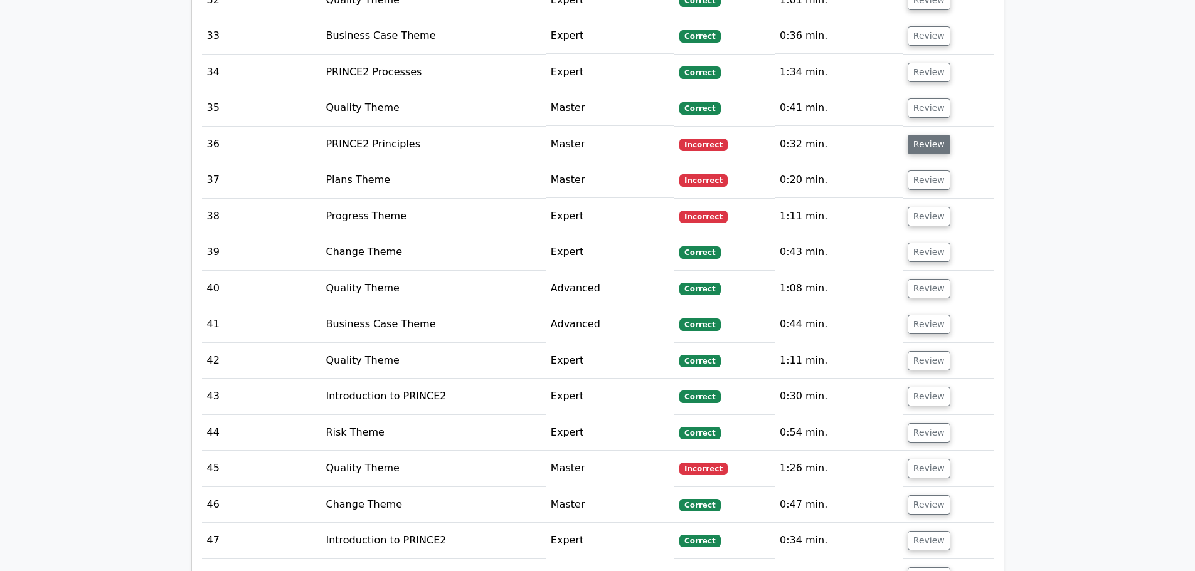
click at [923, 135] on button "Review" at bounding box center [929, 144] width 43 height 19
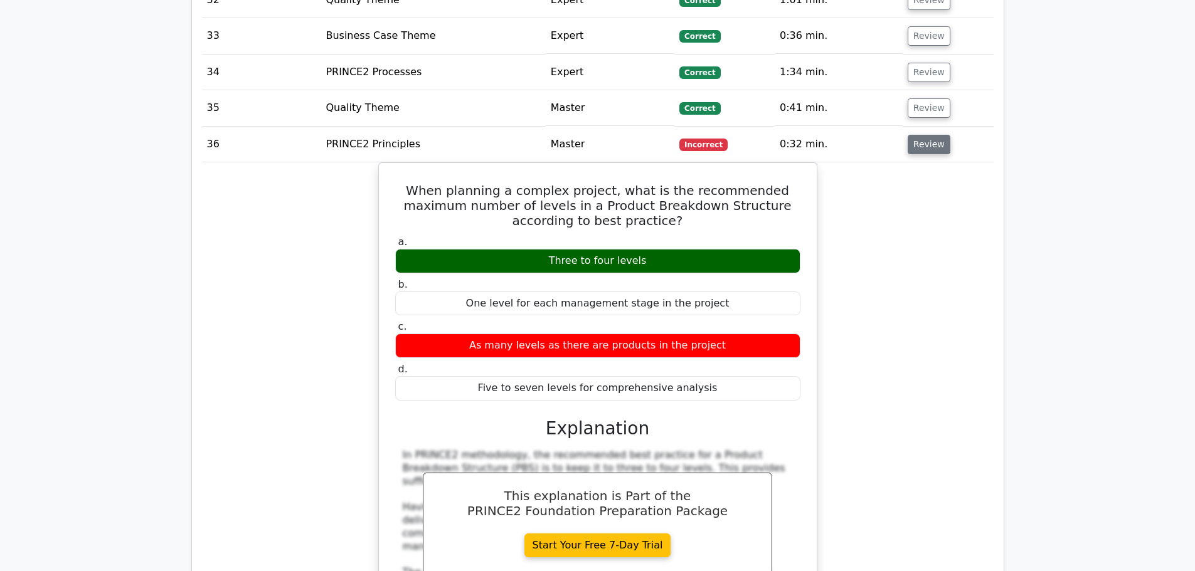
click at [914, 135] on button "Review" at bounding box center [929, 144] width 43 height 19
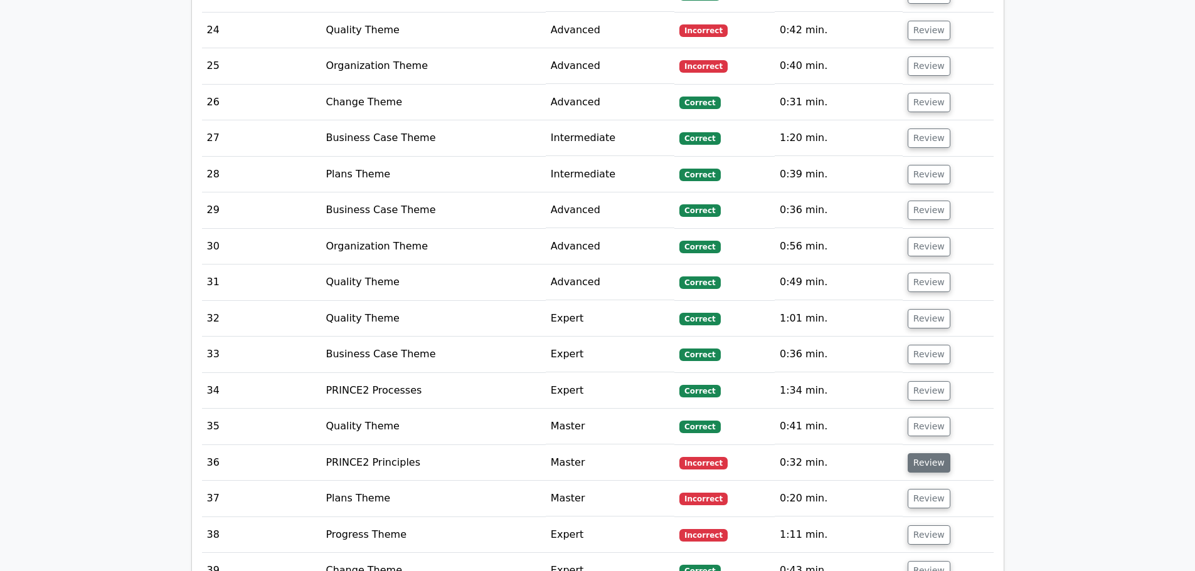
scroll to position [1944, 0]
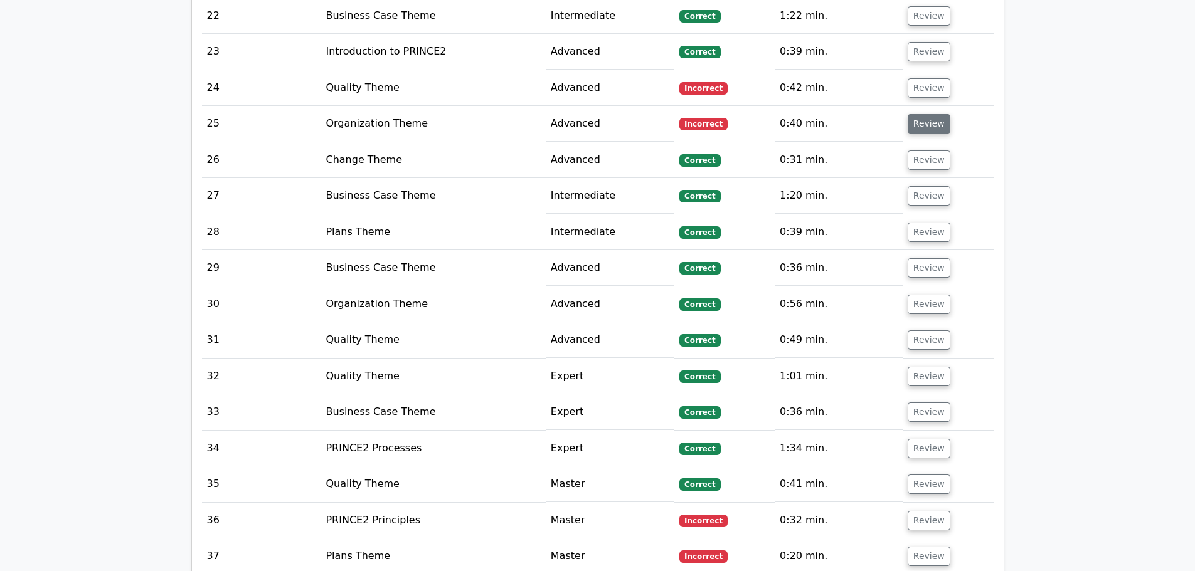
click at [933, 114] on button "Review" at bounding box center [929, 123] width 43 height 19
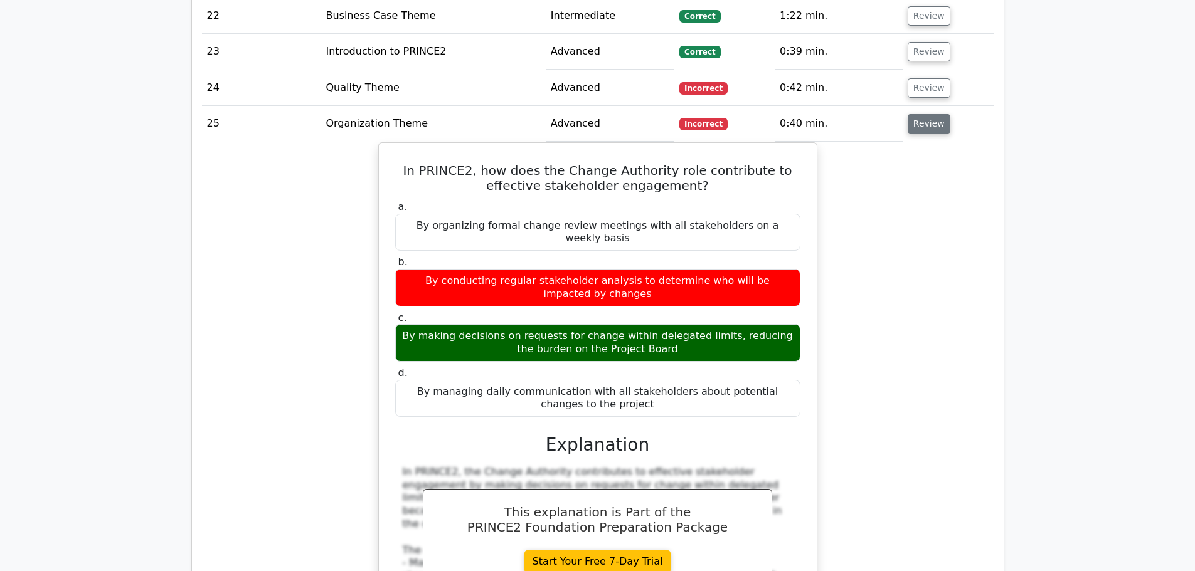
click at [933, 114] on button "Review" at bounding box center [929, 123] width 43 height 19
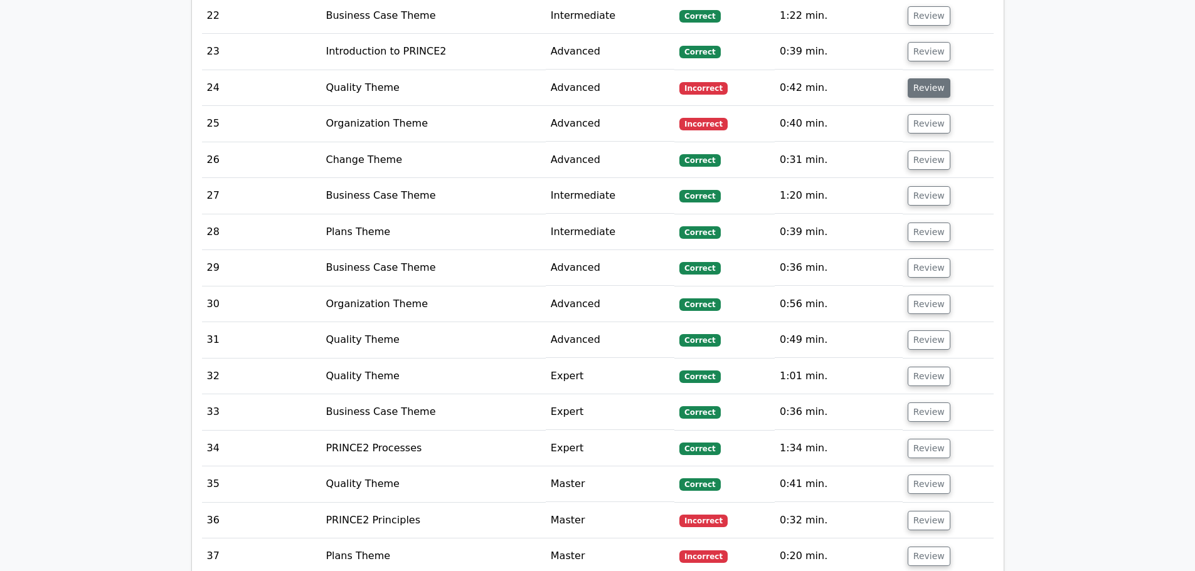
click at [934, 78] on button "Review" at bounding box center [929, 87] width 43 height 19
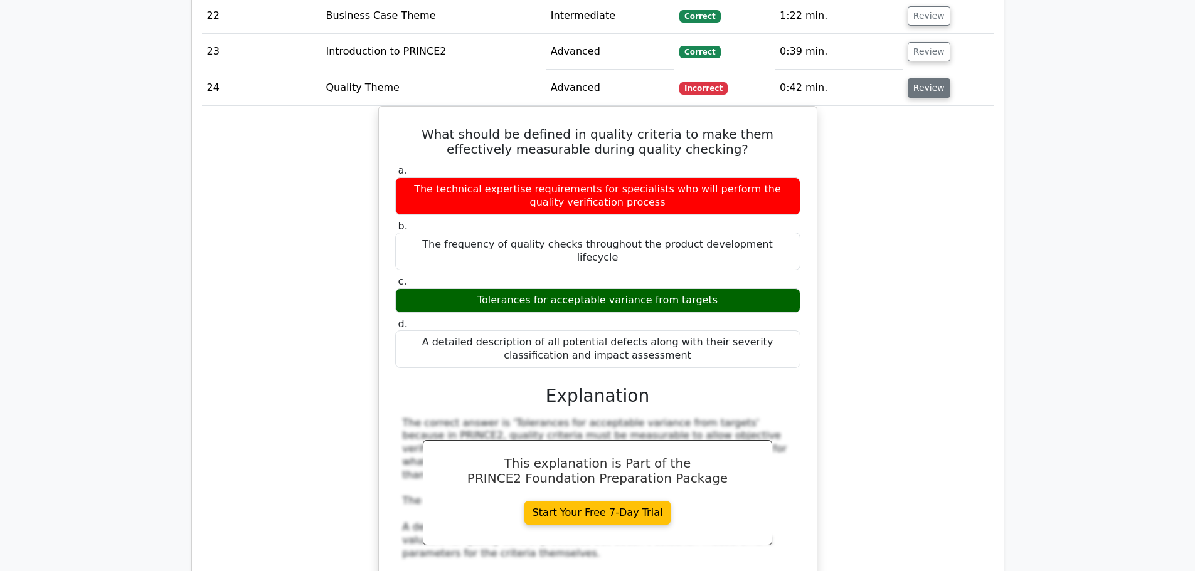
click at [922, 78] on button "Review" at bounding box center [929, 87] width 43 height 19
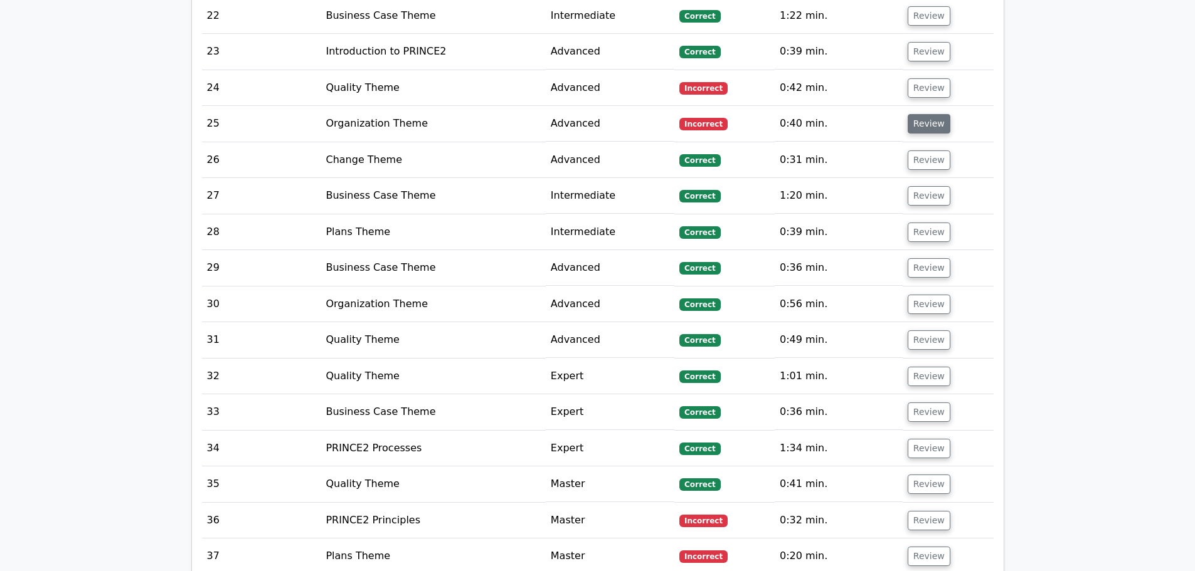
click at [918, 114] on button "Review" at bounding box center [929, 123] width 43 height 19
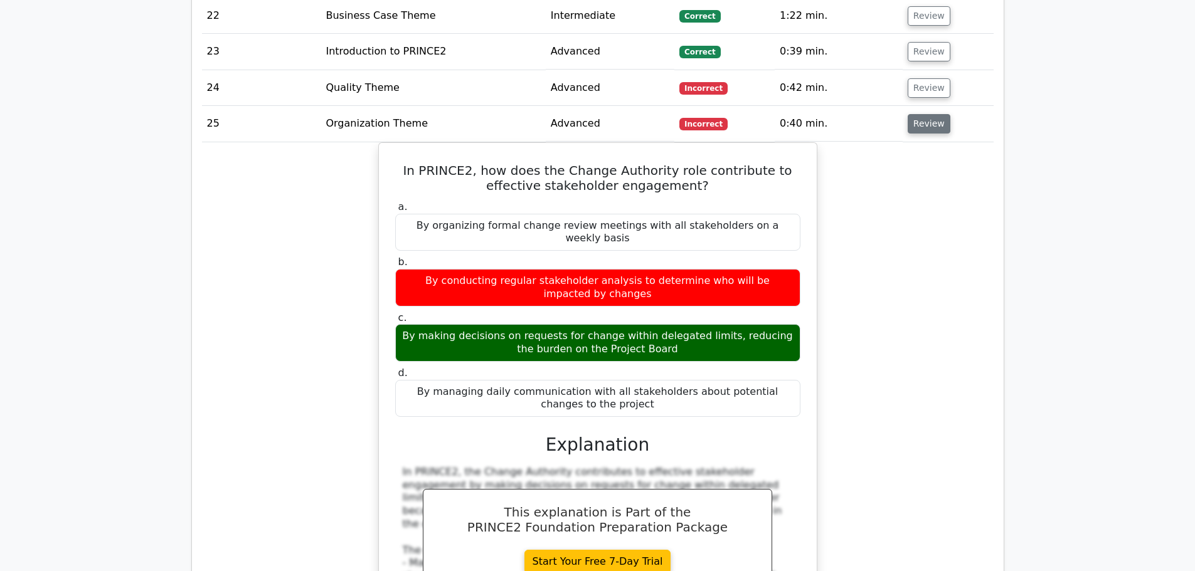
click at [918, 114] on button "Review" at bounding box center [929, 123] width 43 height 19
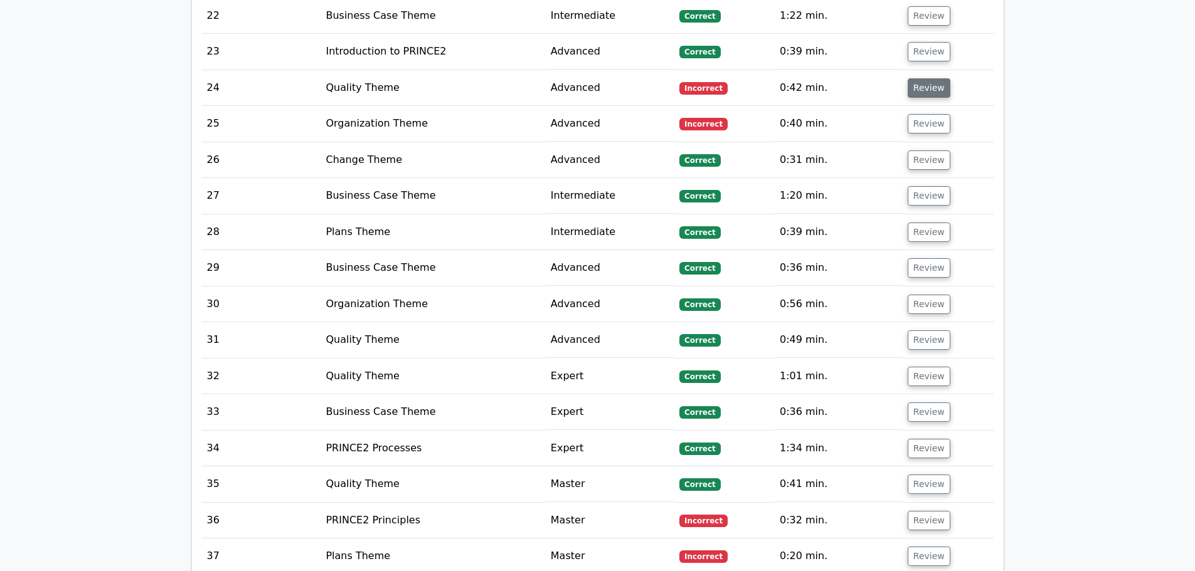
click at [919, 78] on button "Review" at bounding box center [929, 87] width 43 height 19
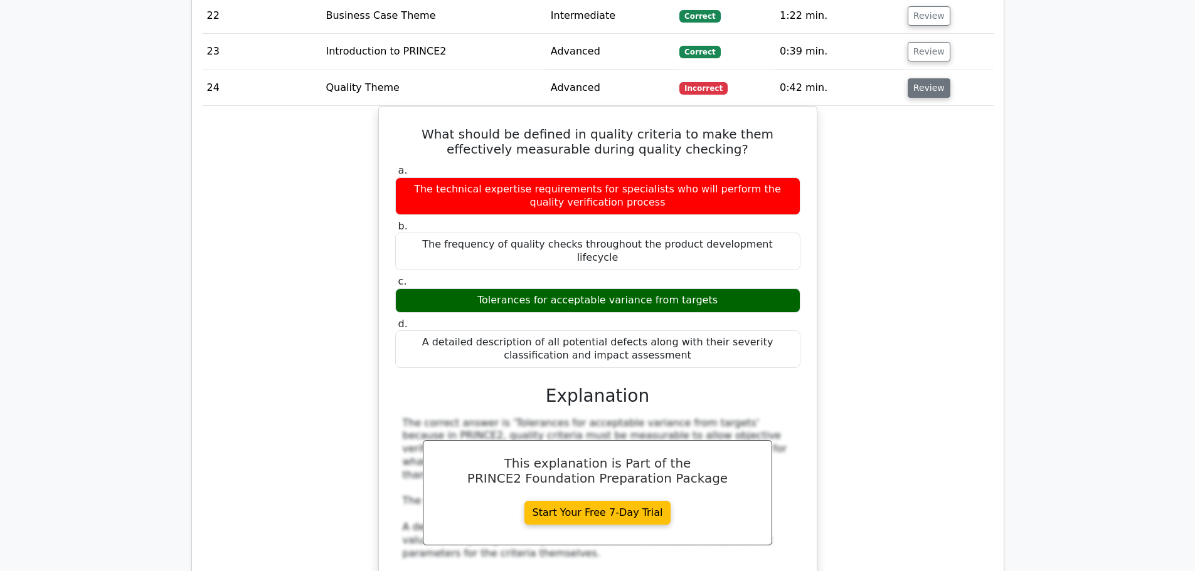
click at [926, 78] on button "Review" at bounding box center [929, 87] width 43 height 19
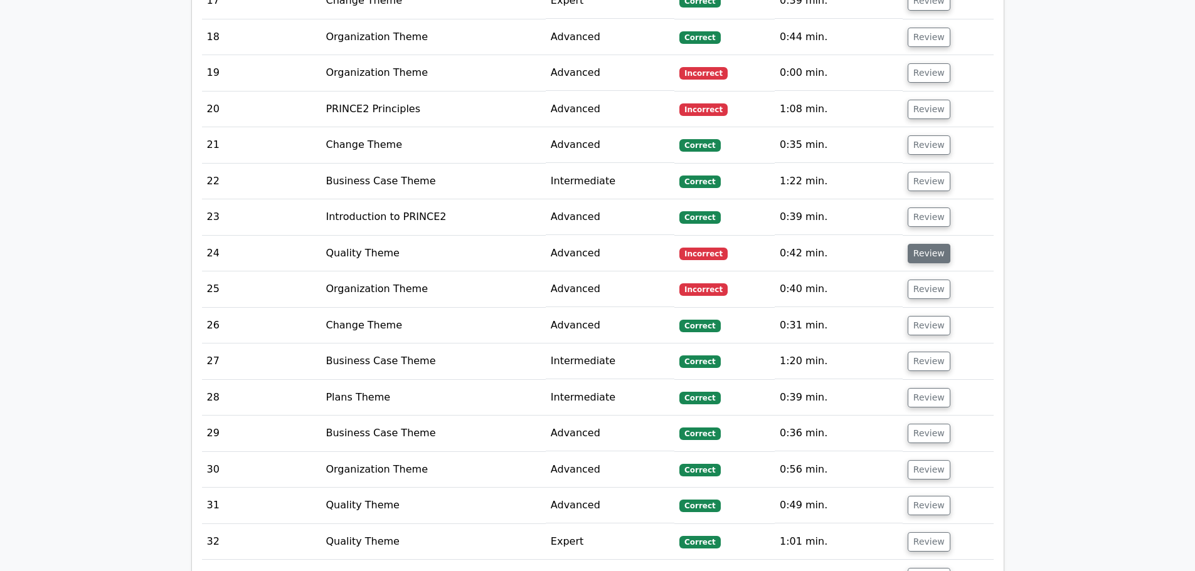
scroll to position [1756, 0]
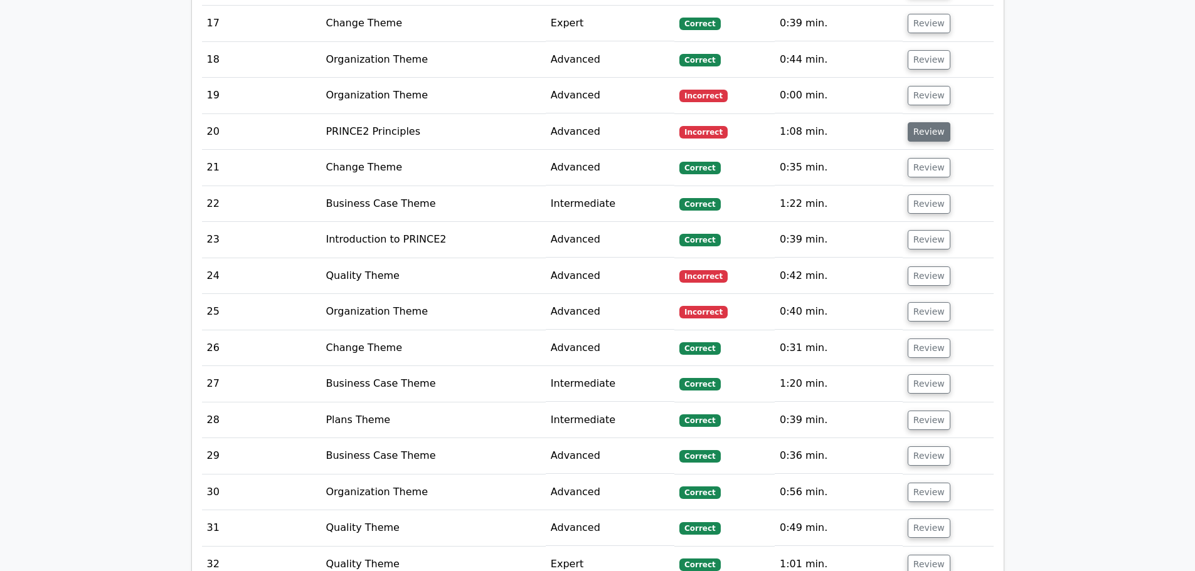
click at [922, 122] on button "Review" at bounding box center [929, 131] width 43 height 19
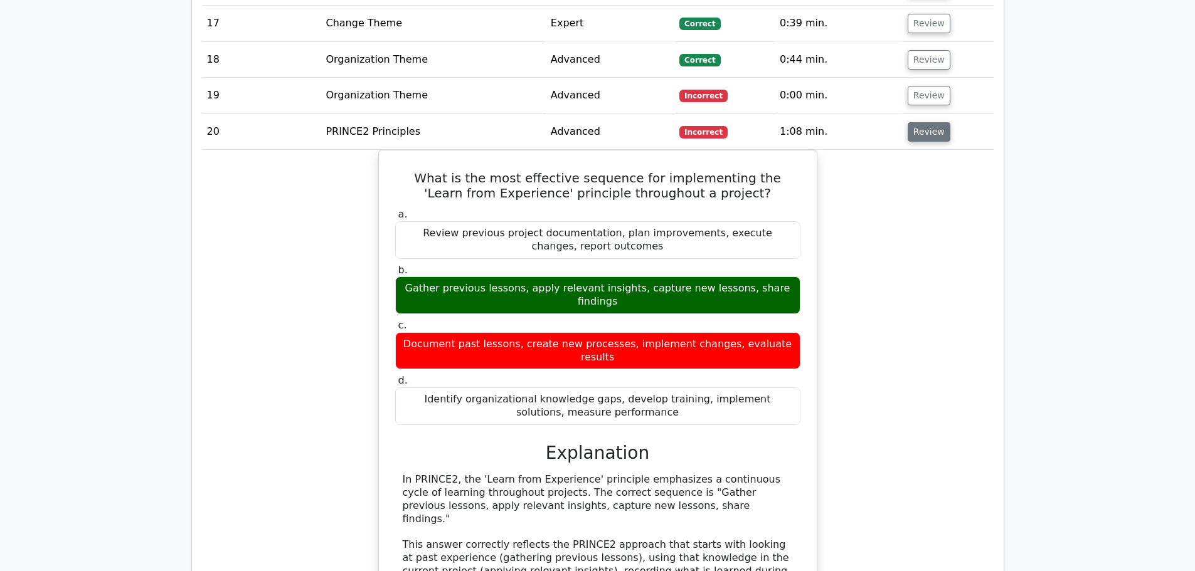
click at [934, 122] on button "Review" at bounding box center [929, 131] width 43 height 19
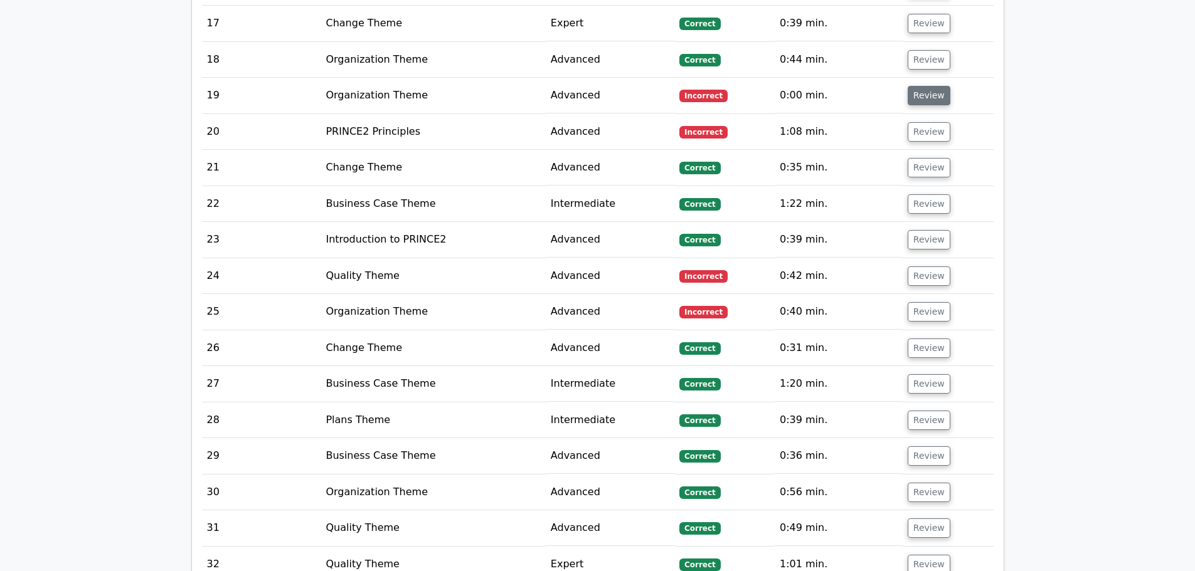
click at [924, 86] on button "Review" at bounding box center [929, 95] width 43 height 19
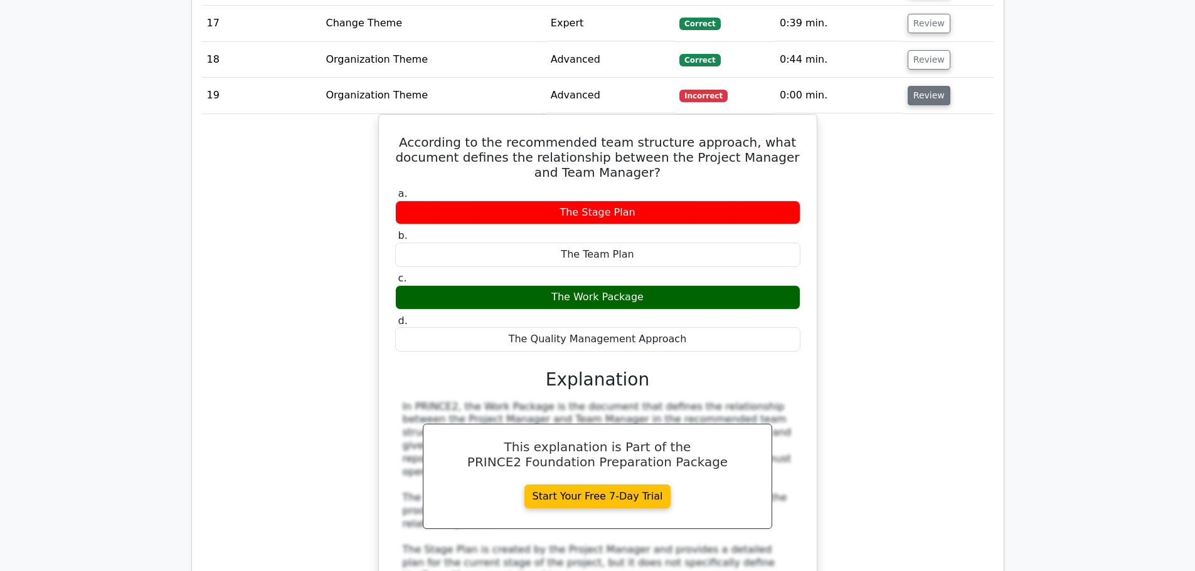
click at [919, 86] on button "Review" at bounding box center [929, 95] width 43 height 19
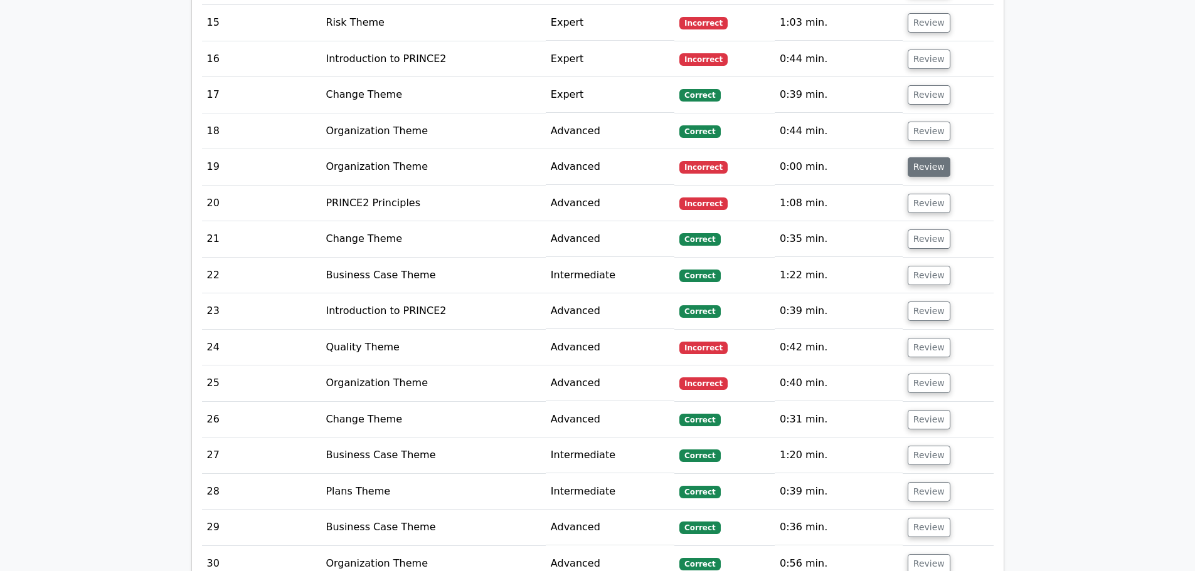
scroll to position [1568, 0]
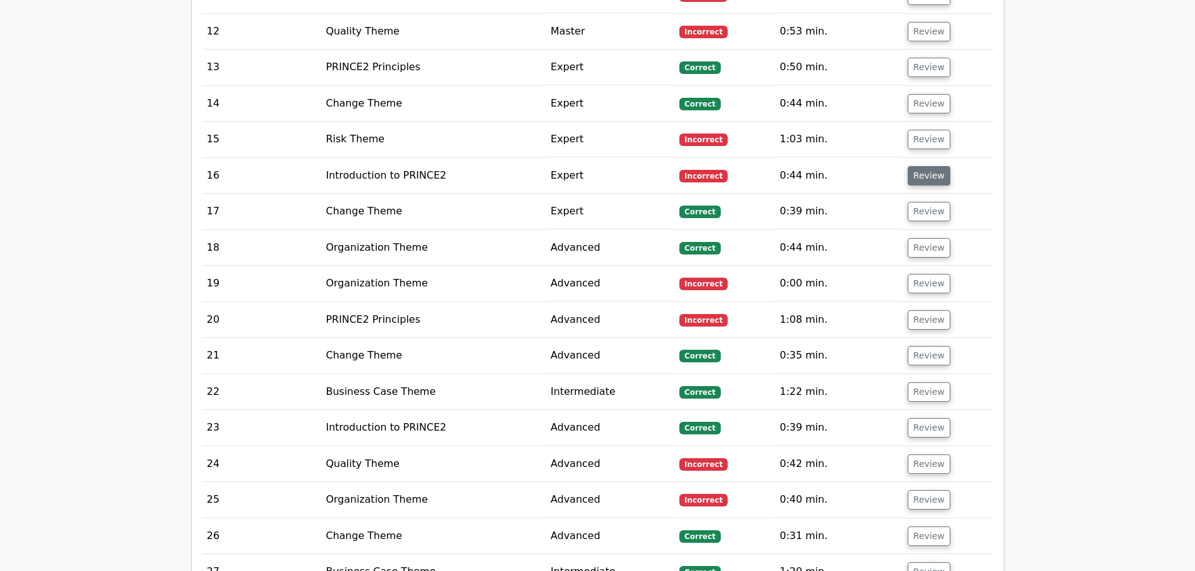
click at [933, 166] on button "Review" at bounding box center [929, 175] width 43 height 19
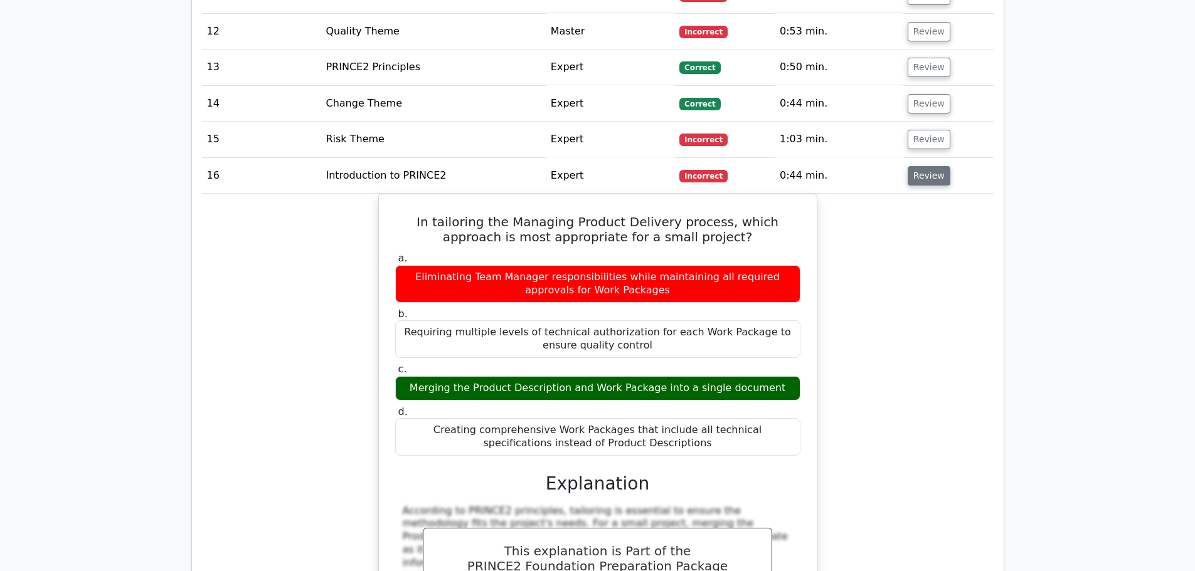
click at [932, 166] on button "Review" at bounding box center [929, 175] width 43 height 19
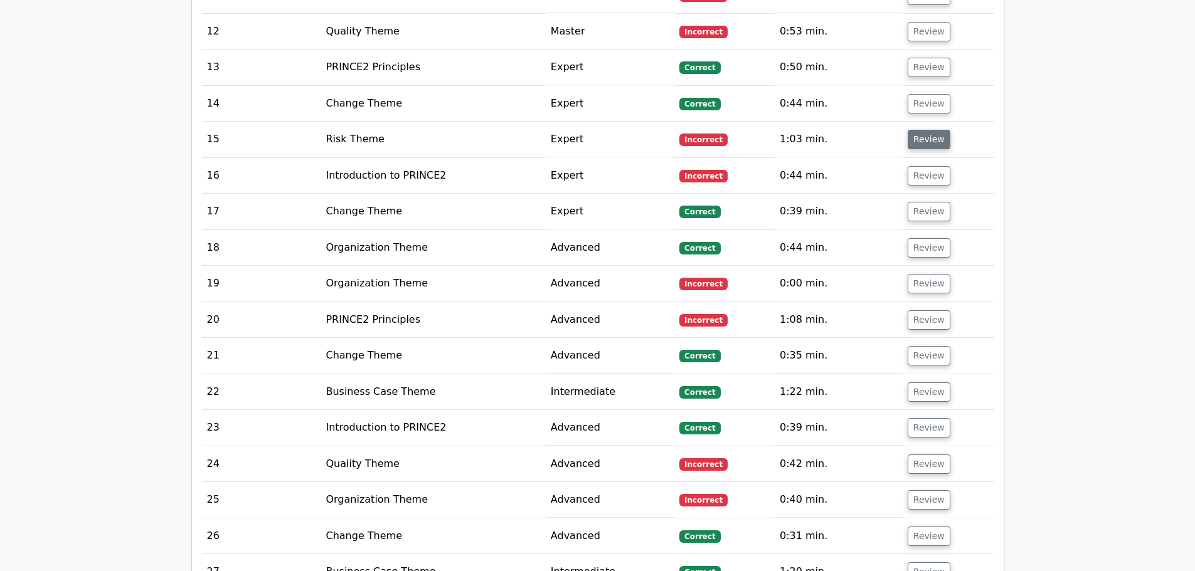
click at [923, 130] on button "Review" at bounding box center [929, 139] width 43 height 19
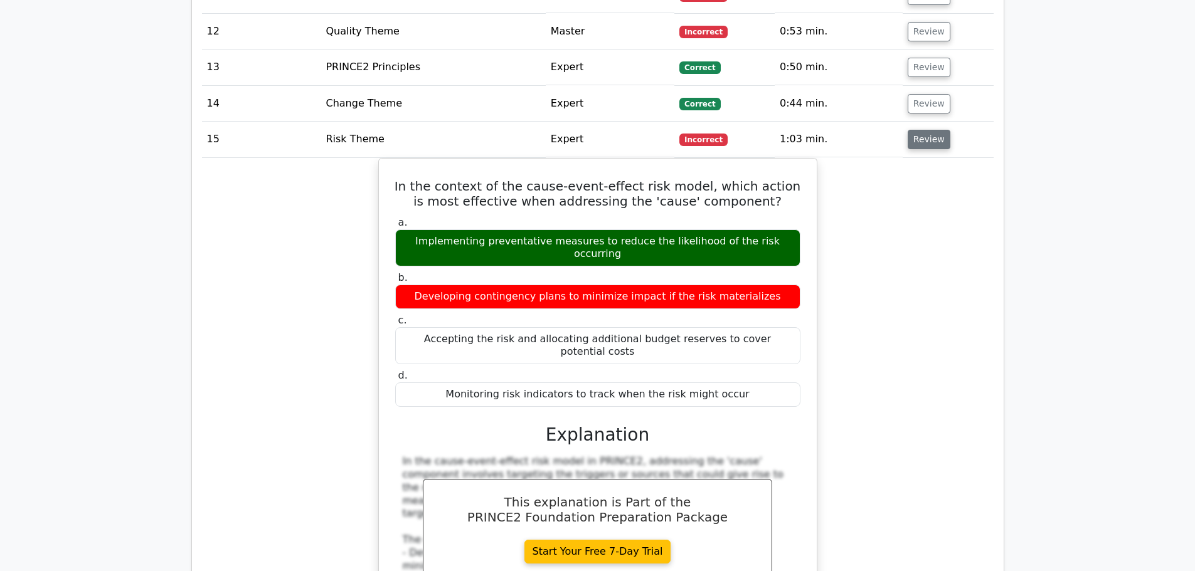
click at [922, 130] on button "Review" at bounding box center [929, 139] width 43 height 19
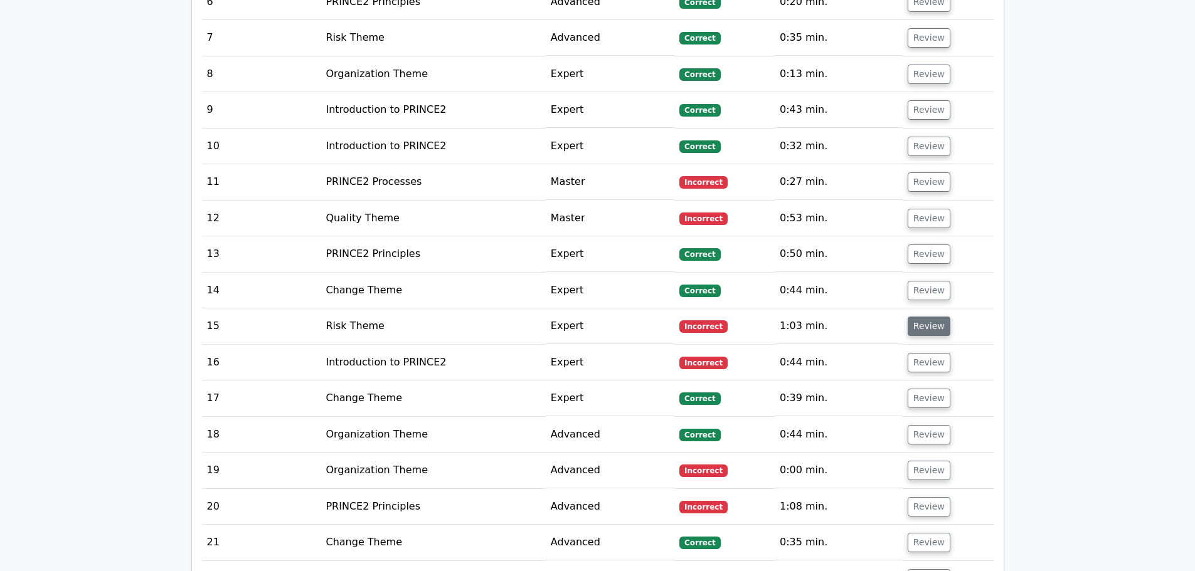
scroll to position [1380, 0]
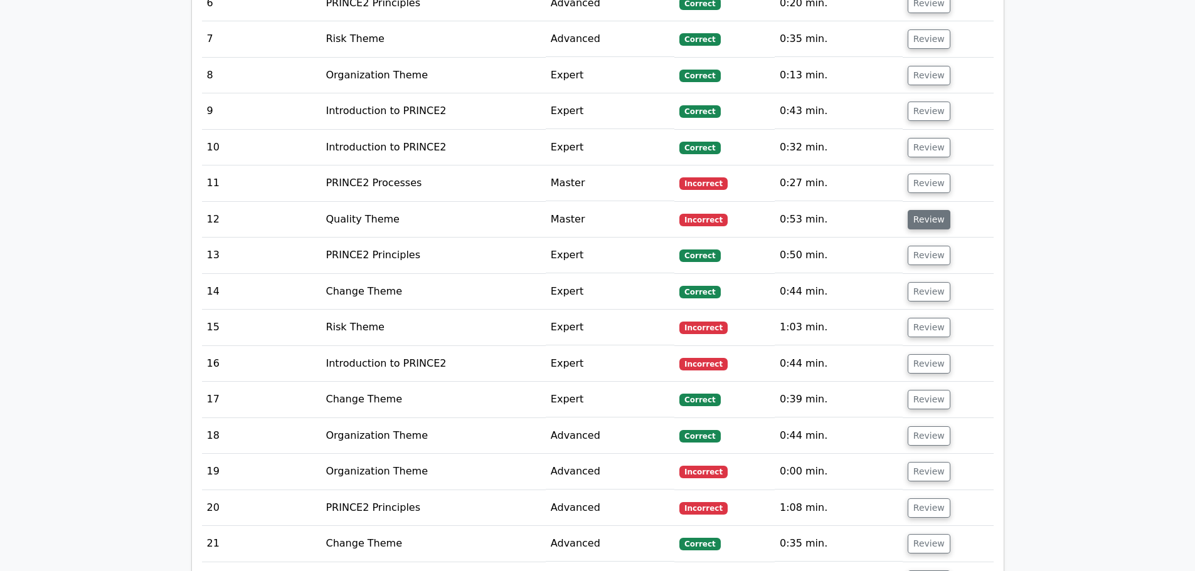
click at [918, 210] on button "Review" at bounding box center [929, 219] width 43 height 19
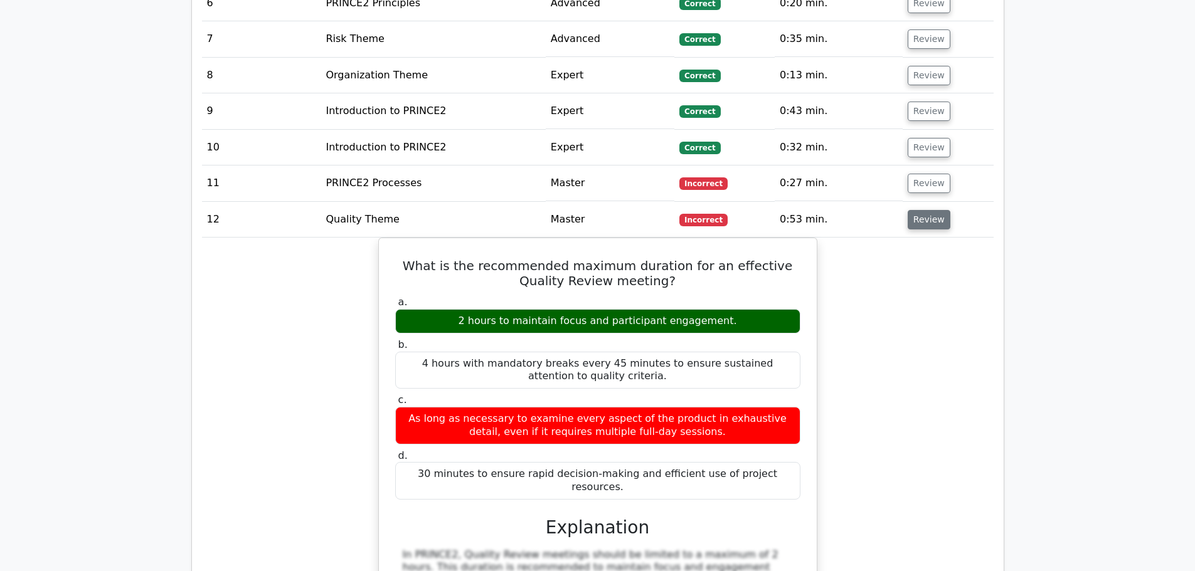
click at [918, 210] on button "Review" at bounding box center [929, 219] width 43 height 19
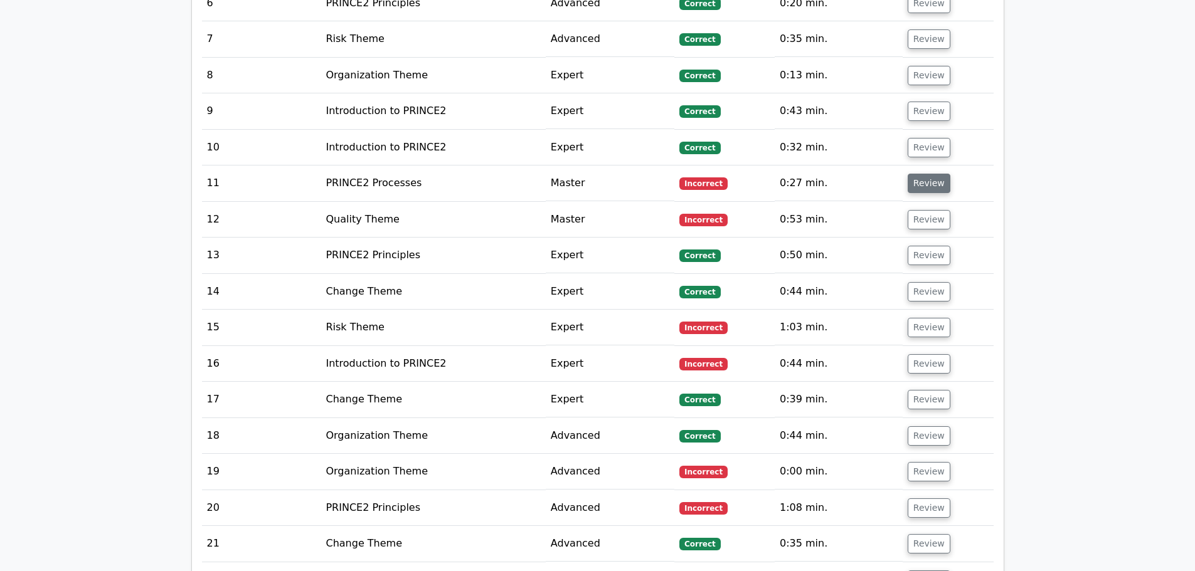
click at [926, 174] on button "Review" at bounding box center [929, 183] width 43 height 19
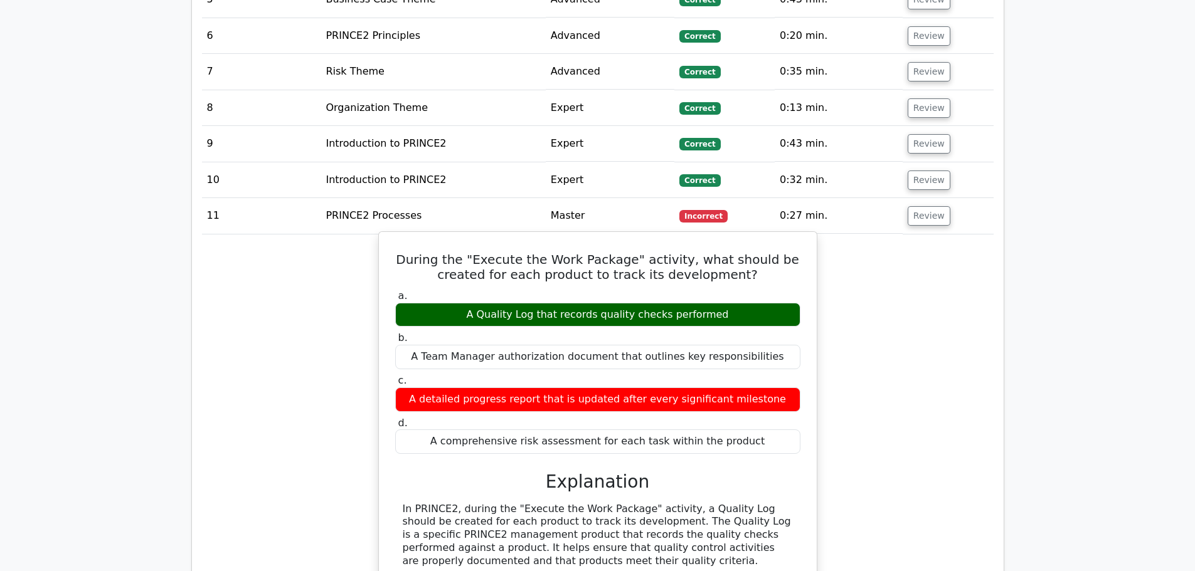
scroll to position [1317, 0]
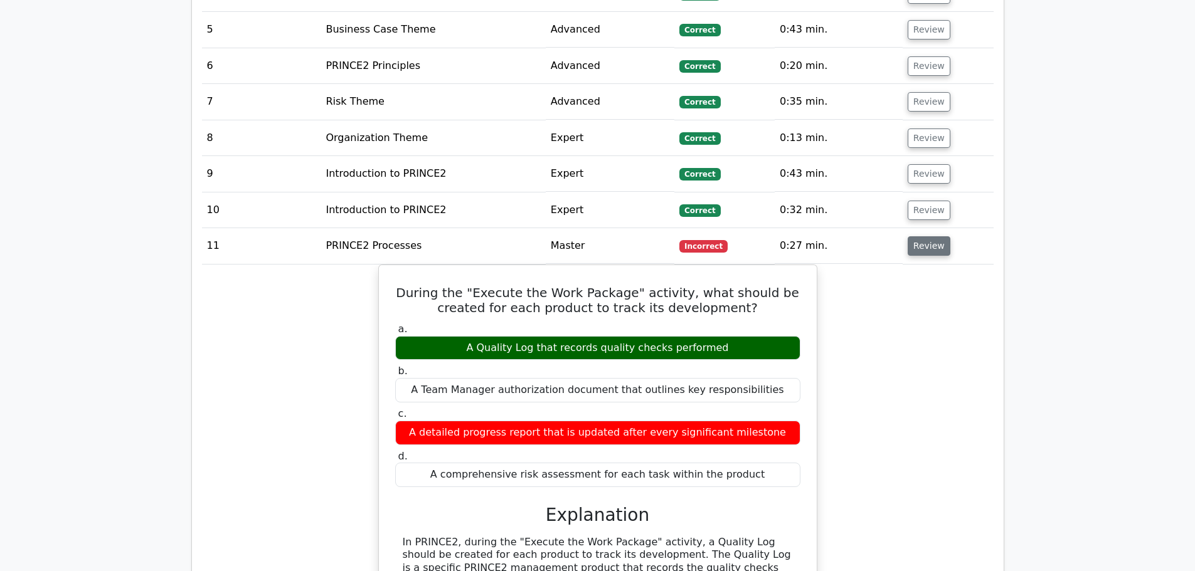
click at [918, 236] on button "Review" at bounding box center [929, 245] width 43 height 19
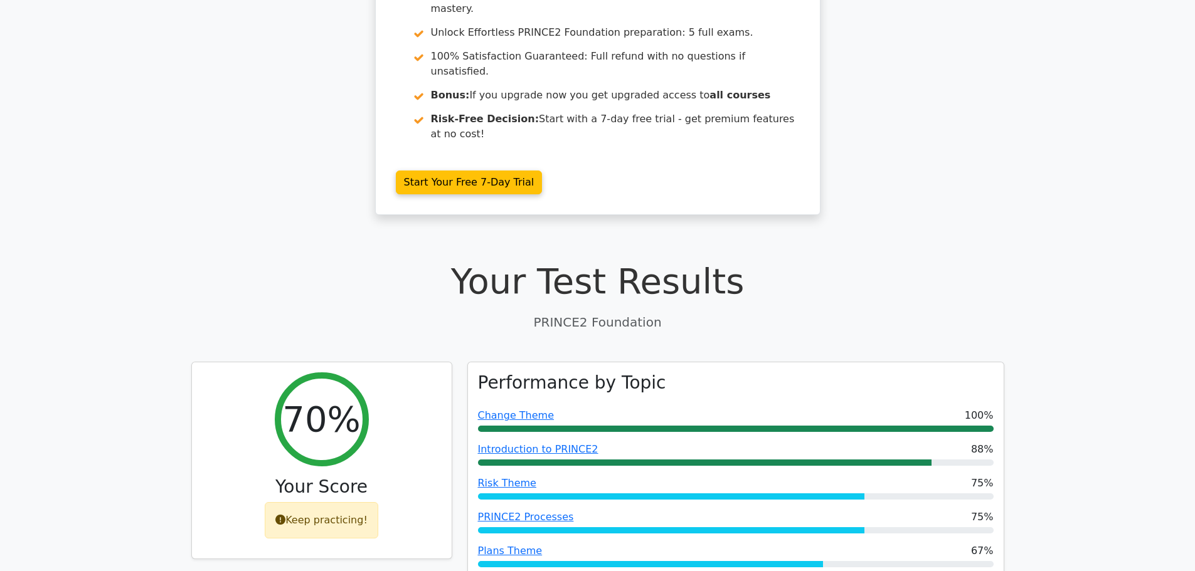
scroll to position [0, 0]
